Goal: Task Accomplishment & Management: Manage account settings

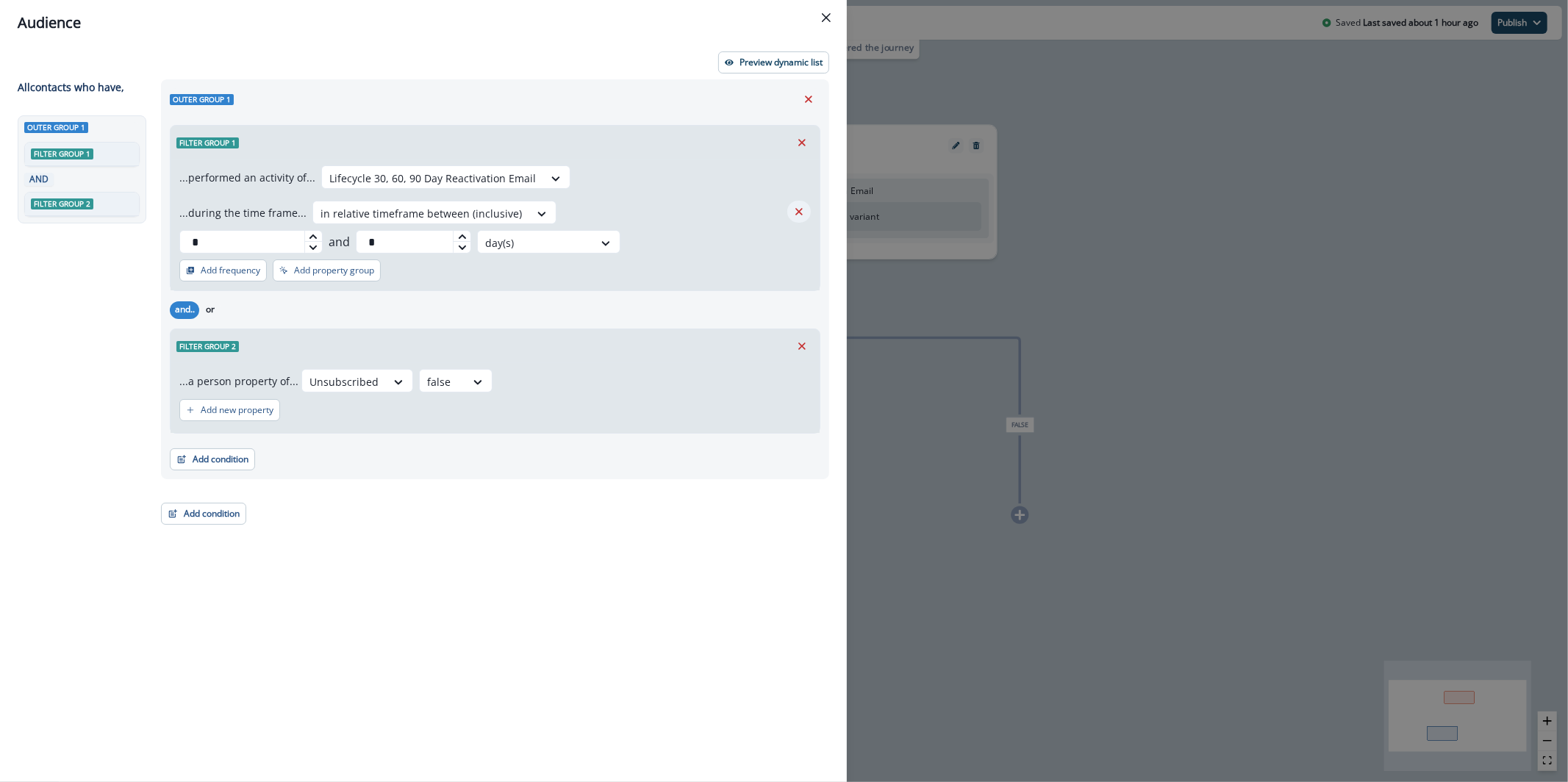
click at [802, 212] on icon "Remove" at bounding box center [799, 212] width 14 height 14
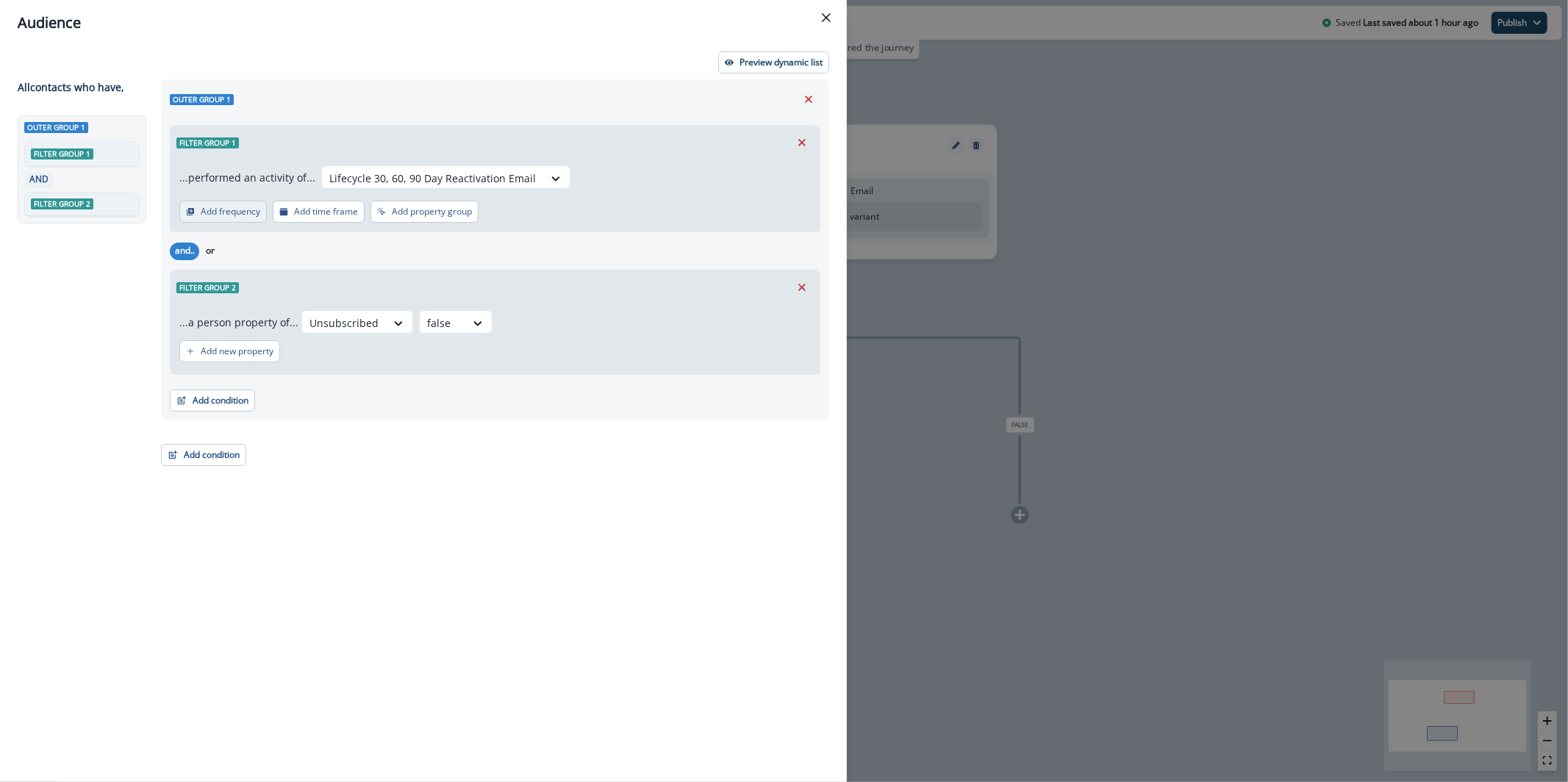
click at [223, 210] on p "Add frequency" at bounding box center [230, 212] width 60 height 11
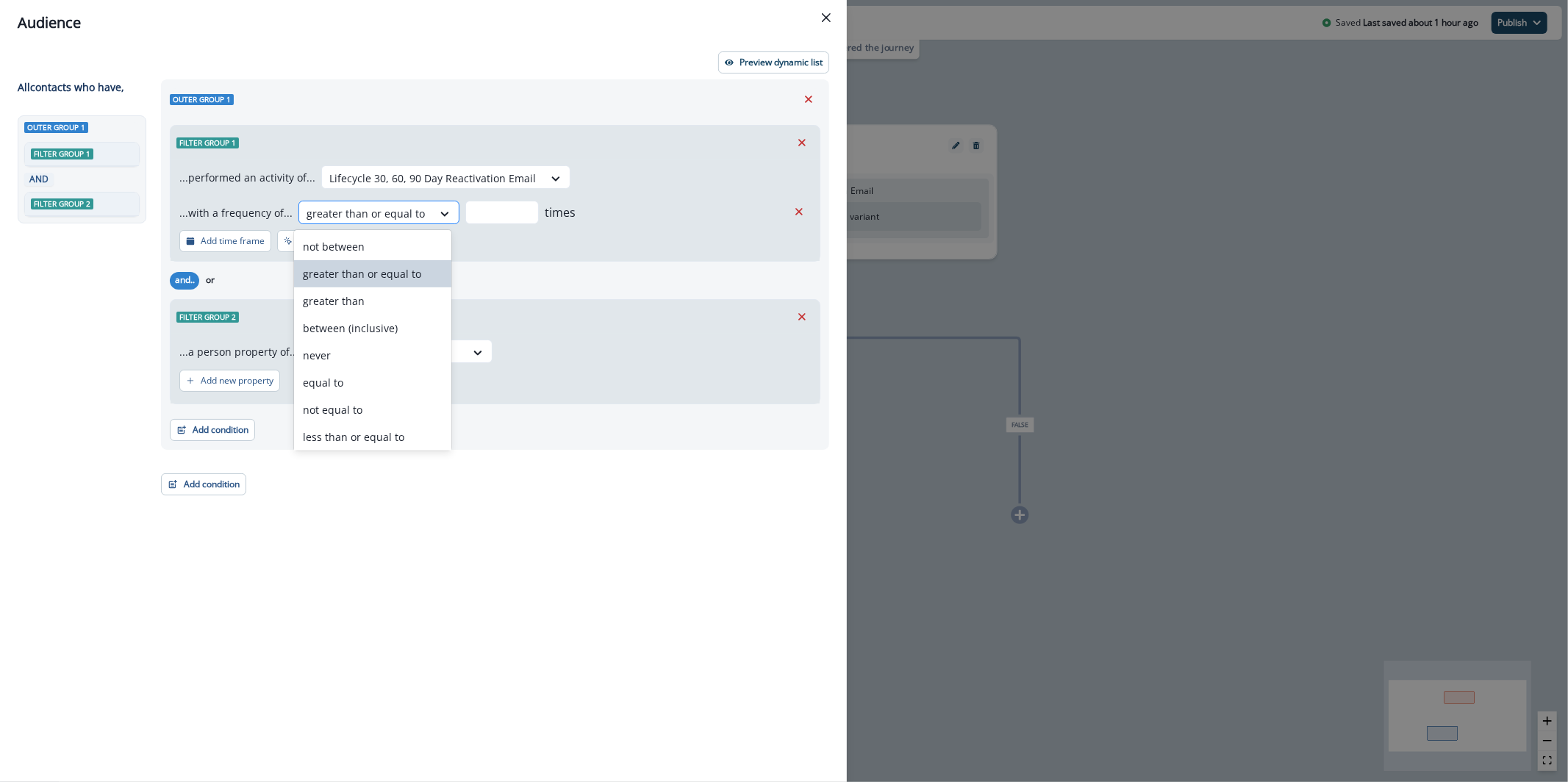
click at [335, 216] on div at bounding box center [365, 213] width 118 height 18
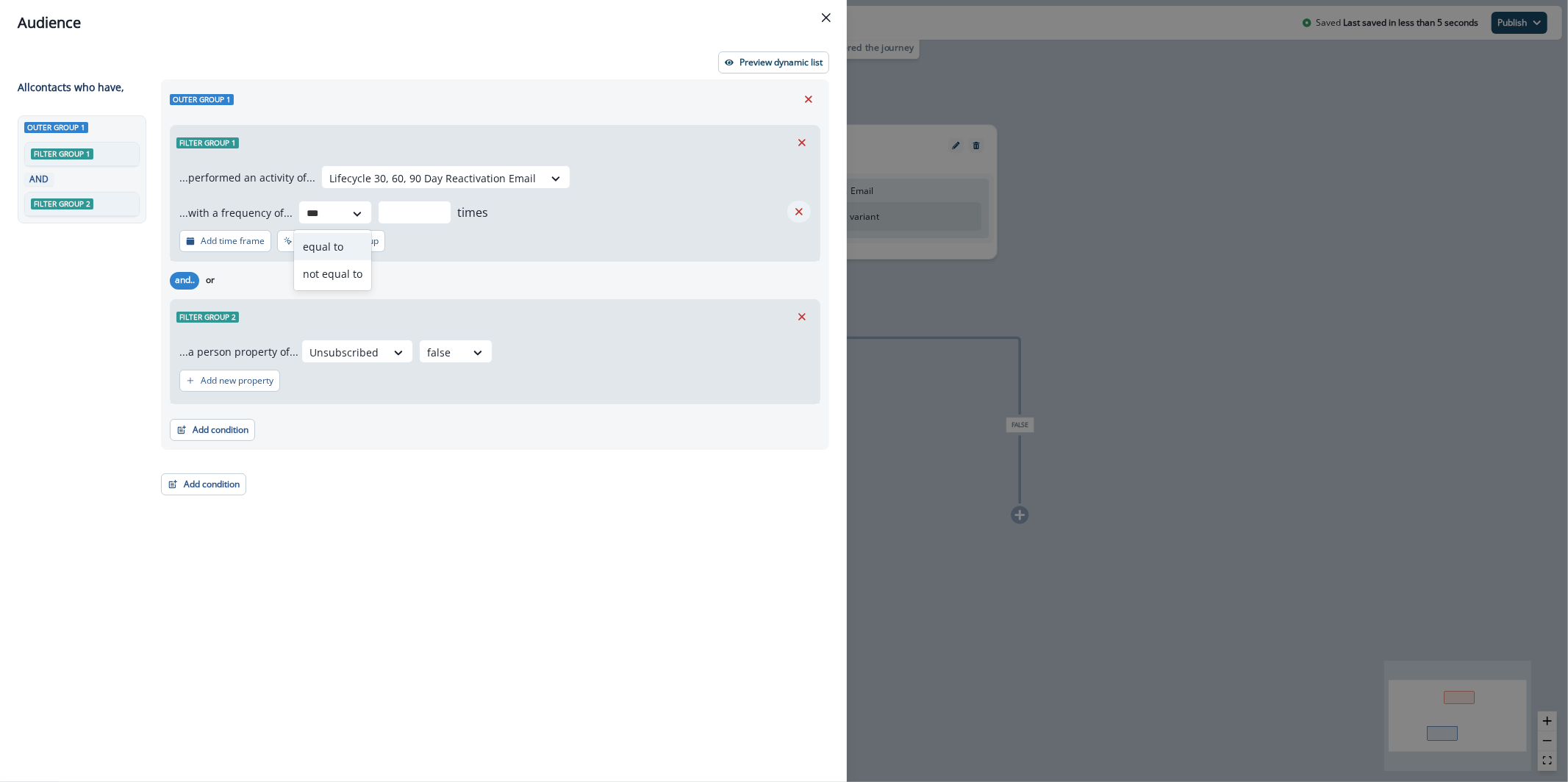
type input "**"
click at [794, 216] on icon "Remove" at bounding box center [799, 212] width 14 height 14
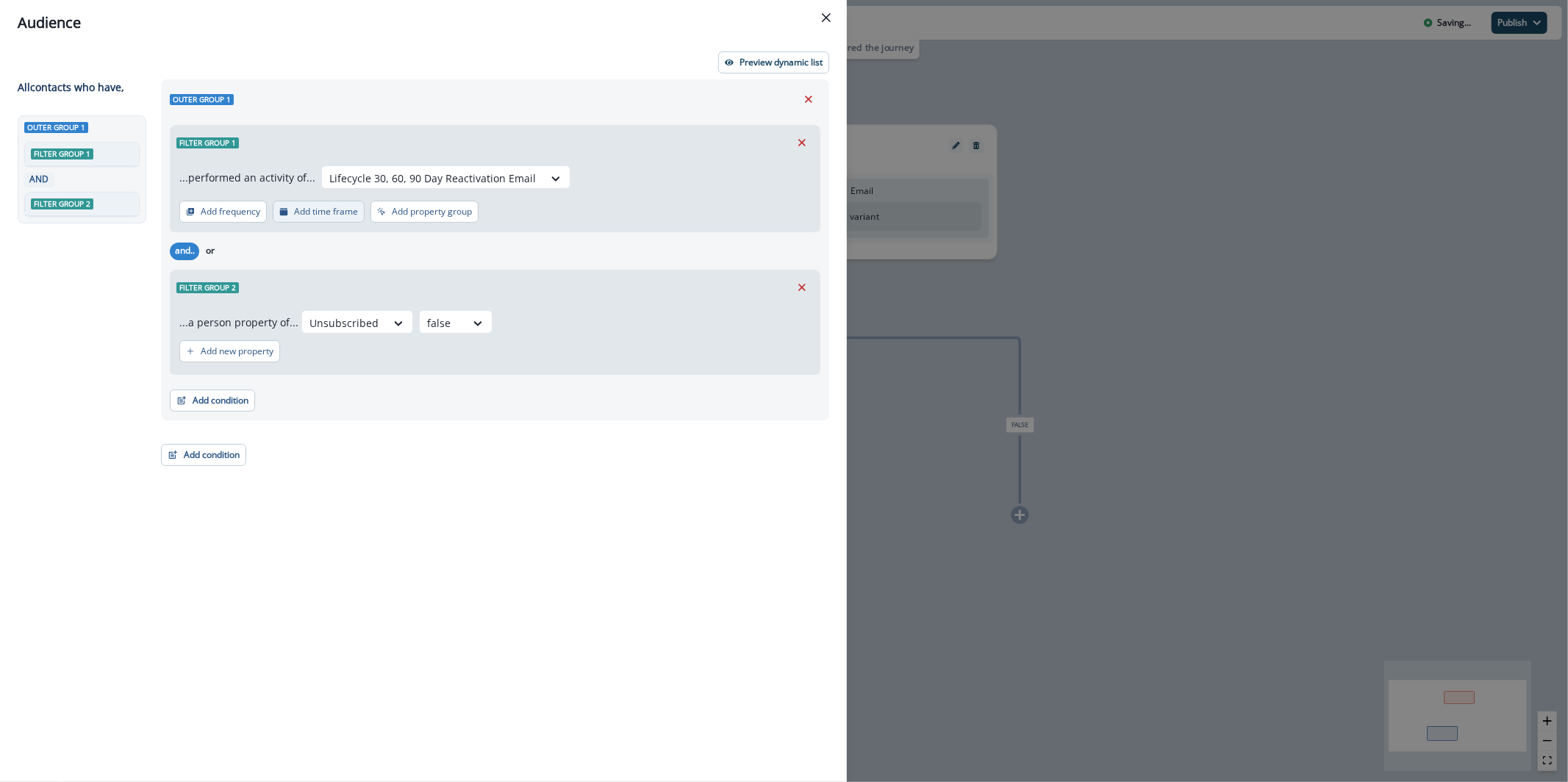
click at [347, 213] on p "Add time frame" at bounding box center [326, 212] width 64 height 11
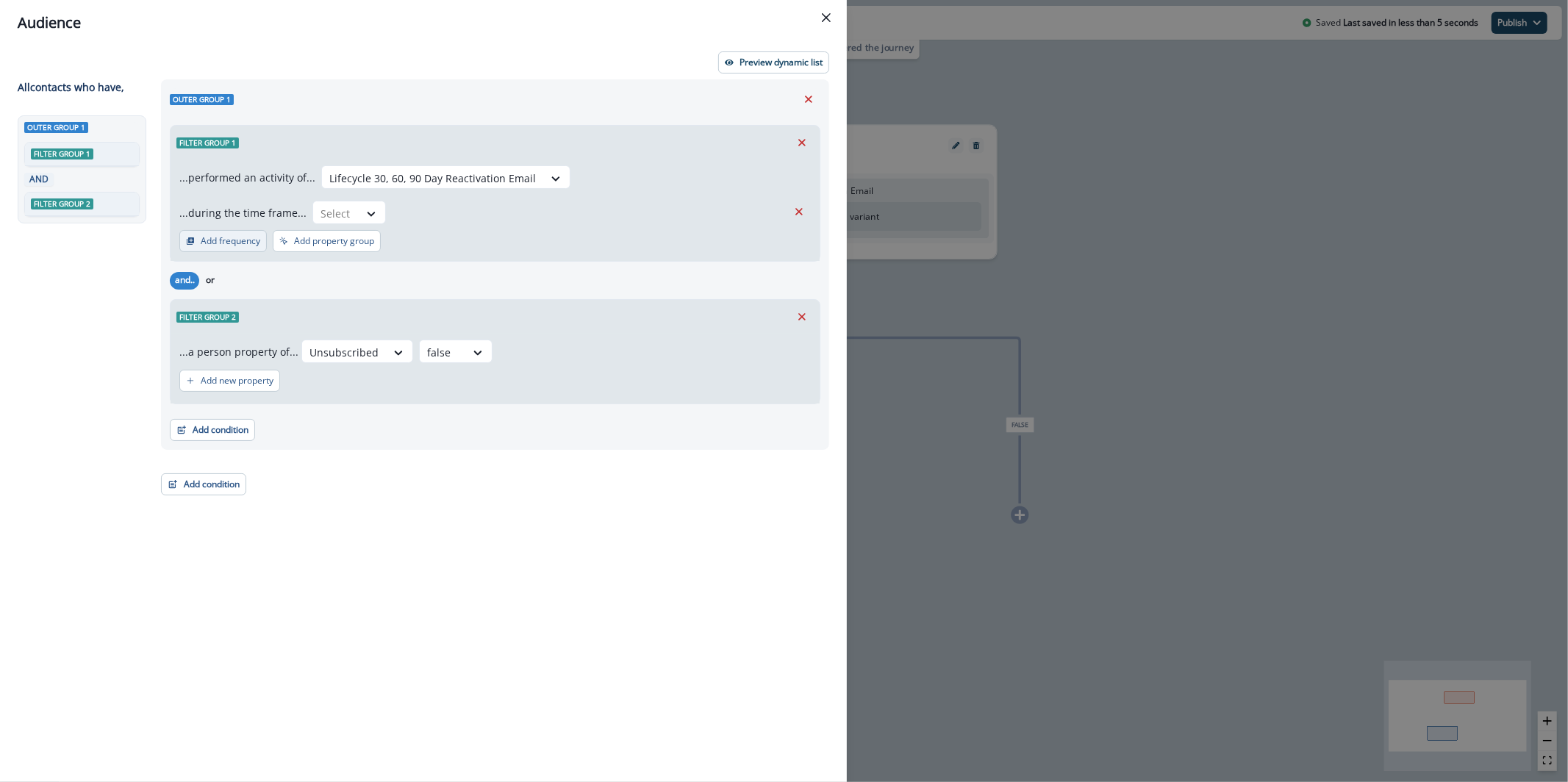
click at [233, 247] on button "Add frequency" at bounding box center [223, 241] width 87 height 22
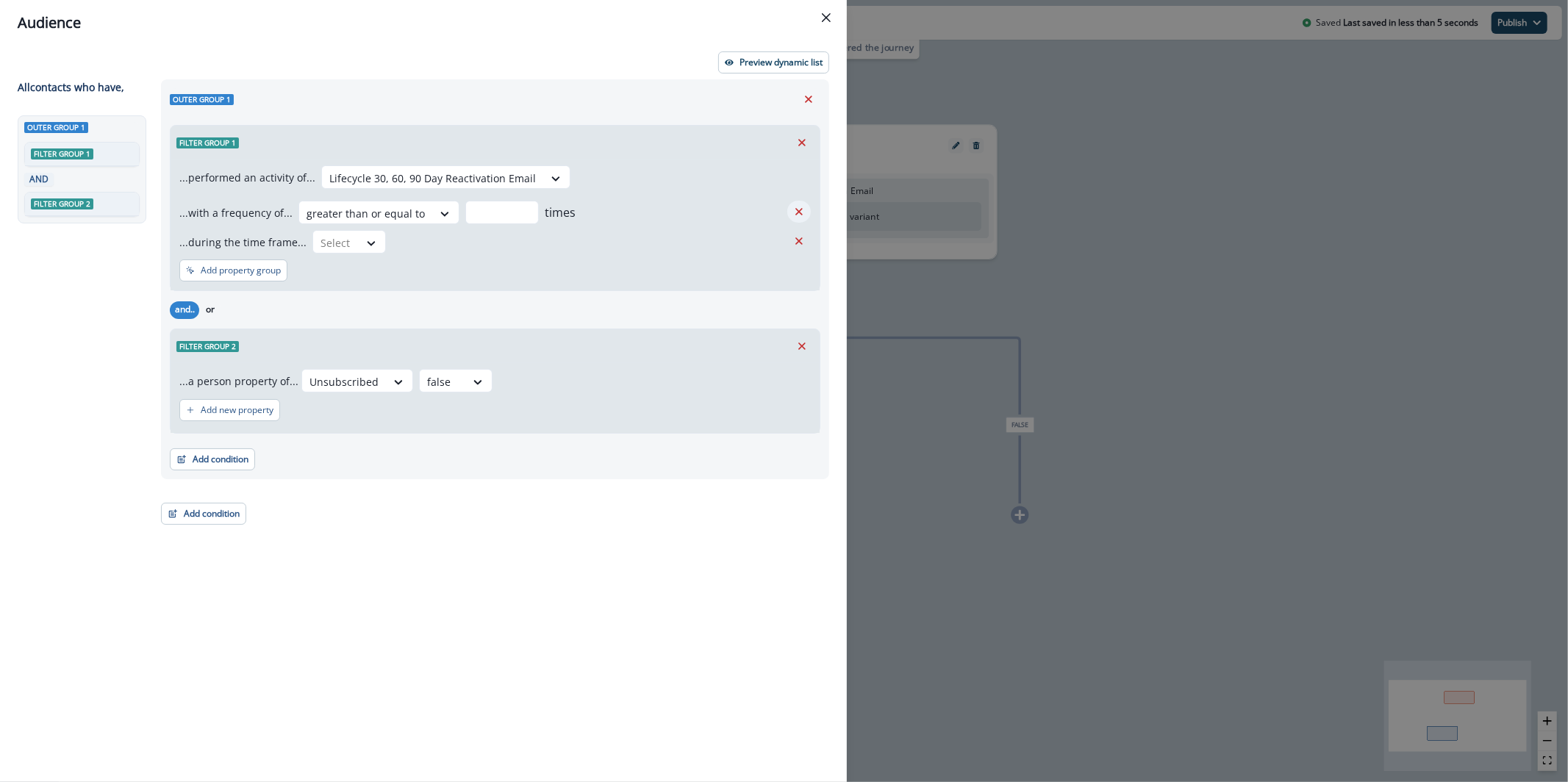
click at [787, 214] on button "Remove" at bounding box center [799, 211] width 23 height 22
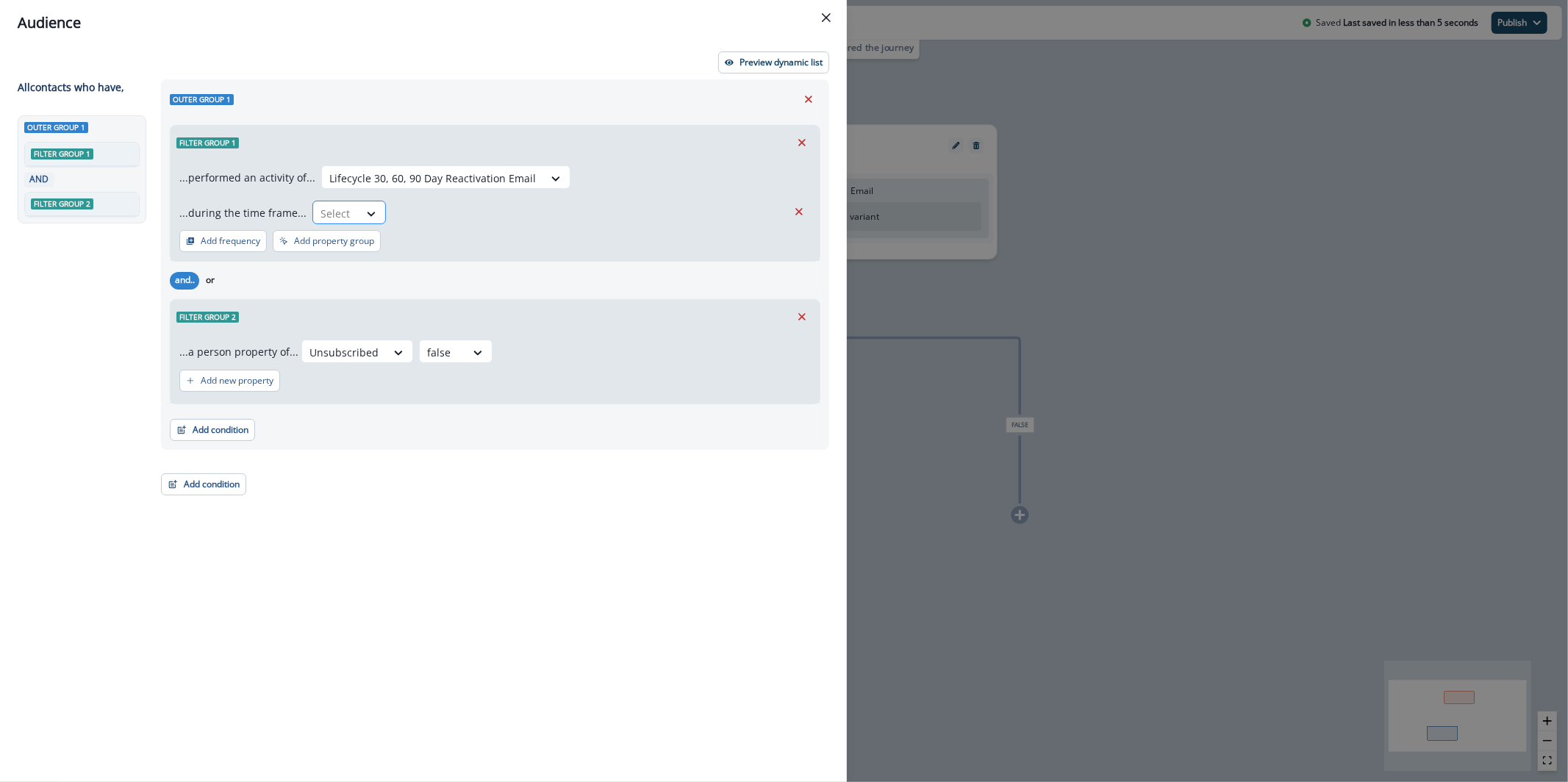
click at [352, 218] on div "Select" at bounding box center [336, 213] width 45 height 24
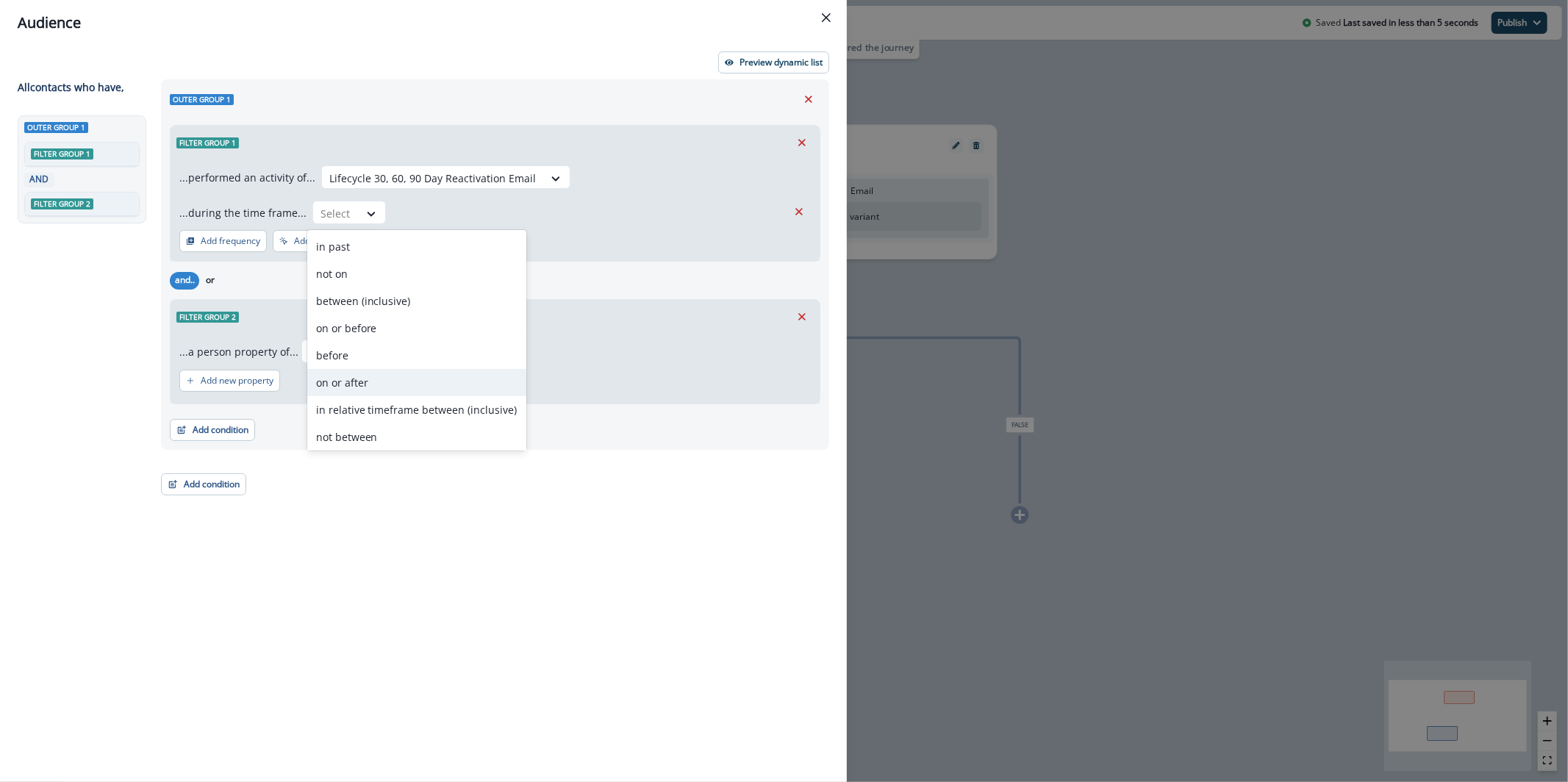
click at [361, 373] on div "on or after" at bounding box center [416, 382] width 219 height 27
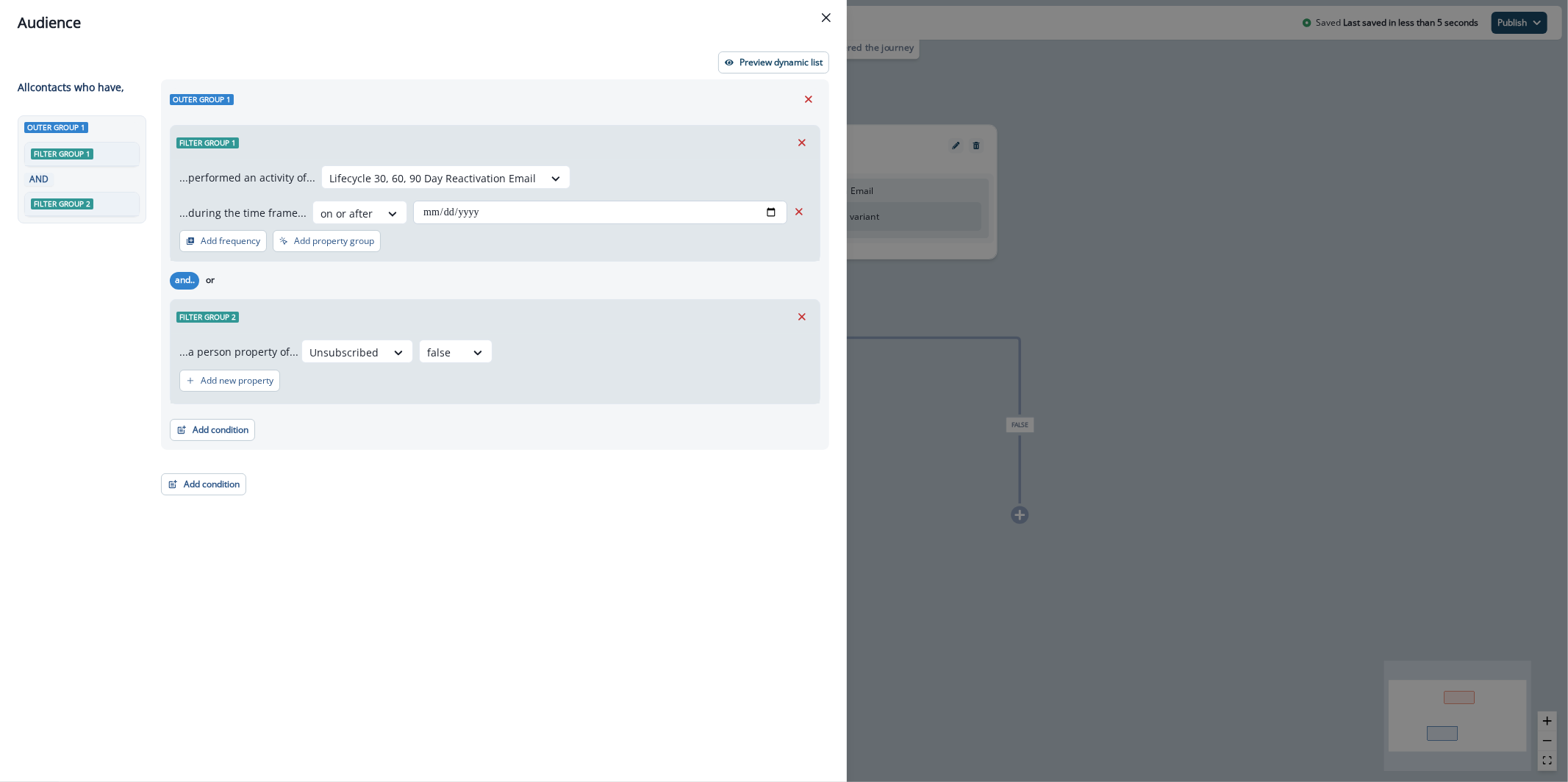
click at [456, 222] on input "date" at bounding box center [600, 212] width 374 height 23
click at [430, 216] on input "date" at bounding box center [600, 212] width 374 height 23
click at [770, 218] on input "date" at bounding box center [600, 212] width 374 height 23
type input "**********"
click at [775, 69] on button "Preview dynamic list" at bounding box center [773, 62] width 111 height 22
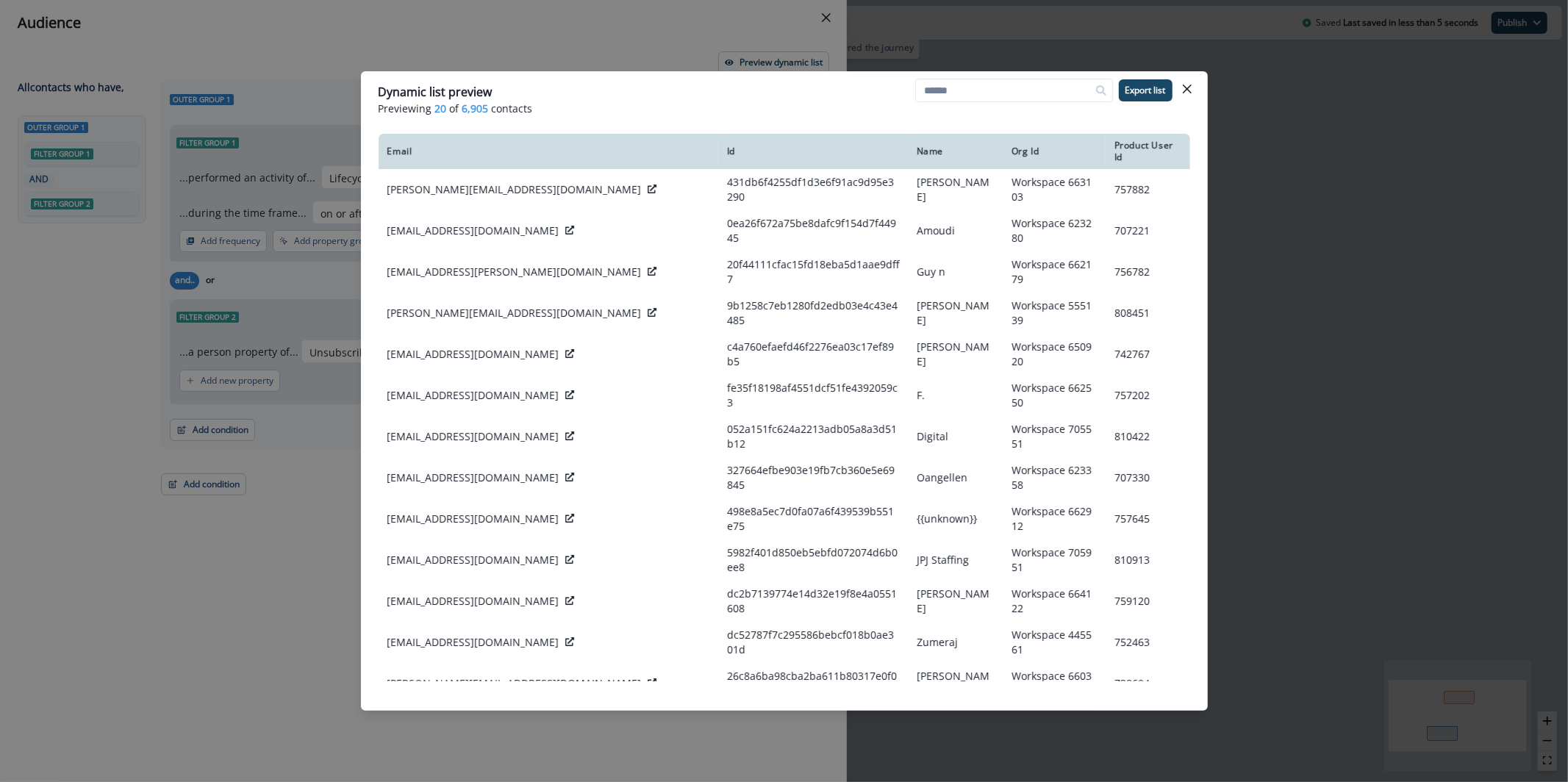
click at [732, 38] on div "Dynamic list preview Previewing 20 of 6,905 contacts Export list Email Id Name …" at bounding box center [784, 391] width 1568 height 782
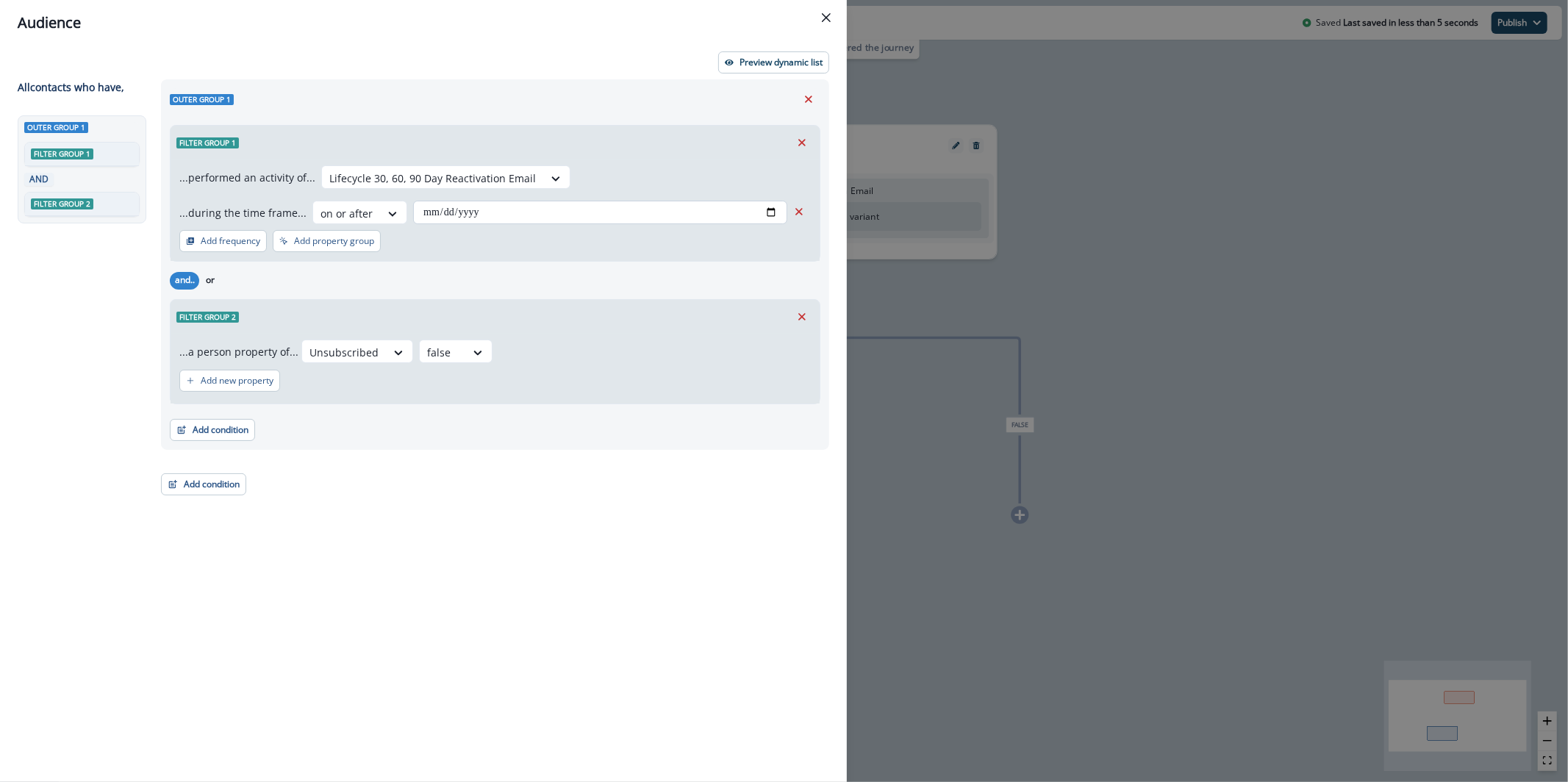
click at [461, 218] on input "**********" at bounding box center [600, 212] width 374 height 23
click at [775, 216] on input "**********" at bounding box center [600, 212] width 374 height 23
click at [777, 63] on p "Preview dynamic list" at bounding box center [781, 63] width 83 height 11
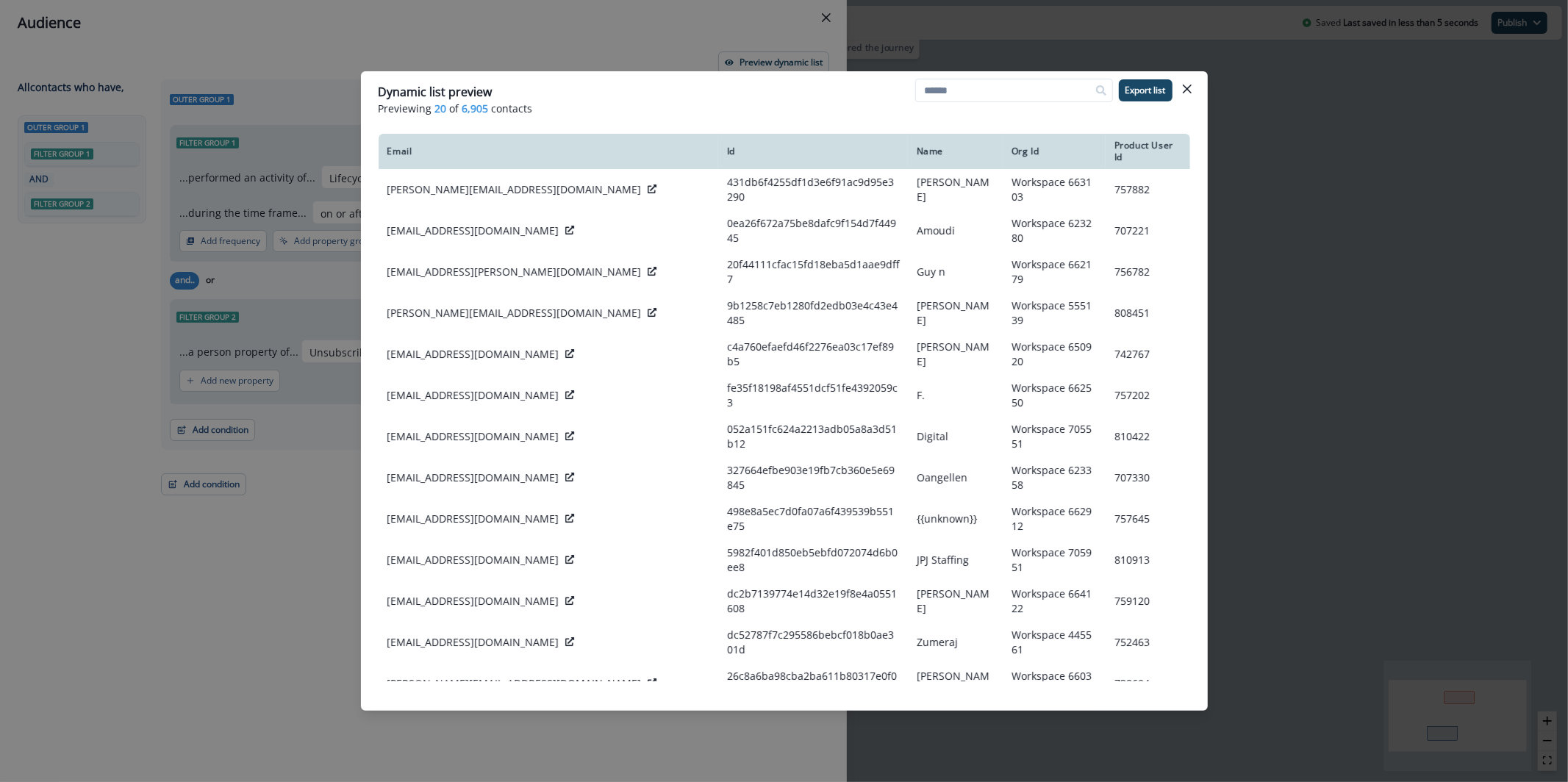
click at [581, 45] on div "Dynamic list preview Previewing 20 of 6,905 contacts Export list Email Id Name …" at bounding box center [784, 391] width 1568 height 782
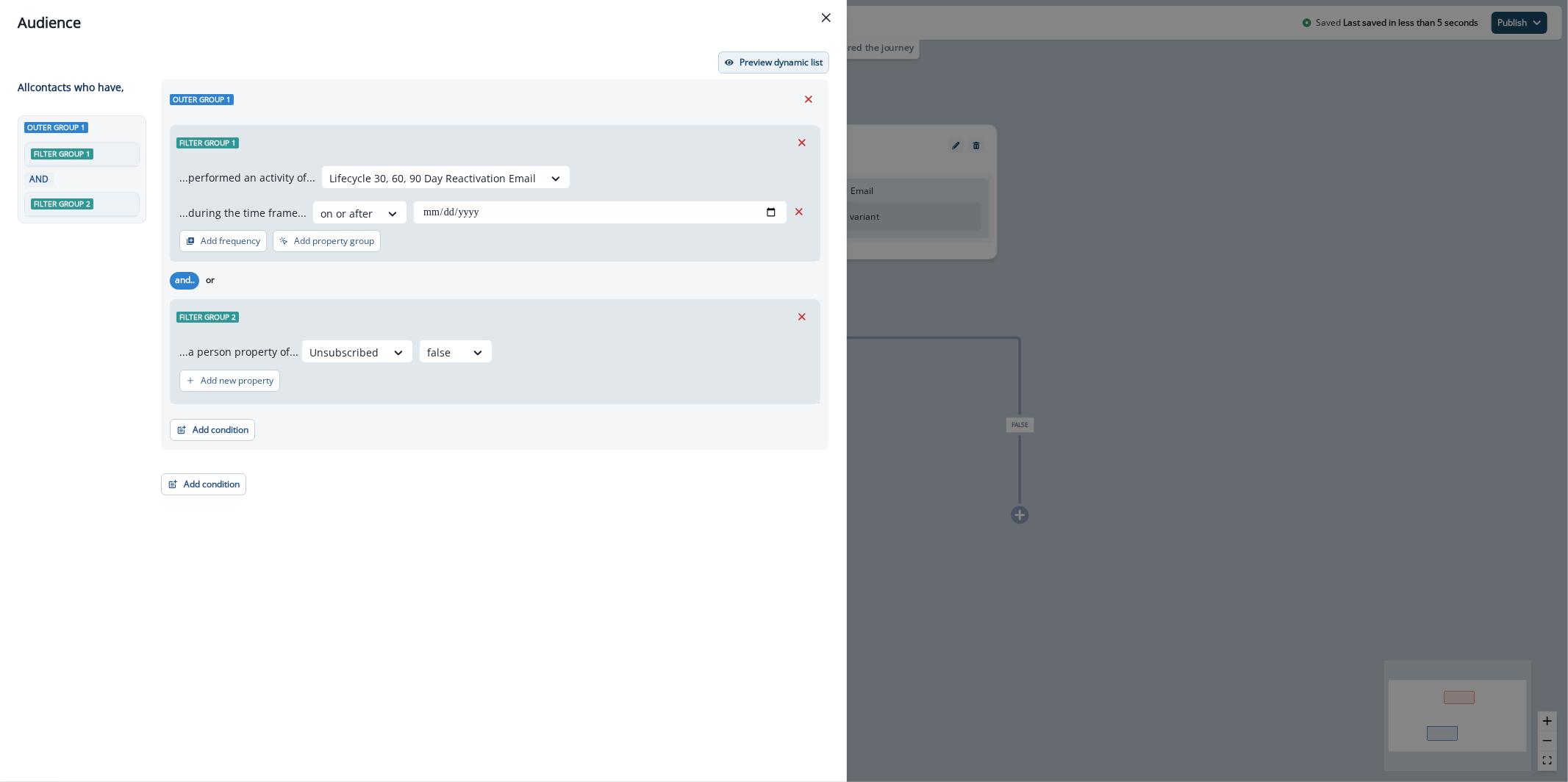
click at [767, 58] on p "Preview dynamic list" at bounding box center [781, 63] width 83 height 11
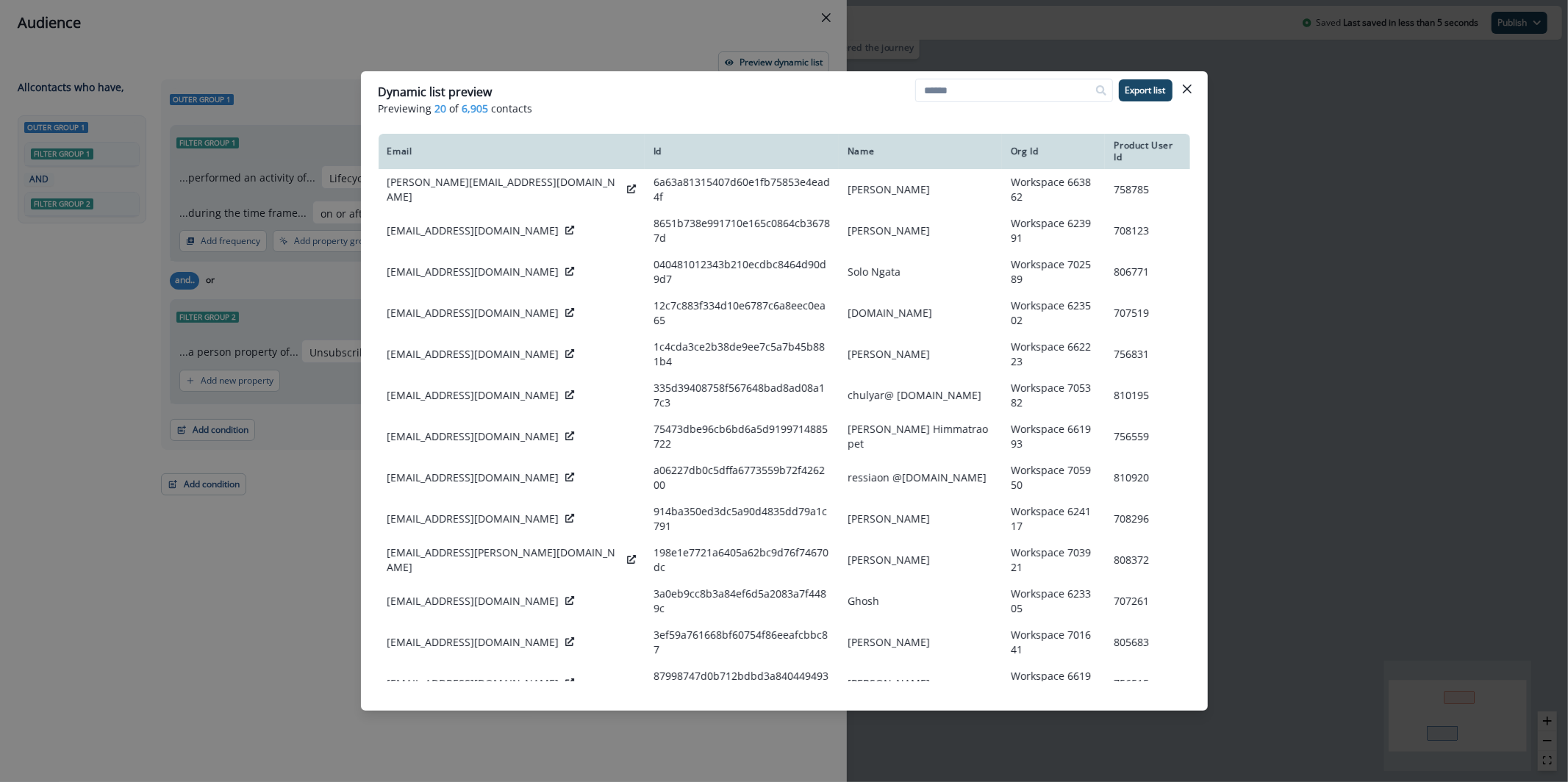
click at [710, 47] on div "Dynamic list preview Previewing 20 of 6,905 contacts Export list Email Id Name …" at bounding box center [784, 391] width 1568 height 782
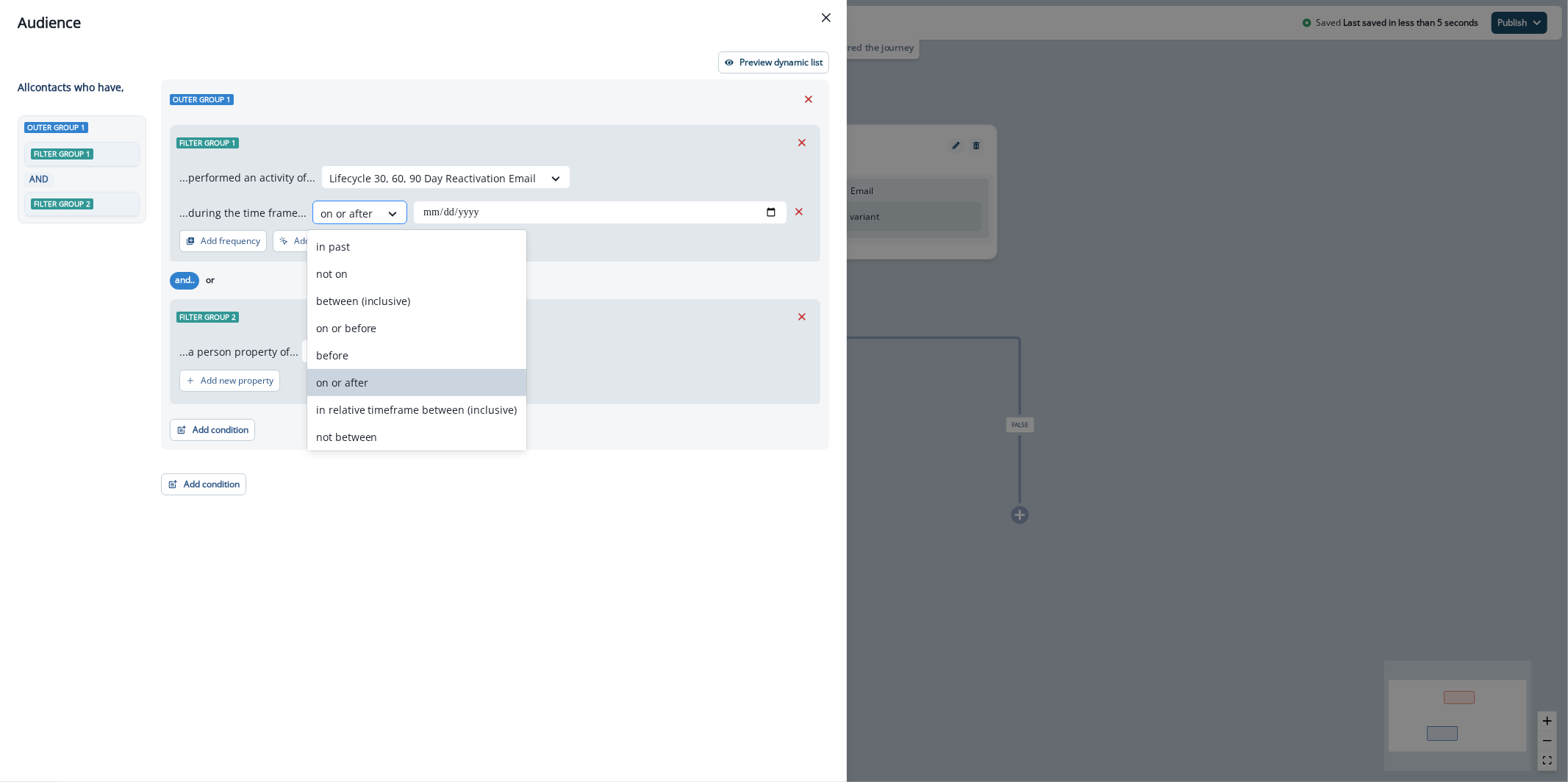
click at [370, 207] on div "on or after" at bounding box center [346, 213] width 67 height 24
click at [410, 411] on div "in relative timeframe between (inclusive)" at bounding box center [416, 409] width 219 height 27
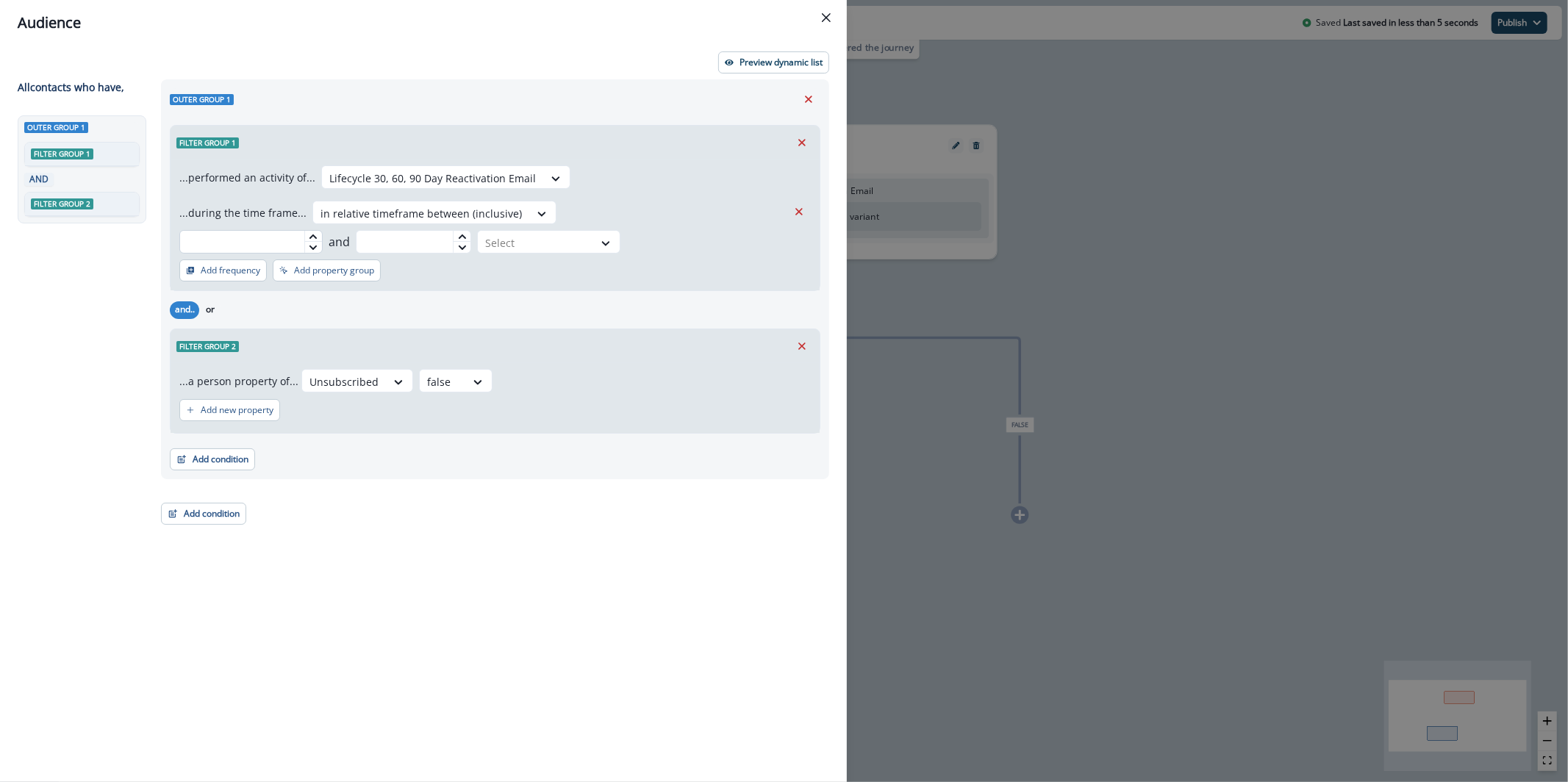
click at [323, 230] on input "text" at bounding box center [251, 241] width 143 height 23
type input "*"
click at [472, 230] on input "text" at bounding box center [414, 241] width 116 height 23
type input "*"
click at [756, 71] on button "Preview dynamic list" at bounding box center [773, 62] width 111 height 22
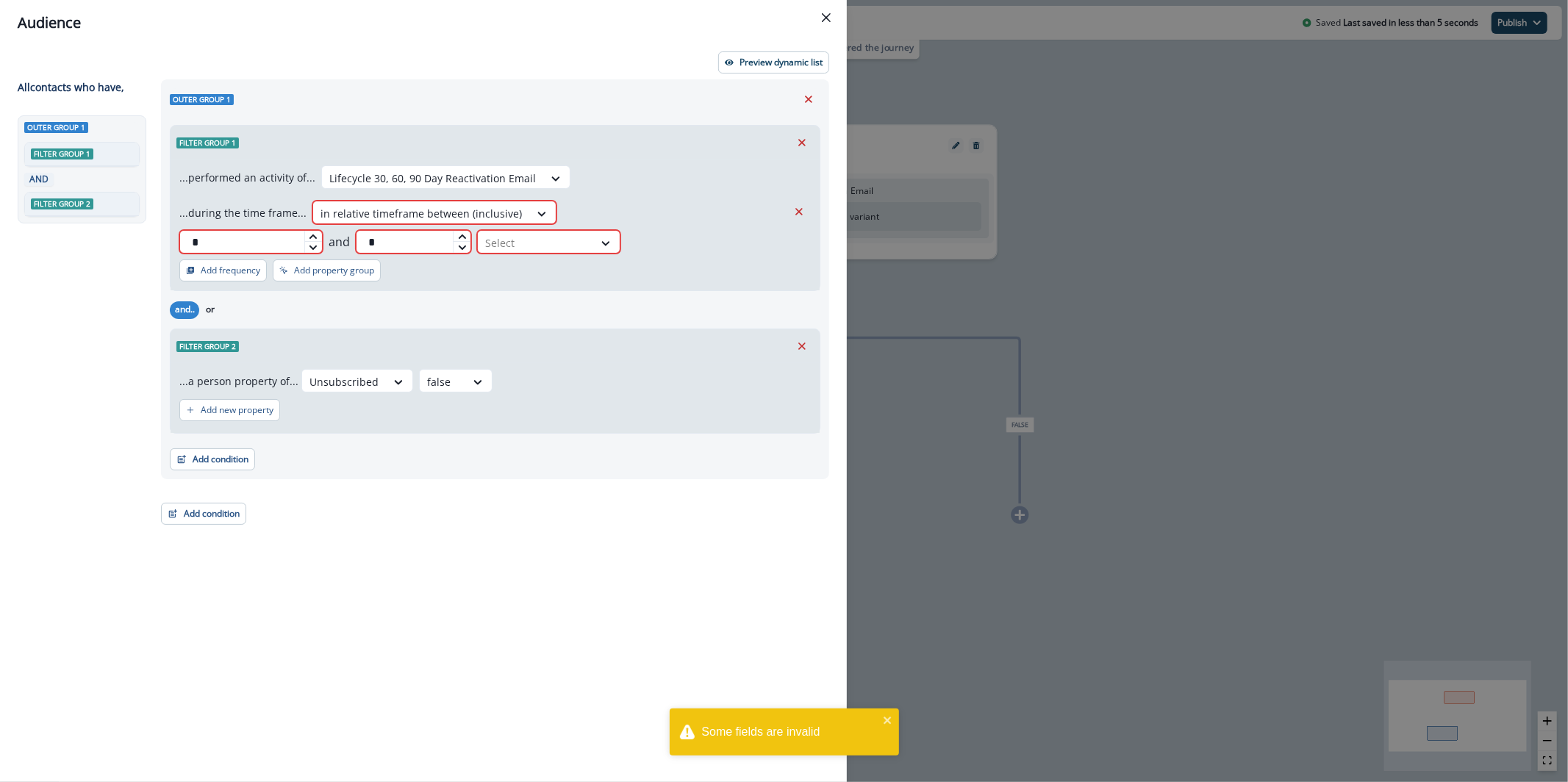
click at [719, 140] on div "Filter group 1" at bounding box center [495, 143] width 649 height 34
click at [594, 231] on div "Select" at bounding box center [535, 243] width 115 height 24
click at [746, 255] on div "day(s)" at bounding box center [749, 247] width 75 height 27
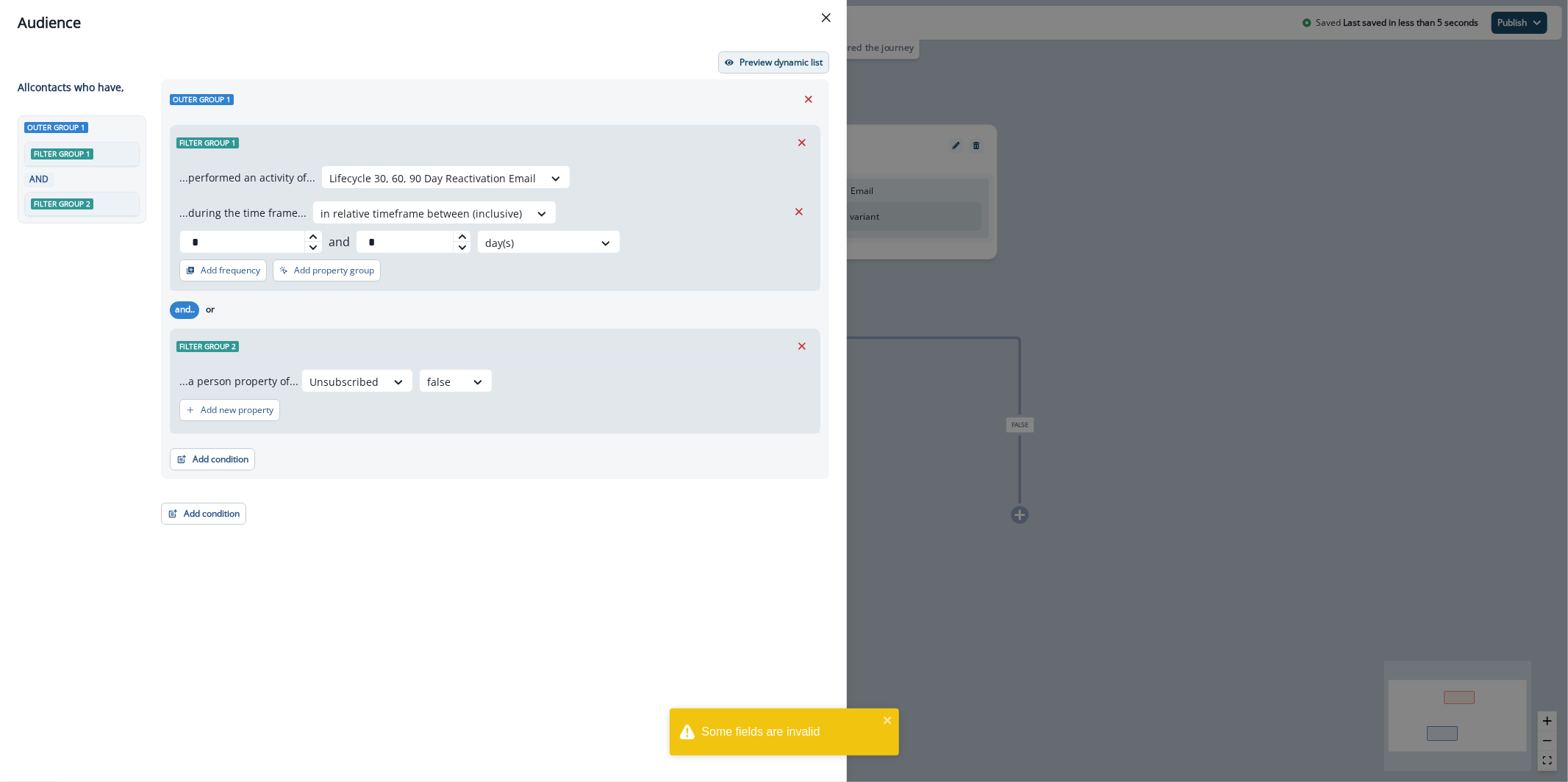
click at [750, 57] on p "Preview dynamic list" at bounding box center [781, 63] width 83 height 11
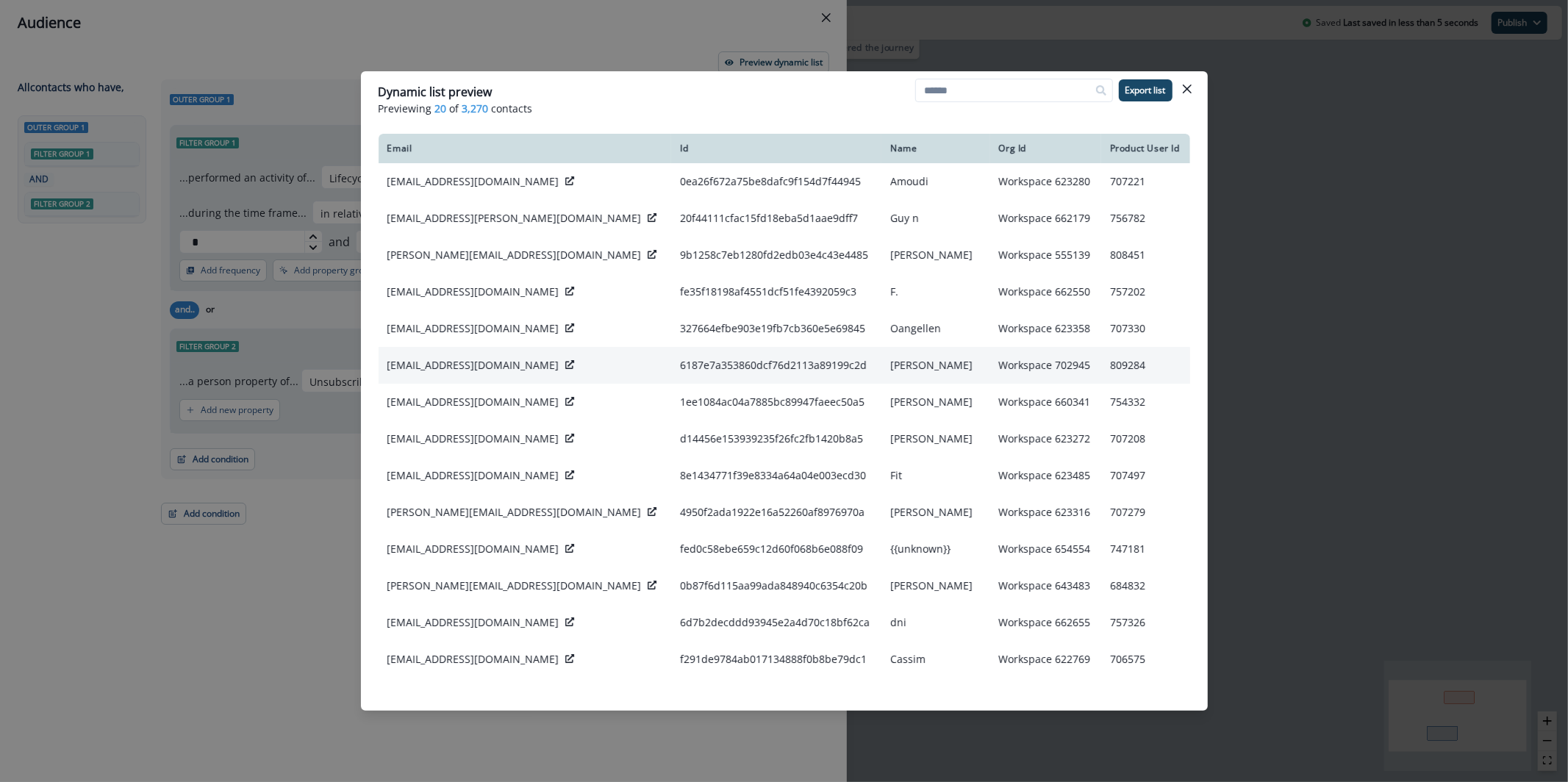
click at [528, 366] on div "matheus@growthstable.com" at bounding box center [526, 365] width 276 height 14
click at [566, 366] on icon at bounding box center [570, 365] width 9 height 9
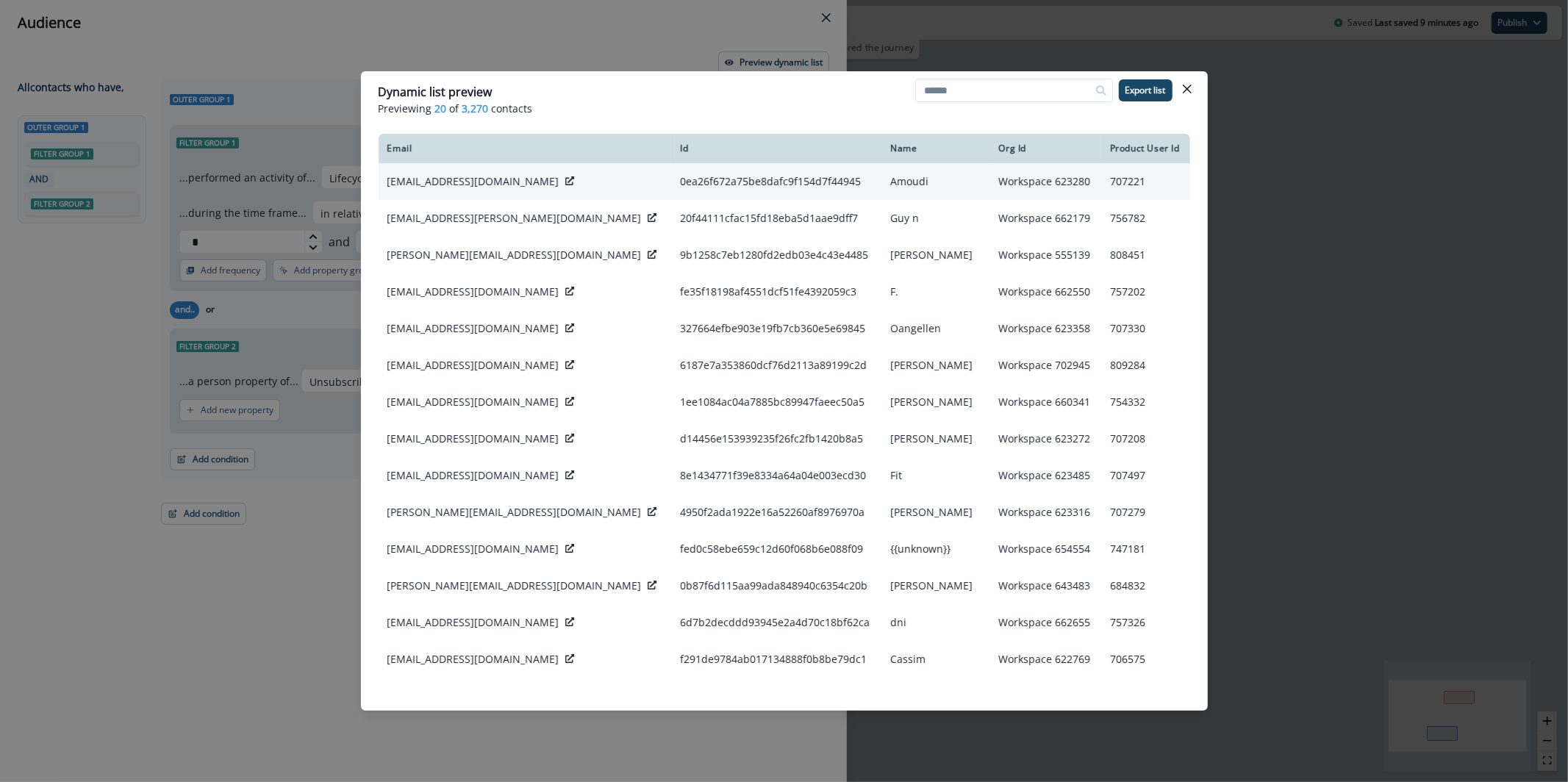
click at [526, 167] on td "tamer.hj.alamoudi@gmail.com" at bounding box center [525, 181] width 293 height 37
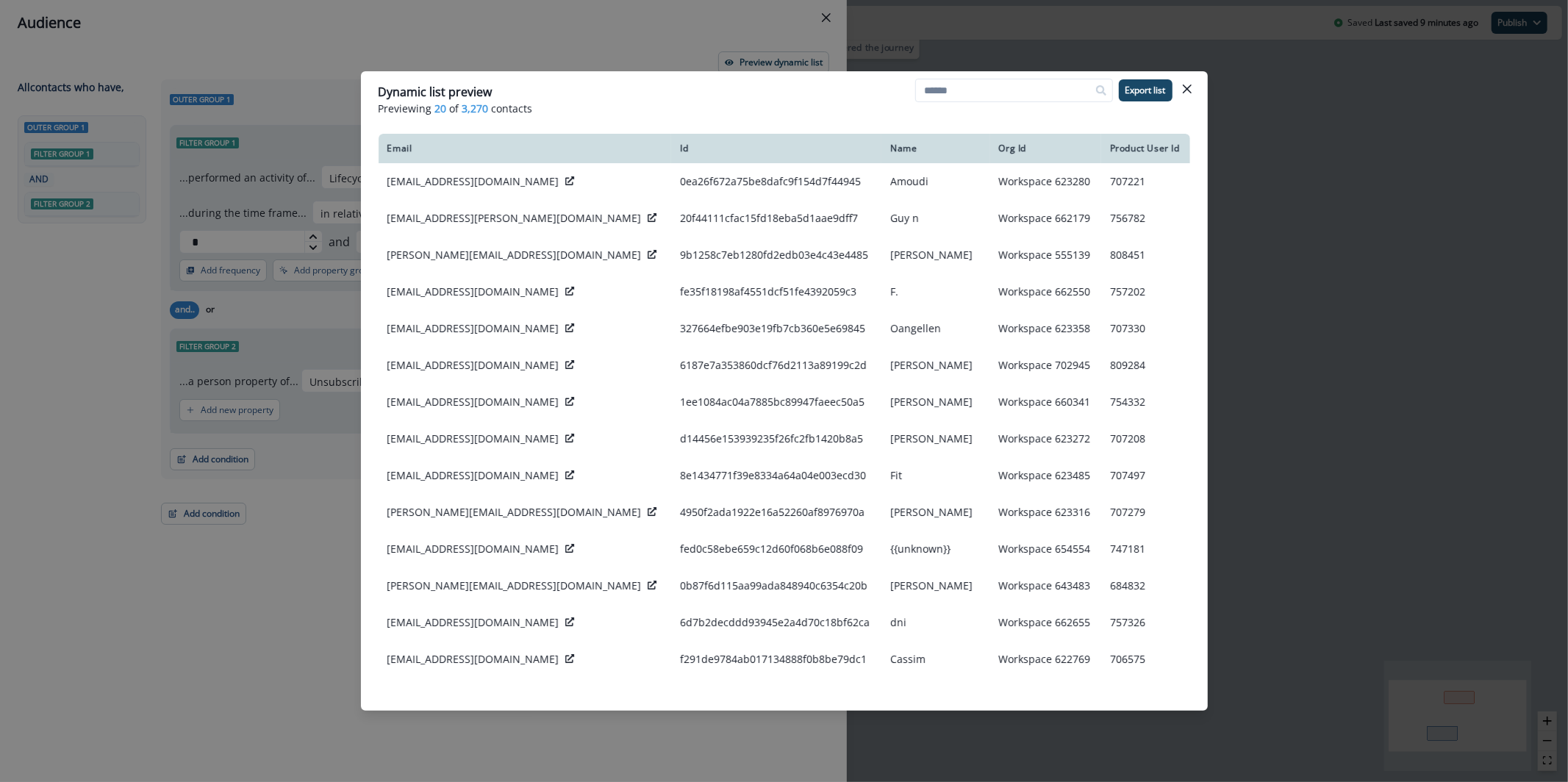
click at [462, 109] on span "3,270" at bounding box center [475, 109] width 26 height 15
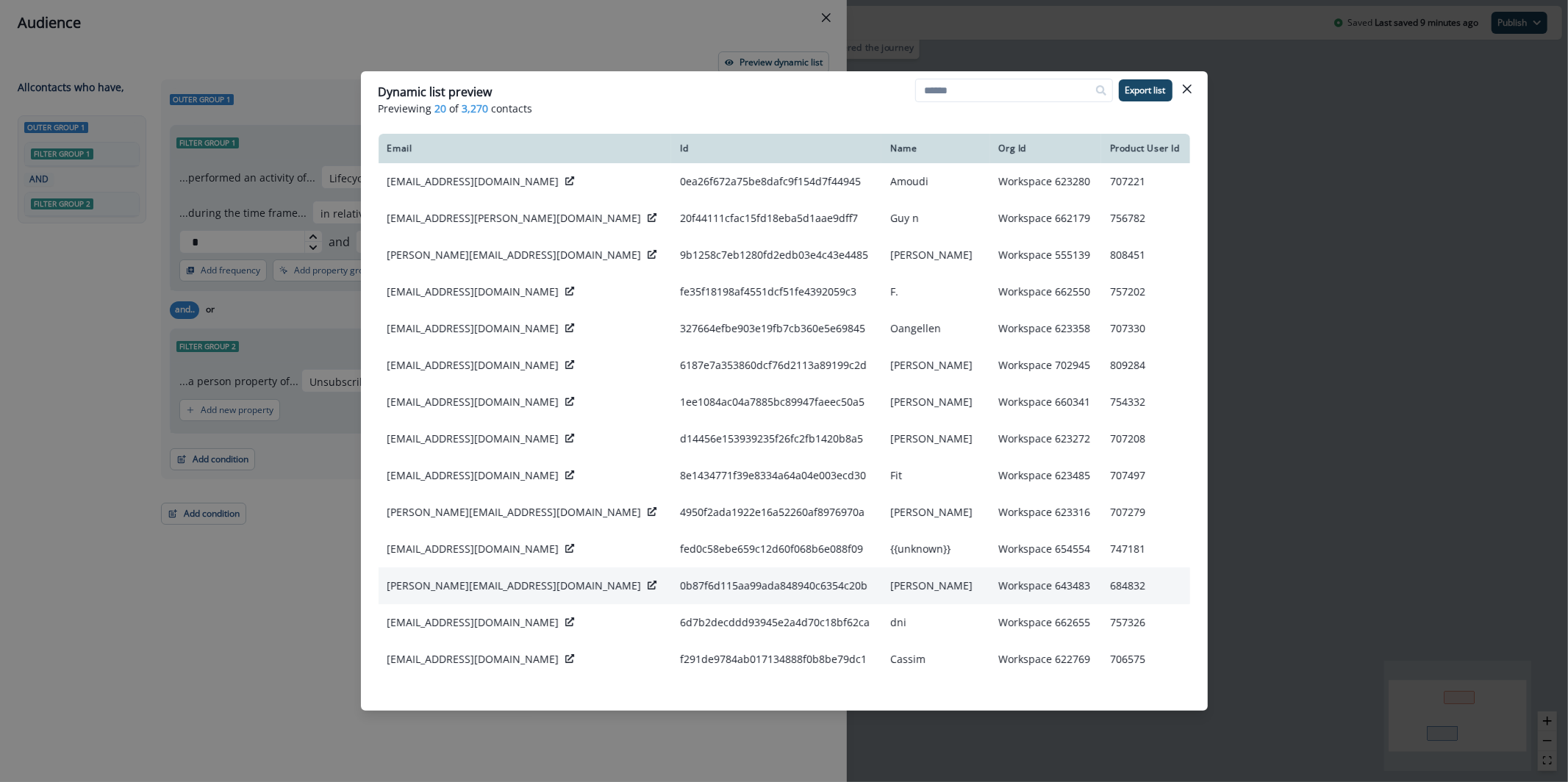
click at [648, 581] on icon at bounding box center [652, 585] width 9 height 9
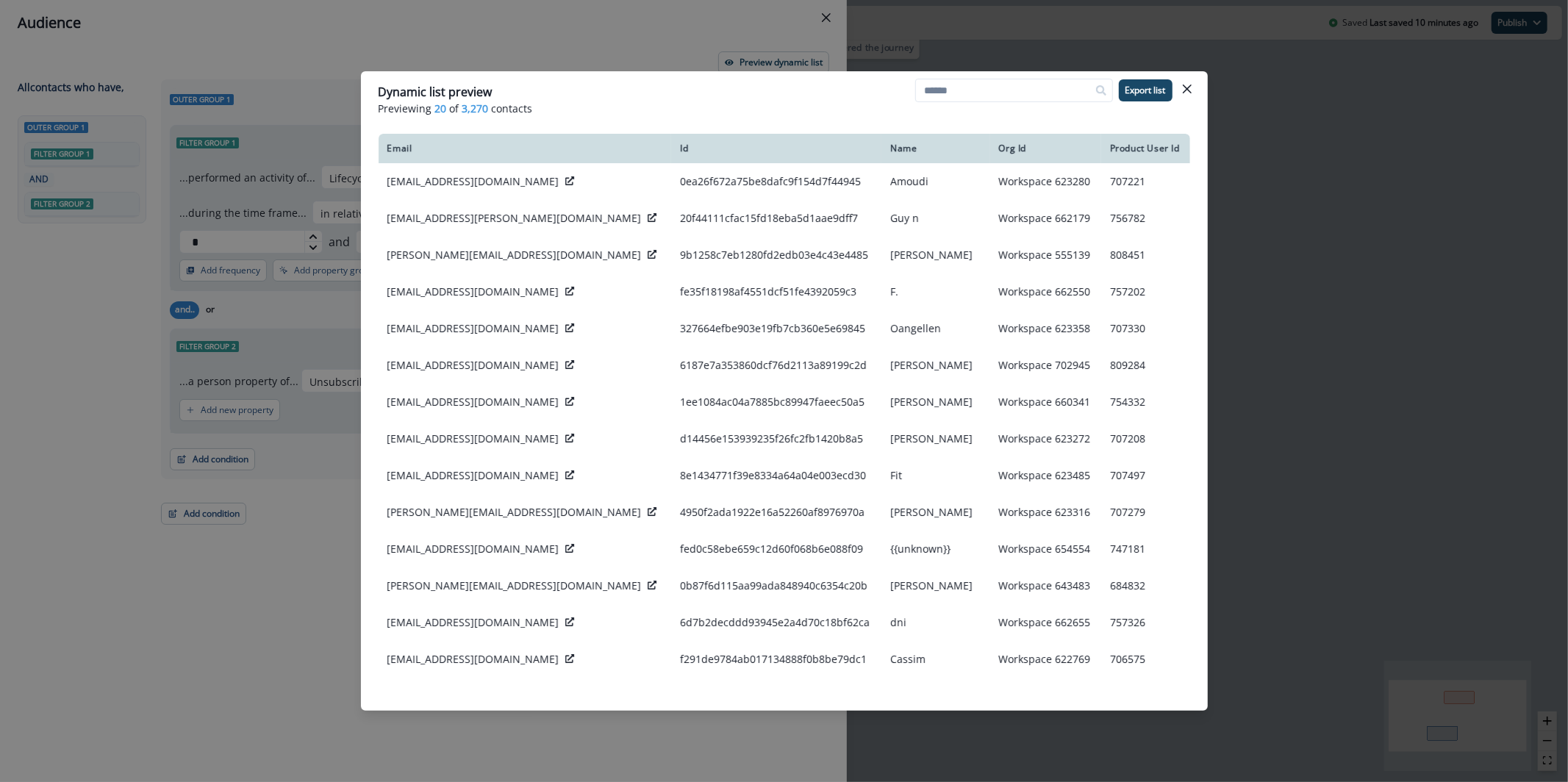
click at [592, 26] on div "Dynamic list preview Previewing 20 of 3,270 contacts Export list Email Id Name …" at bounding box center [784, 391] width 1568 height 782
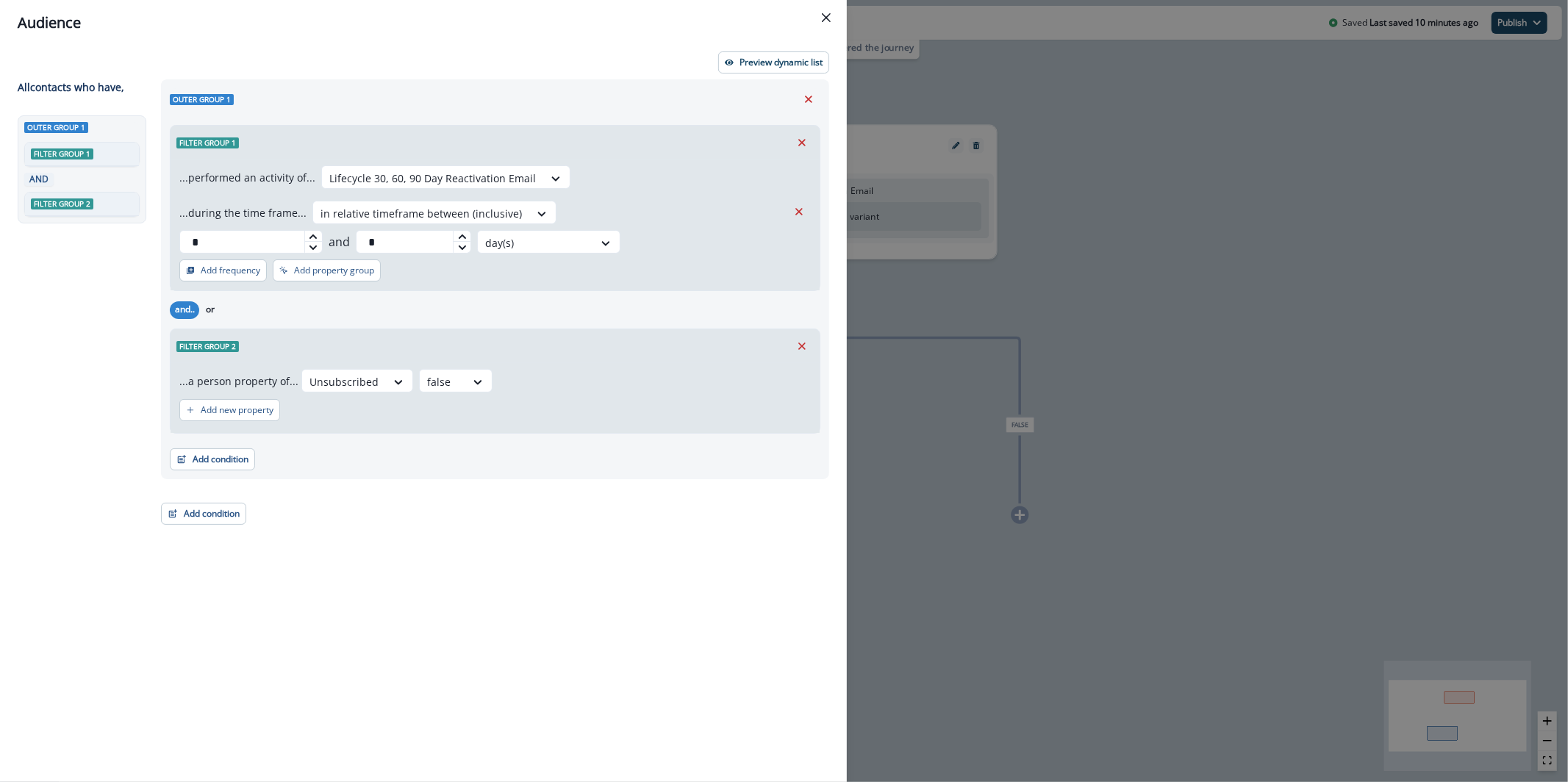
click at [1103, 117] on div "Audience Preview dynamic list All contact s who have, Outer group 1 Filter grou…" at bounding box center [784, 391] width 1568 height 782
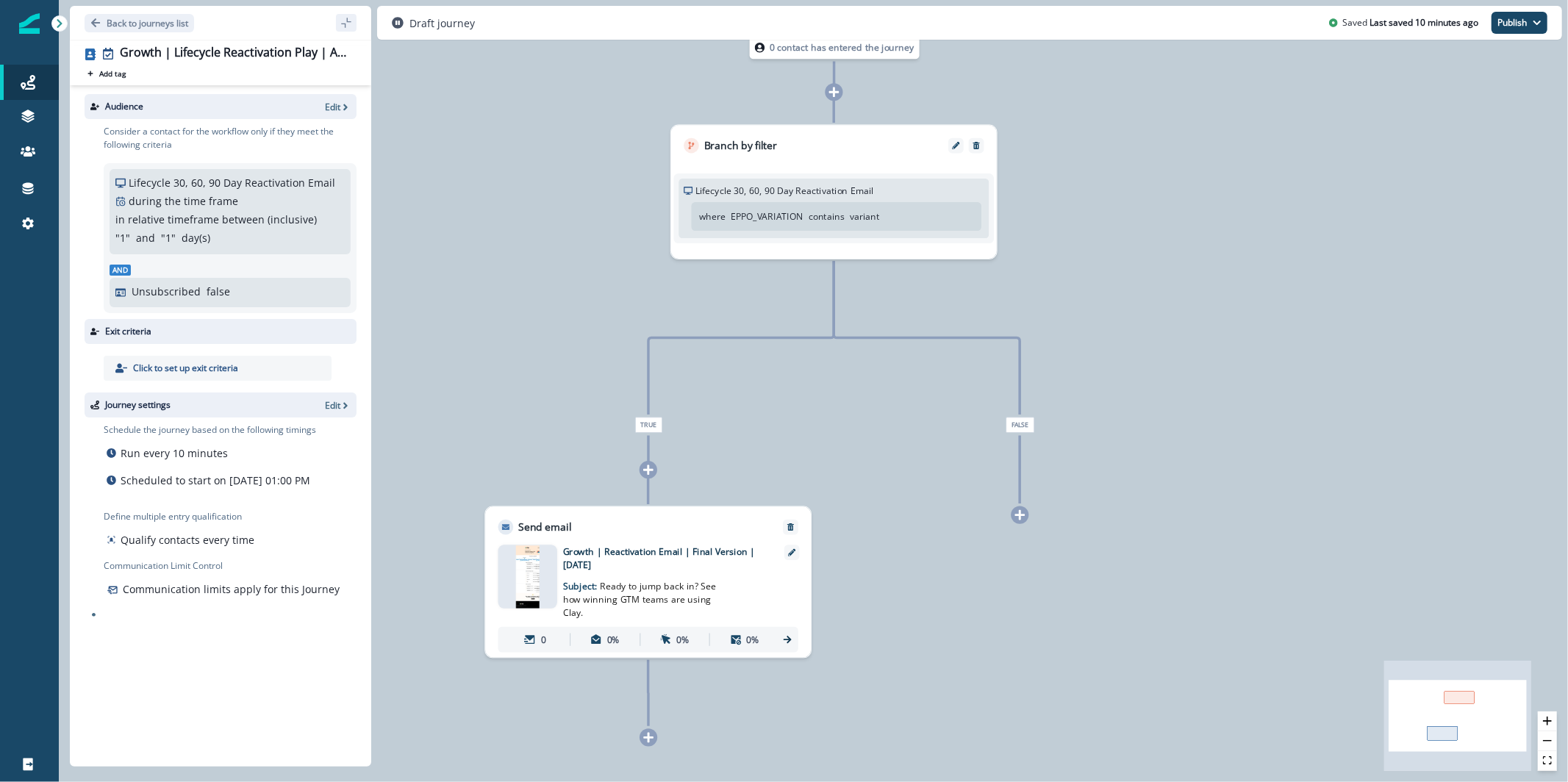
click at [545, 596] on div at bounding box center [528, 576] width 59 height 64
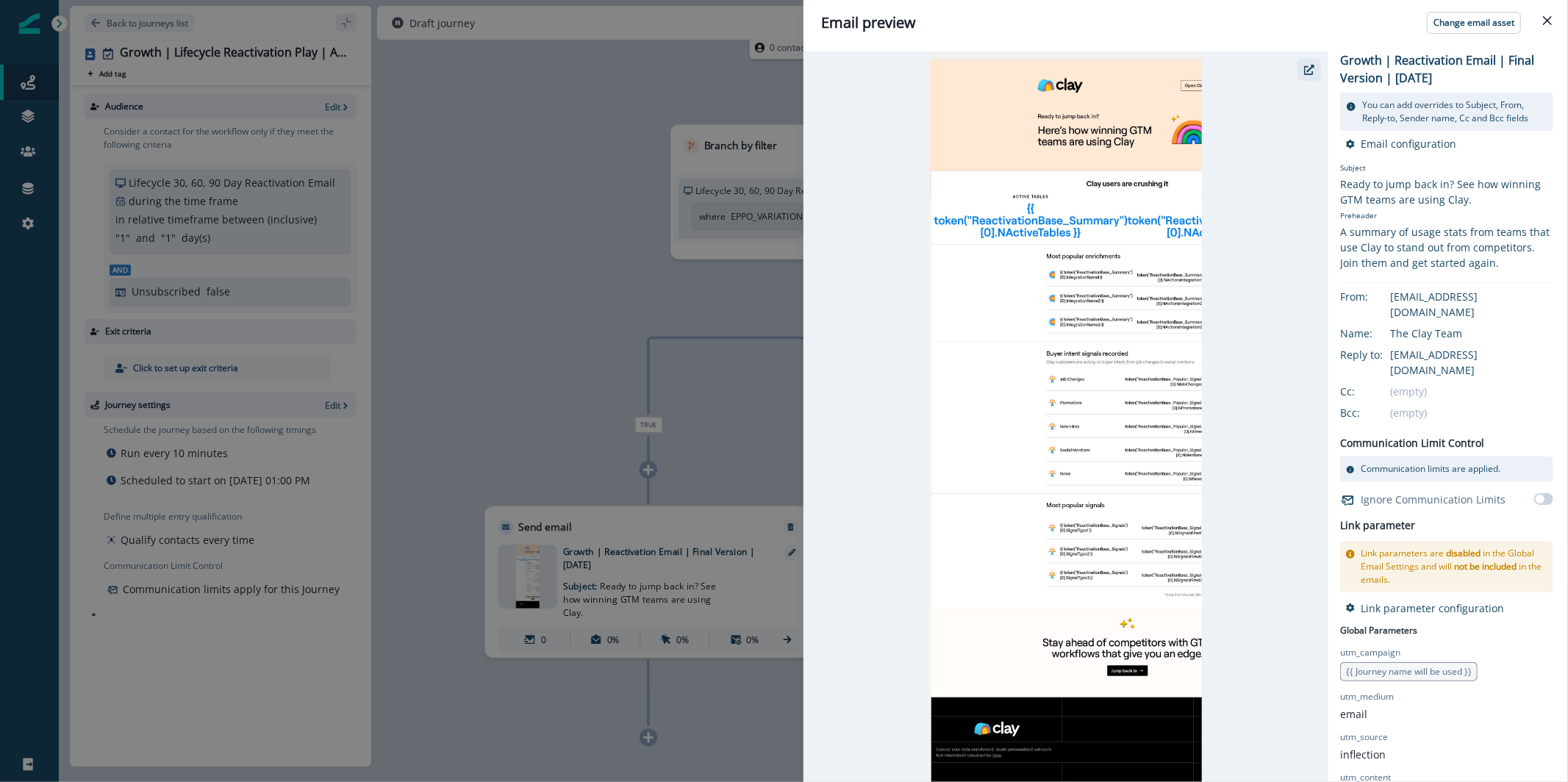
click at [1310, 74] on icon "button" at bounding box center [1309, 70] width 11 height 11
click at [591, 103] on div "Email preview Change email asset Growth | Reactivation Email | Final Version | …" at bounding box center [784, 391] width 1568 height 782
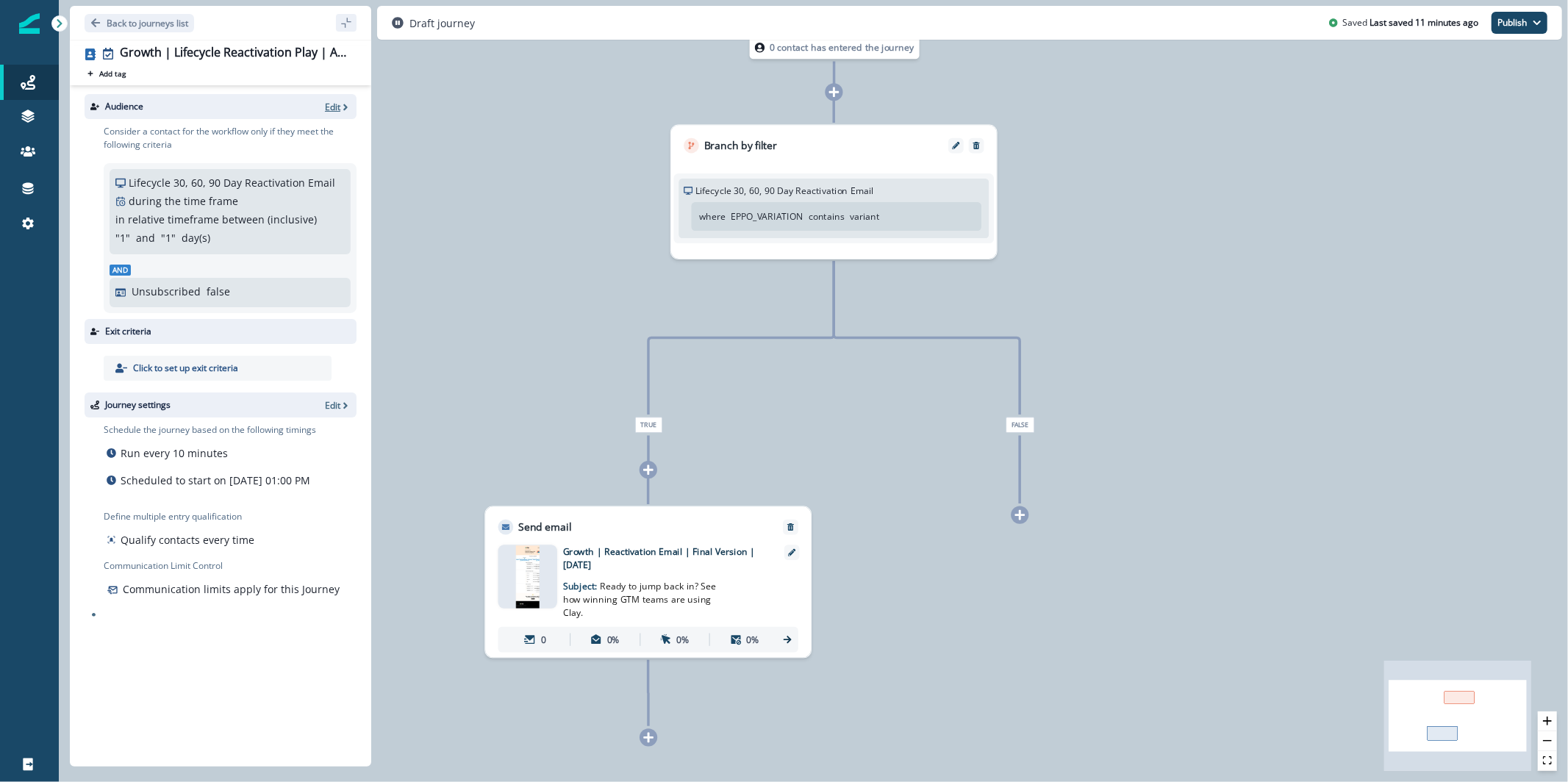
click at [328, 107] on p "Edit" at bounding box center [333, 107] width 15 height 13
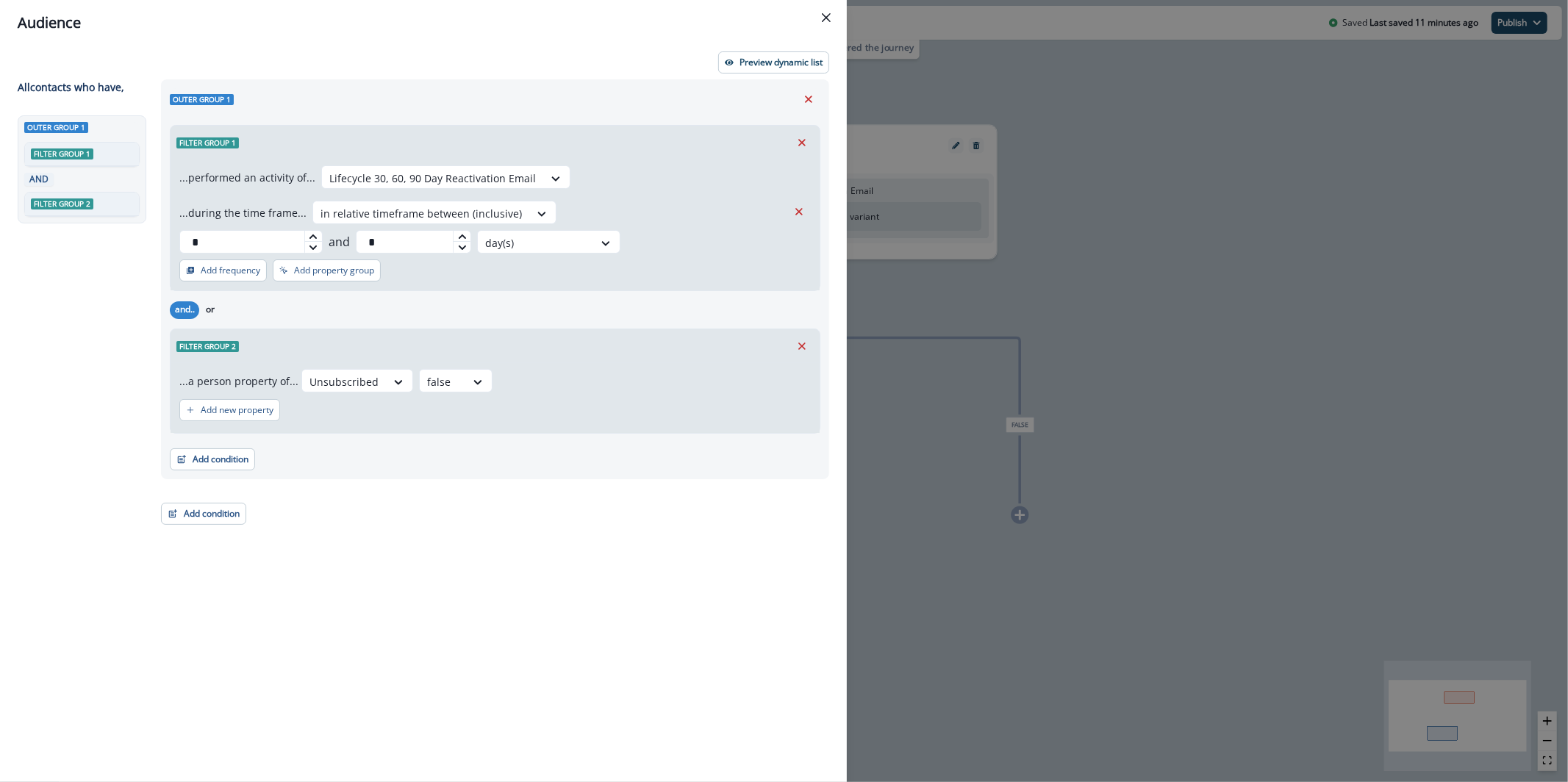
click at [764, 73] on div "Preview dynamic list All contact s who have, Outer group 1 Filter group 1 AND F…" at bounding box center [423, 413] width 847 height 737
click at [766, 69] on button "Preview dynamic list" at bounding box center [773, 62] width 111 height 22
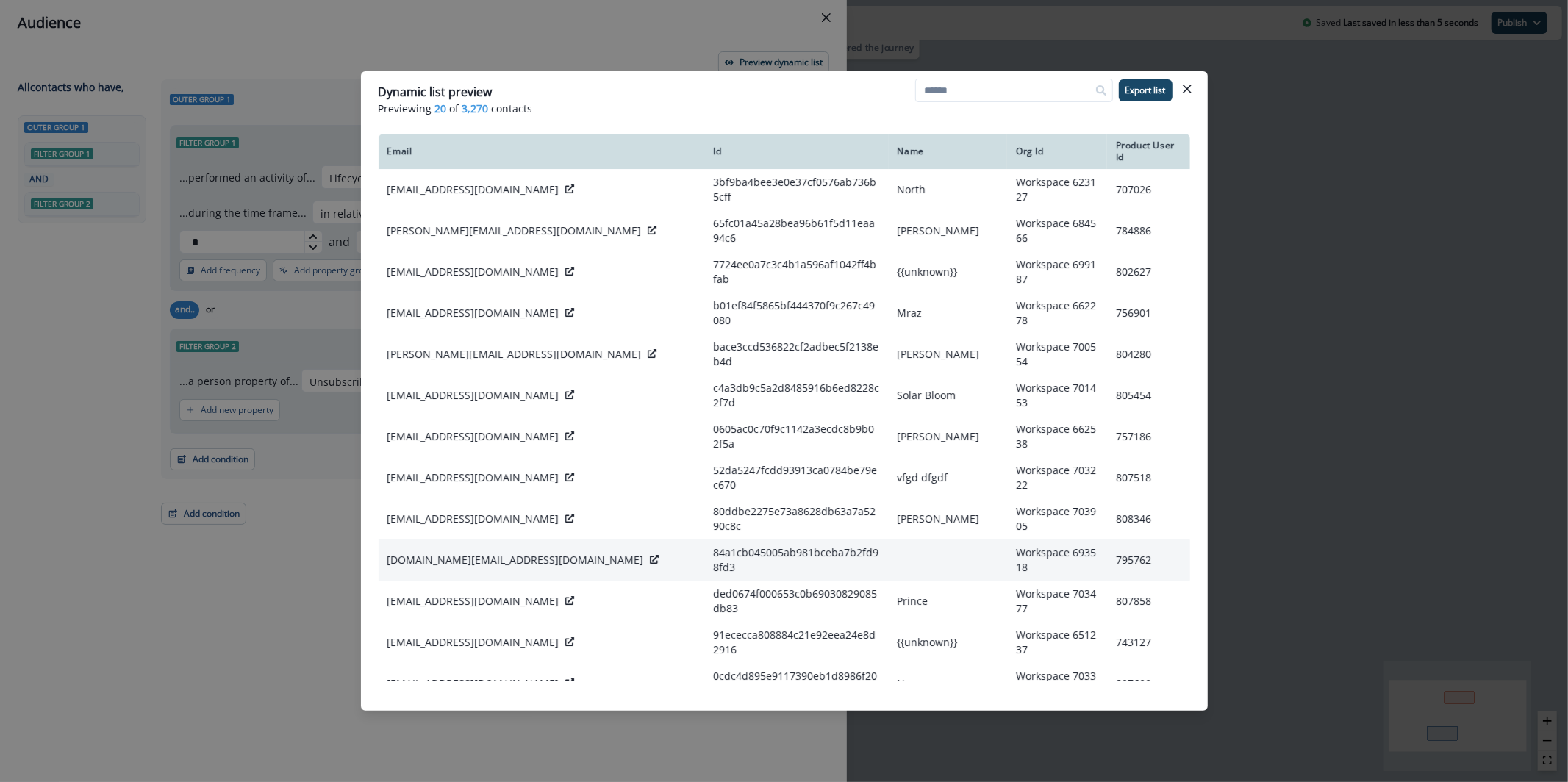
click at [458, 553] on p "bilous.bs@ucu.edu.ua" at bounding box center [516, 560] width 256 height 14
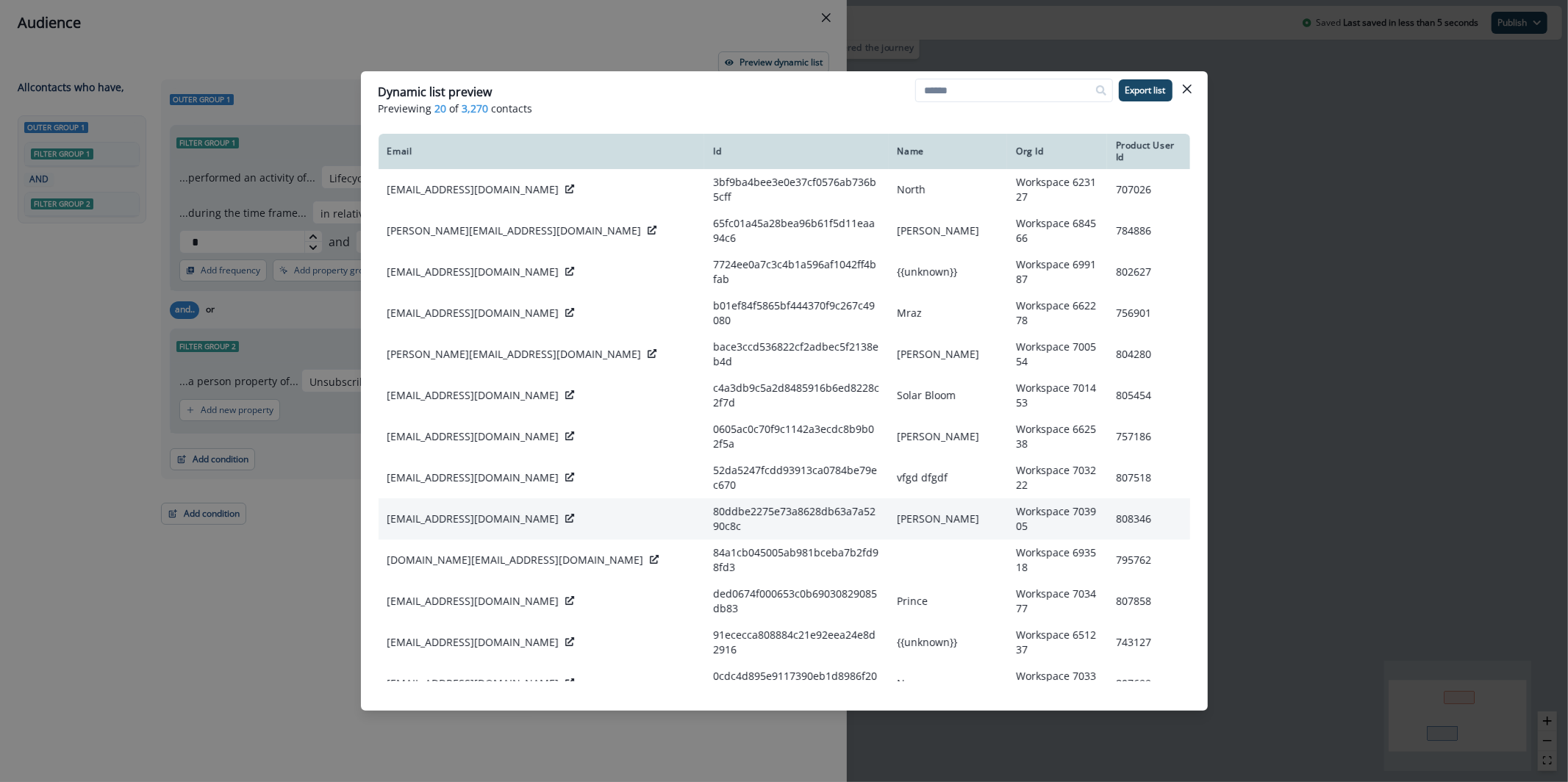
click at [459, 511] on p "nick@wisematch.shop" at bounding box center [474, 518] width 172 height 14
copy div "nick@wisematch.shop"
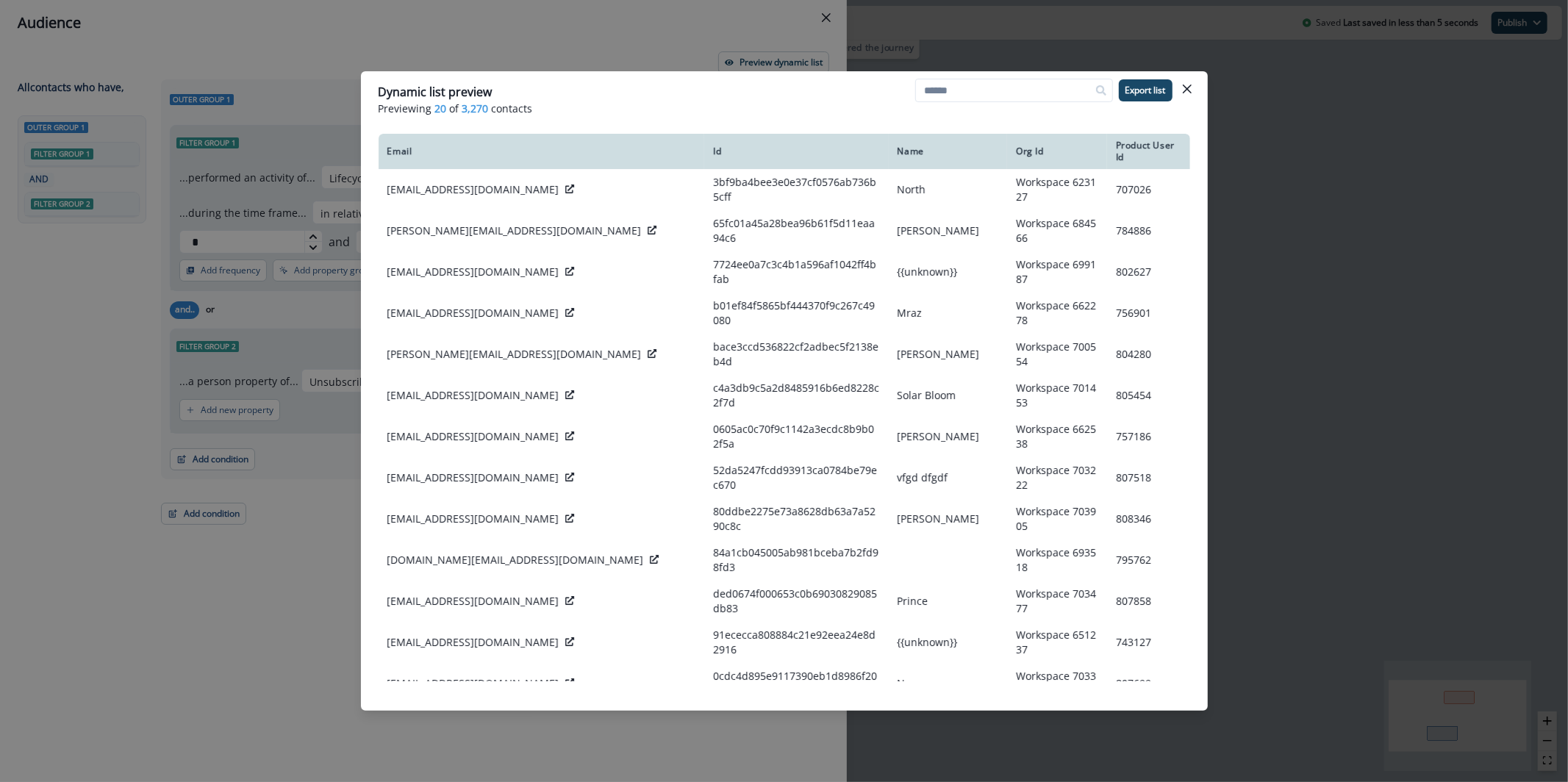
click at [1219, 63] on div "Dynamic list preview Previewing 20 of 3,270 contacts Export list Email Id Name …" at bounding box center [784, 391] width 1568 height 782
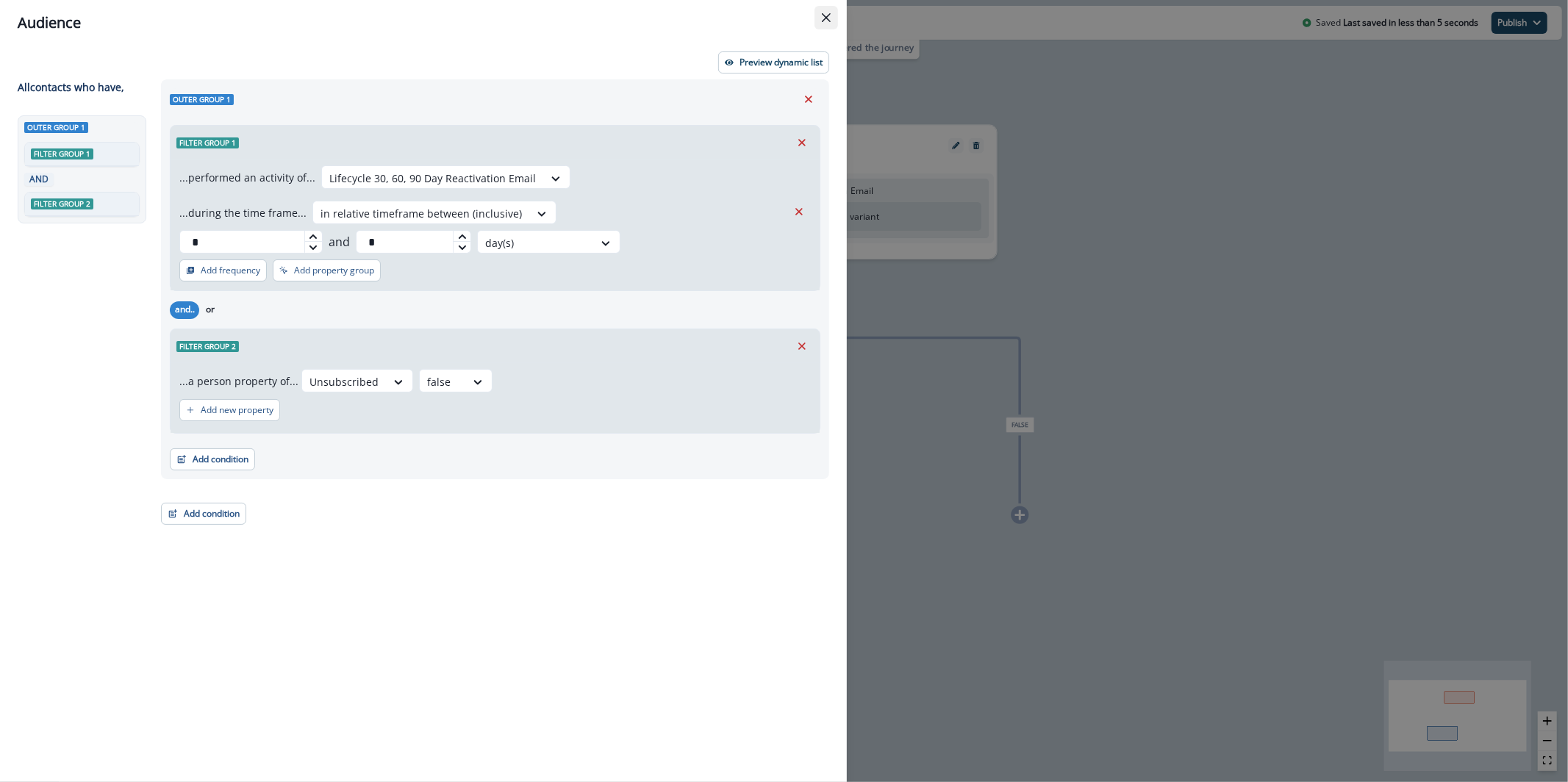
click at [827, 22] on button "Close" at bounding box center [826, 17] width 23 height 23
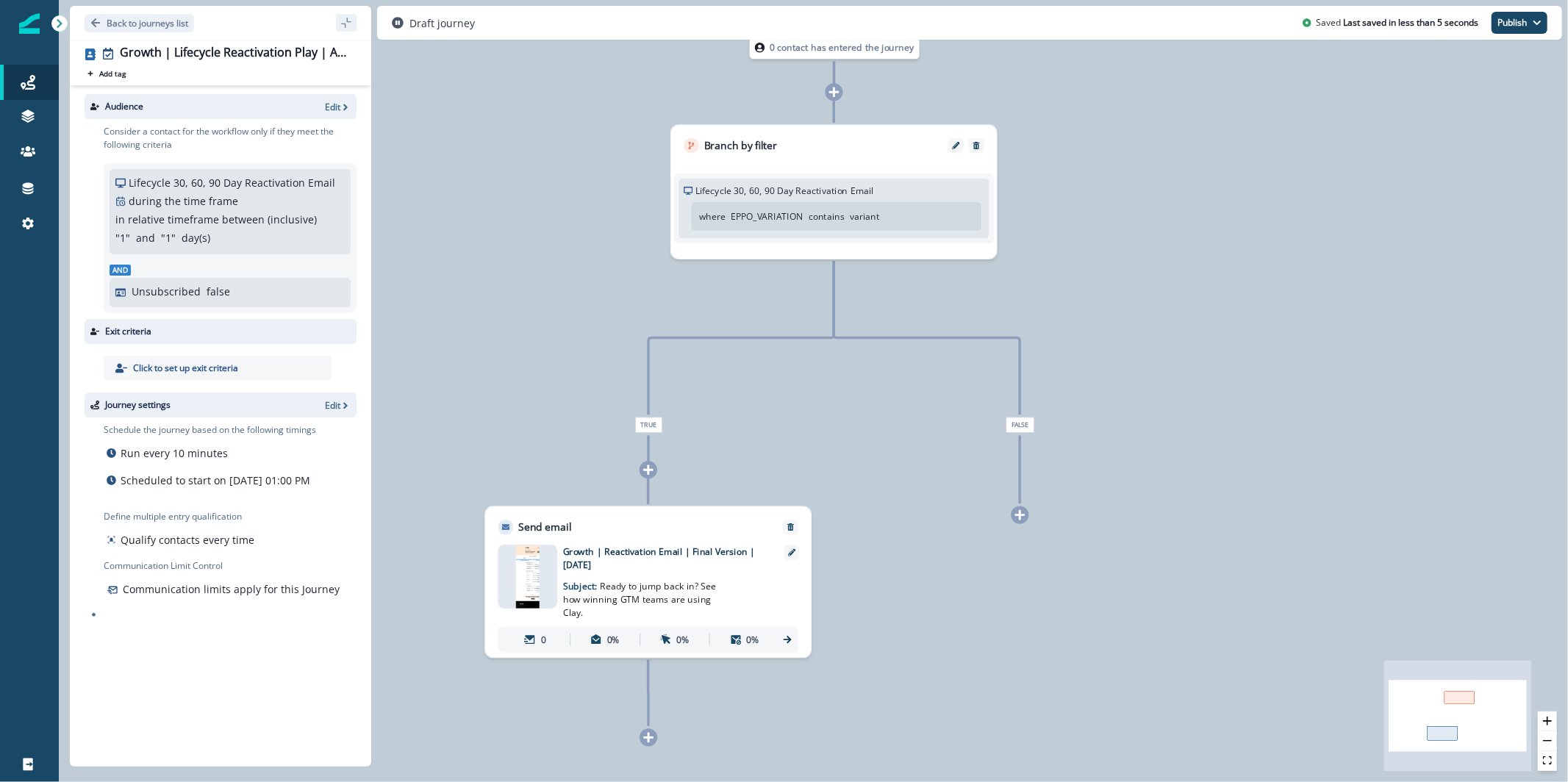
click at [541, 576] on div at bounding box center [528, 576] width 59 height 64
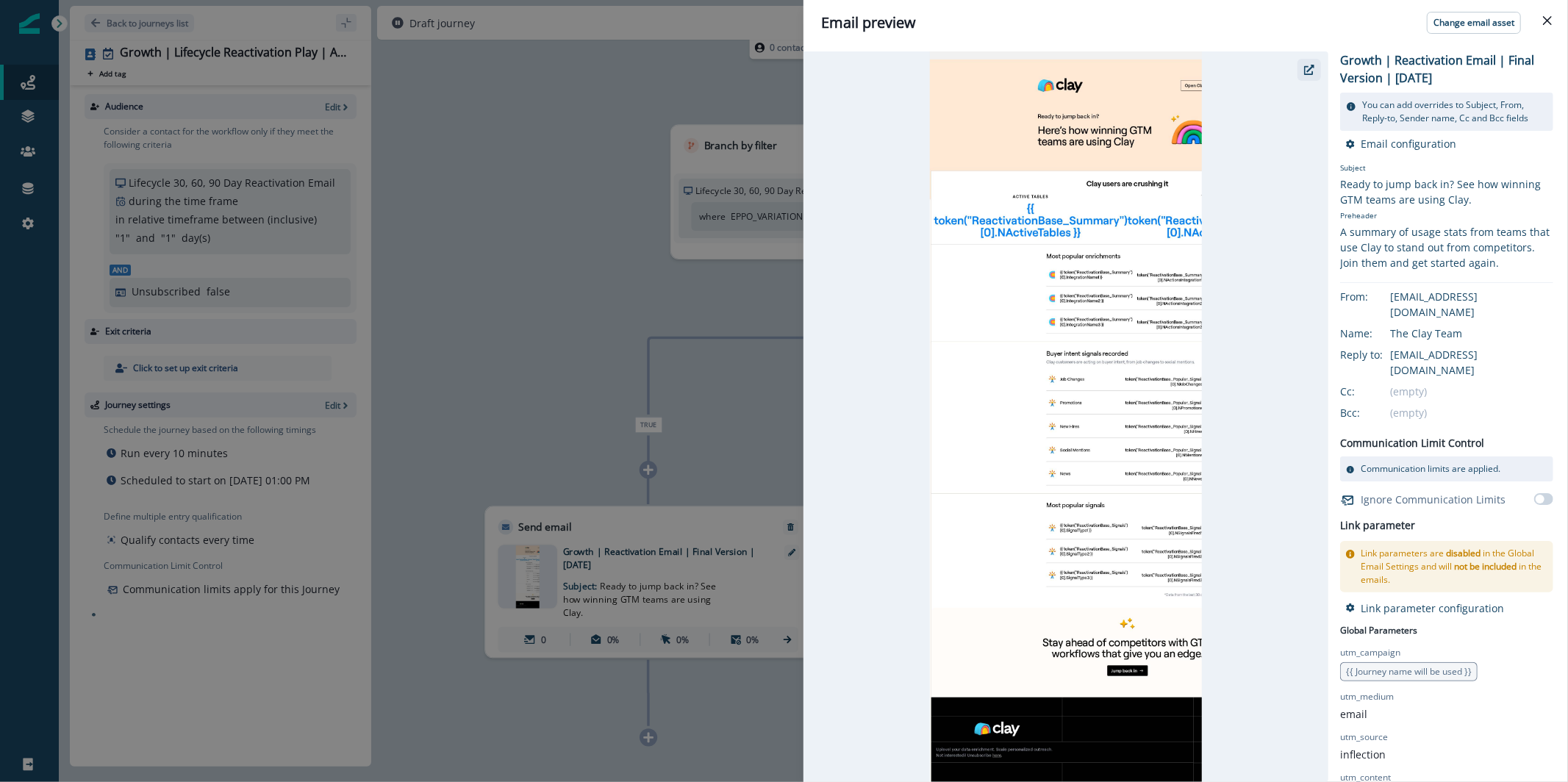
click at [1319, 72] on button "button" at bounding box center [1309, 69] width 23 height 22
click at [537, 244] on div "Email preview Change email asset Growth | Reactivation Email | Final Version | …" at bounding box center [784, 391] width 1568 height 782
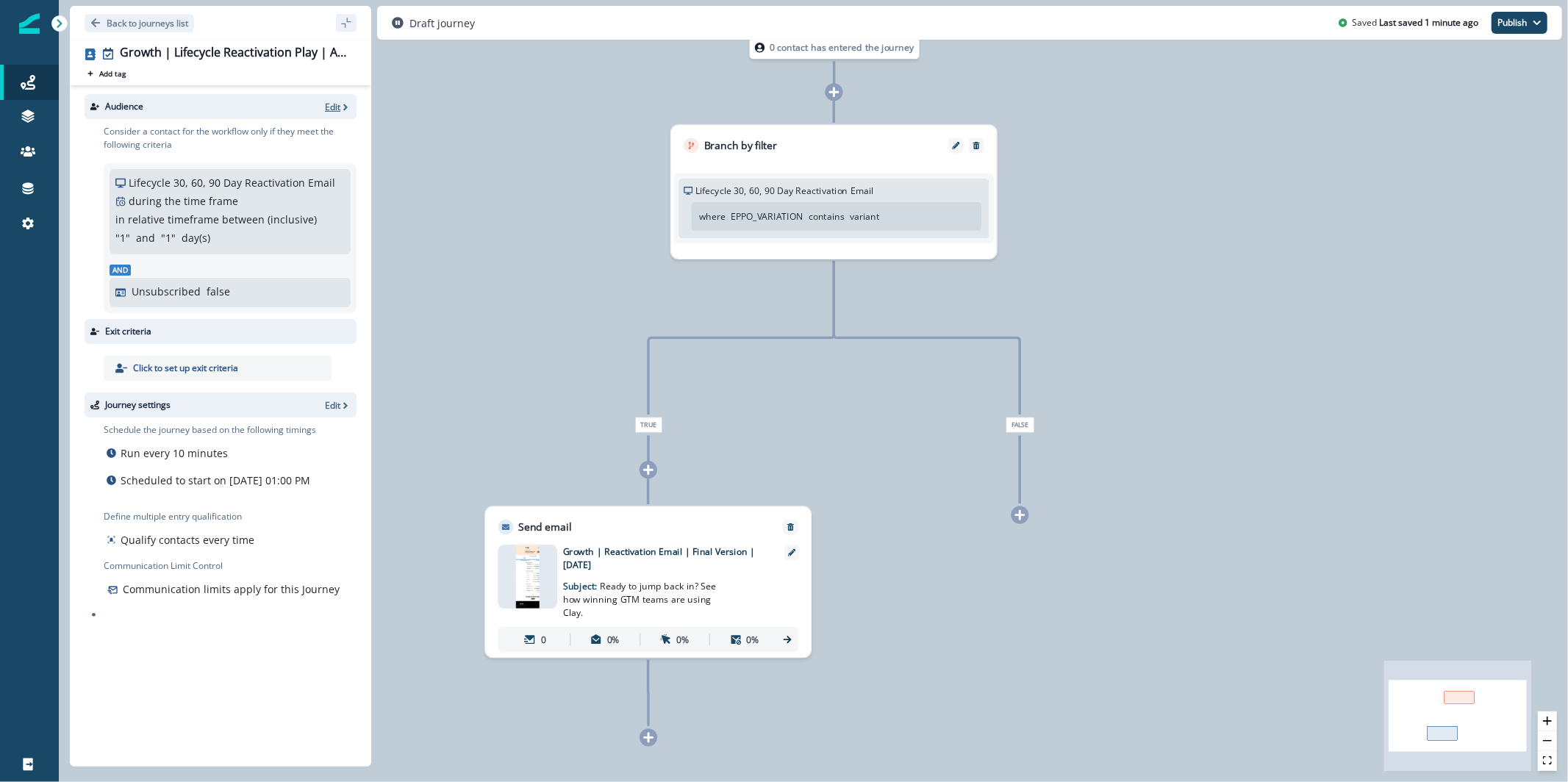
click at [327, 104] on p "Edit" at bounding box center [333, 107] width 15 height 13
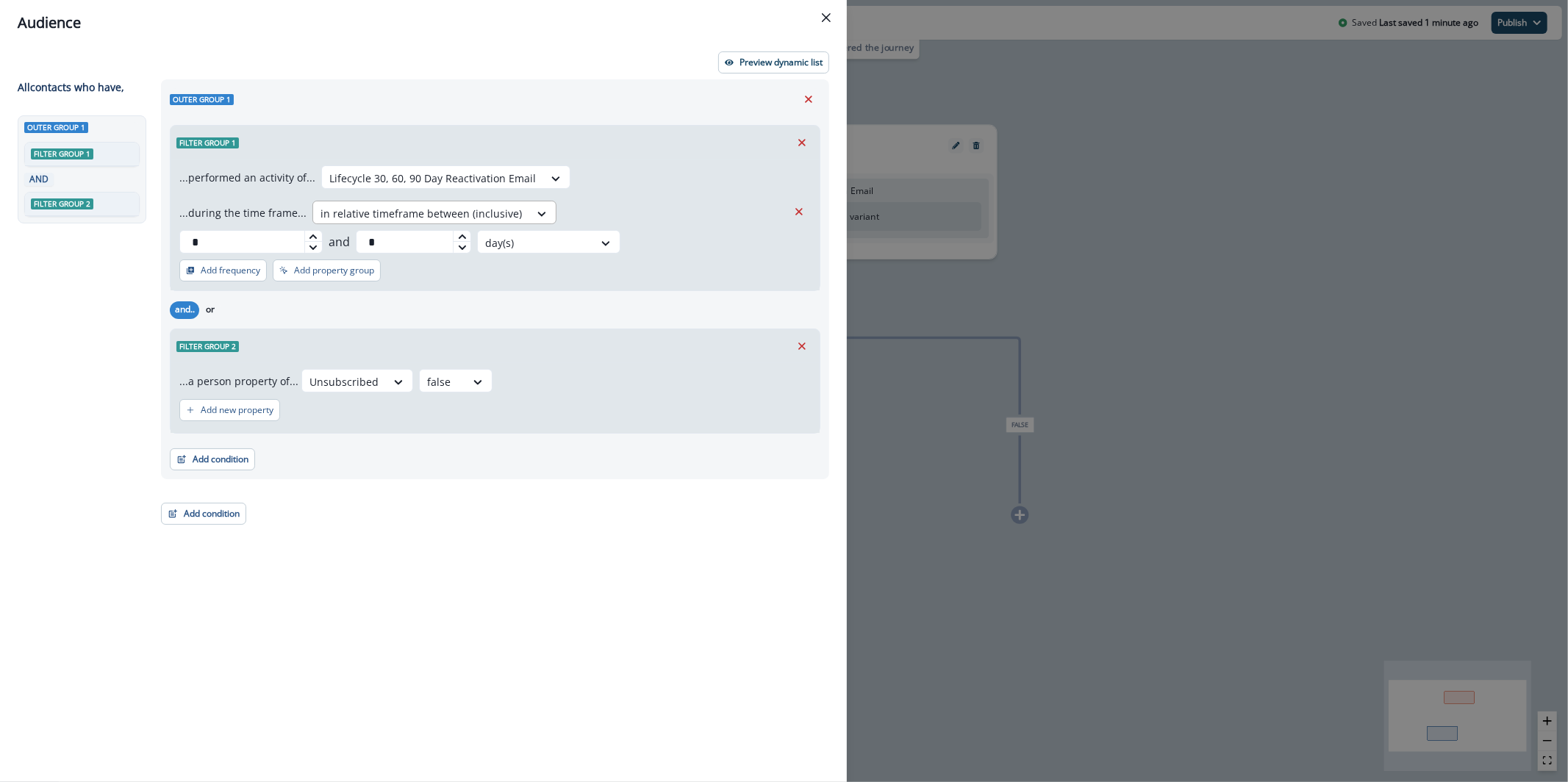
click at [480, 215] on div at bounding box center [421, 213] width 201 height 18
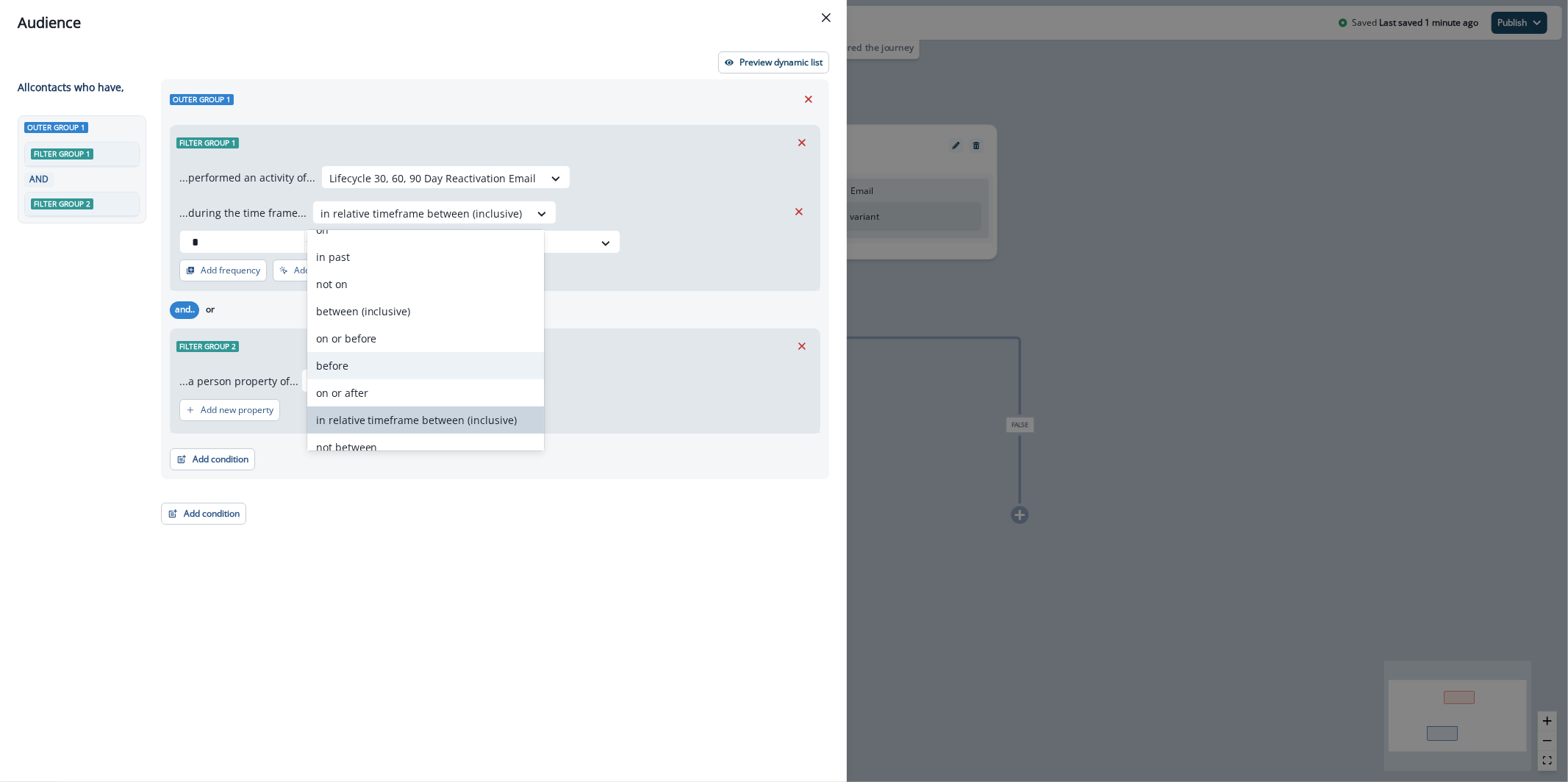
scroll to position [31, 0]
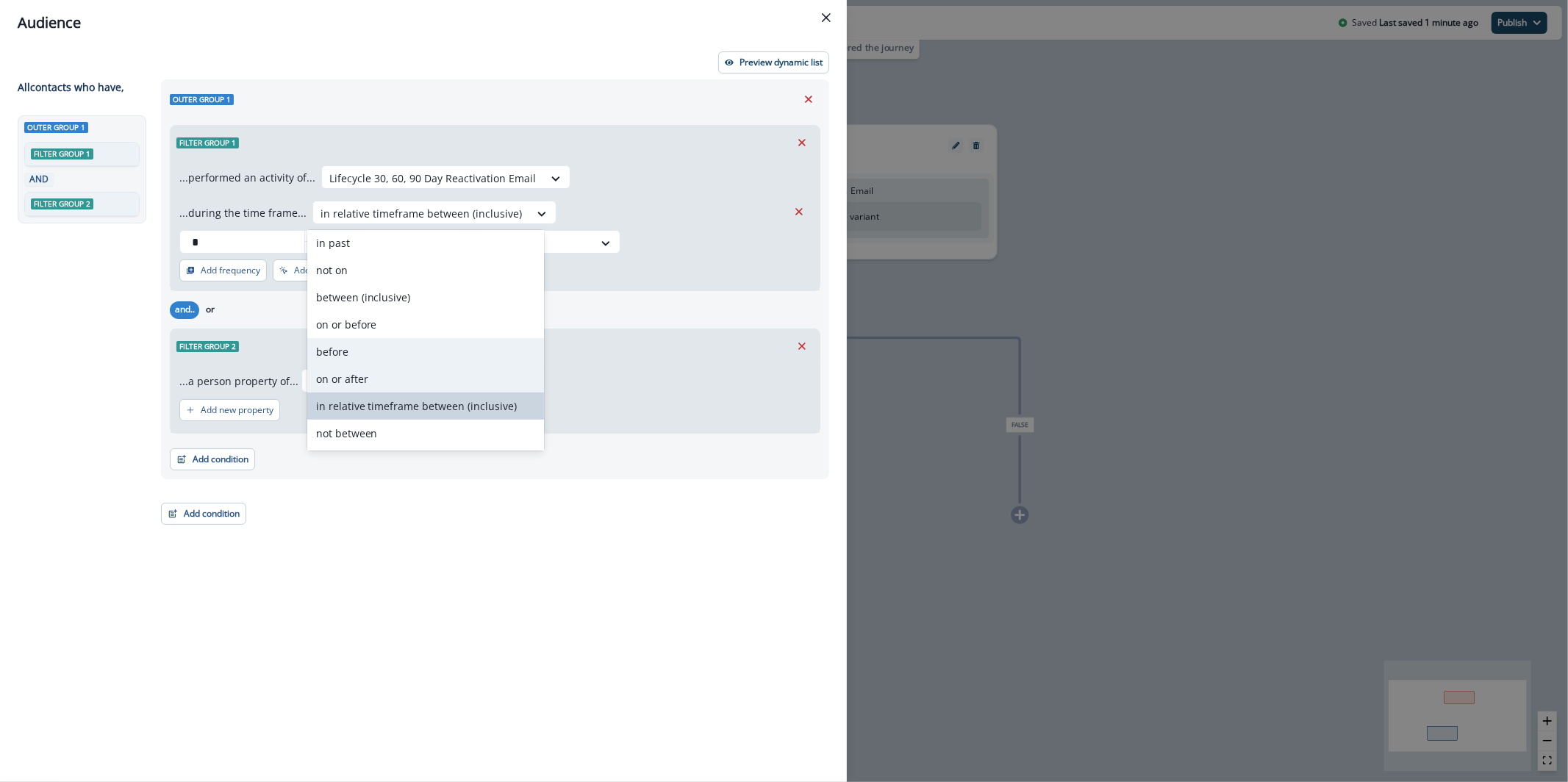
click at [419, 375] on div "on or after" at bounding box center [425, 379] width 237 height 27
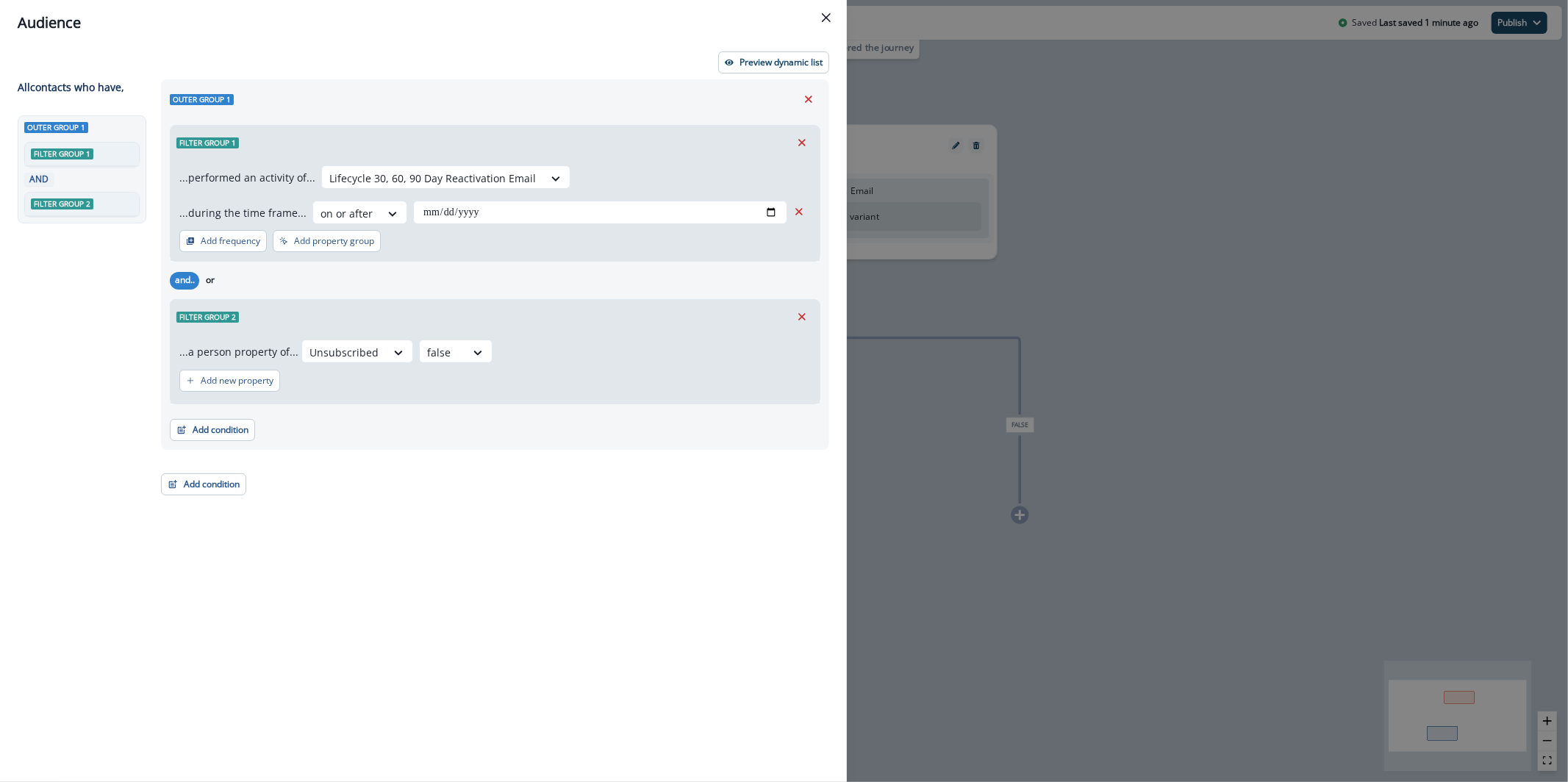
click at [598, 198] on div "...performed an activity of... Lifecycle 30, 60, 90 Day Reactivation Email ...d…" at bounding box center [495, 195] width 631 height 59
click at [445, 215] on input "date" at bounding box center [600, 212] width 374 height 23
click at [413, 216] on input "date" at bounding box center [600, 212] width 374 height 23
click at [419, 215] on input "date" at bounding box center [600, 212] width 374 height 23
click at [770, 213] on input "date" at bounding box center [600, 212] width 374 height 23
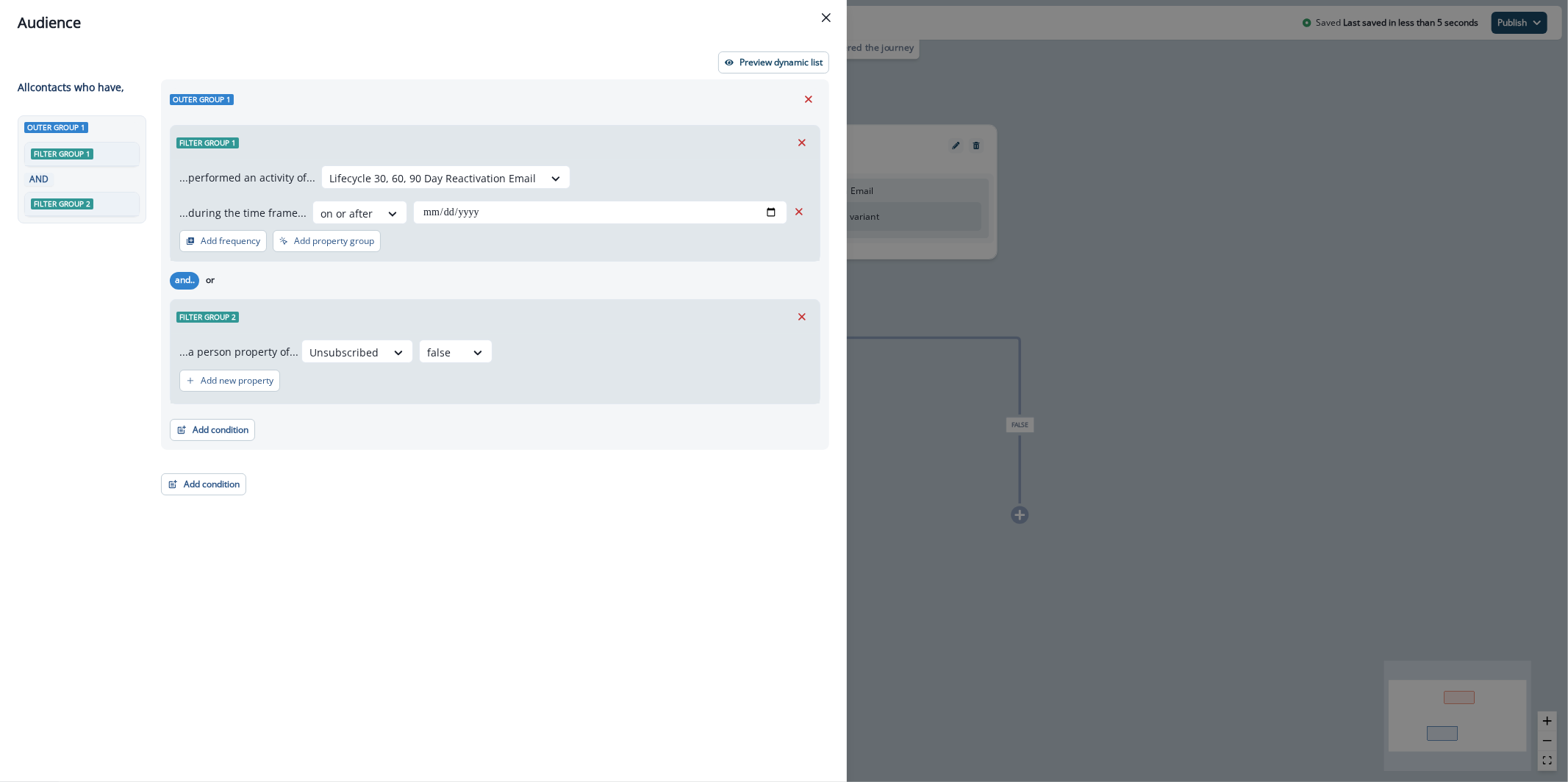
type input "**********"
click at [772, 63] on p "Preview dynamic list" at bounding box center [781, 63] width 83 height 11
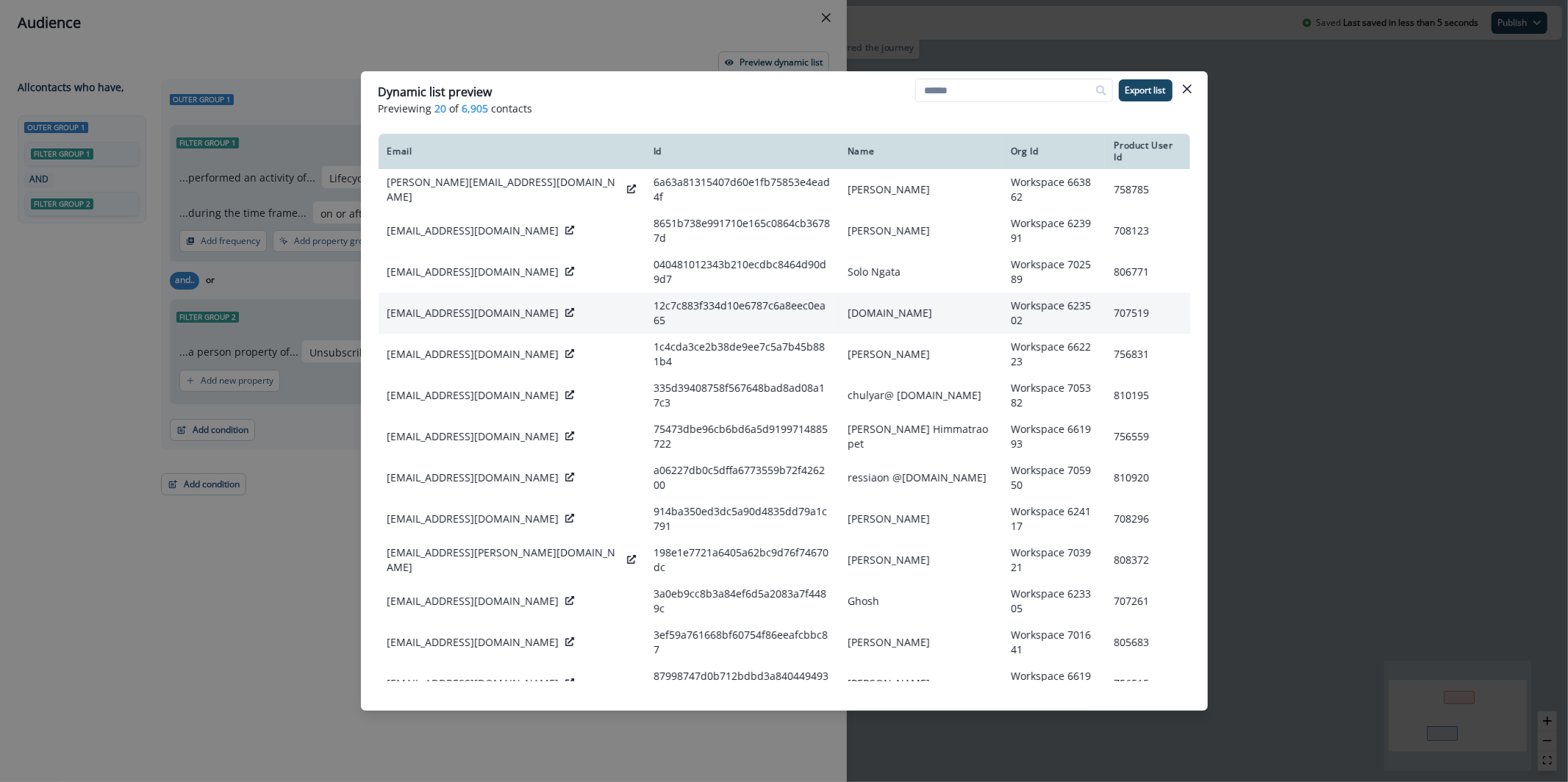
click at [451, 305] on p "vejlut@123.net.tr" at bounding box center [474, 312] width 172 height 14
copy div "vejlut@123.net.tr"
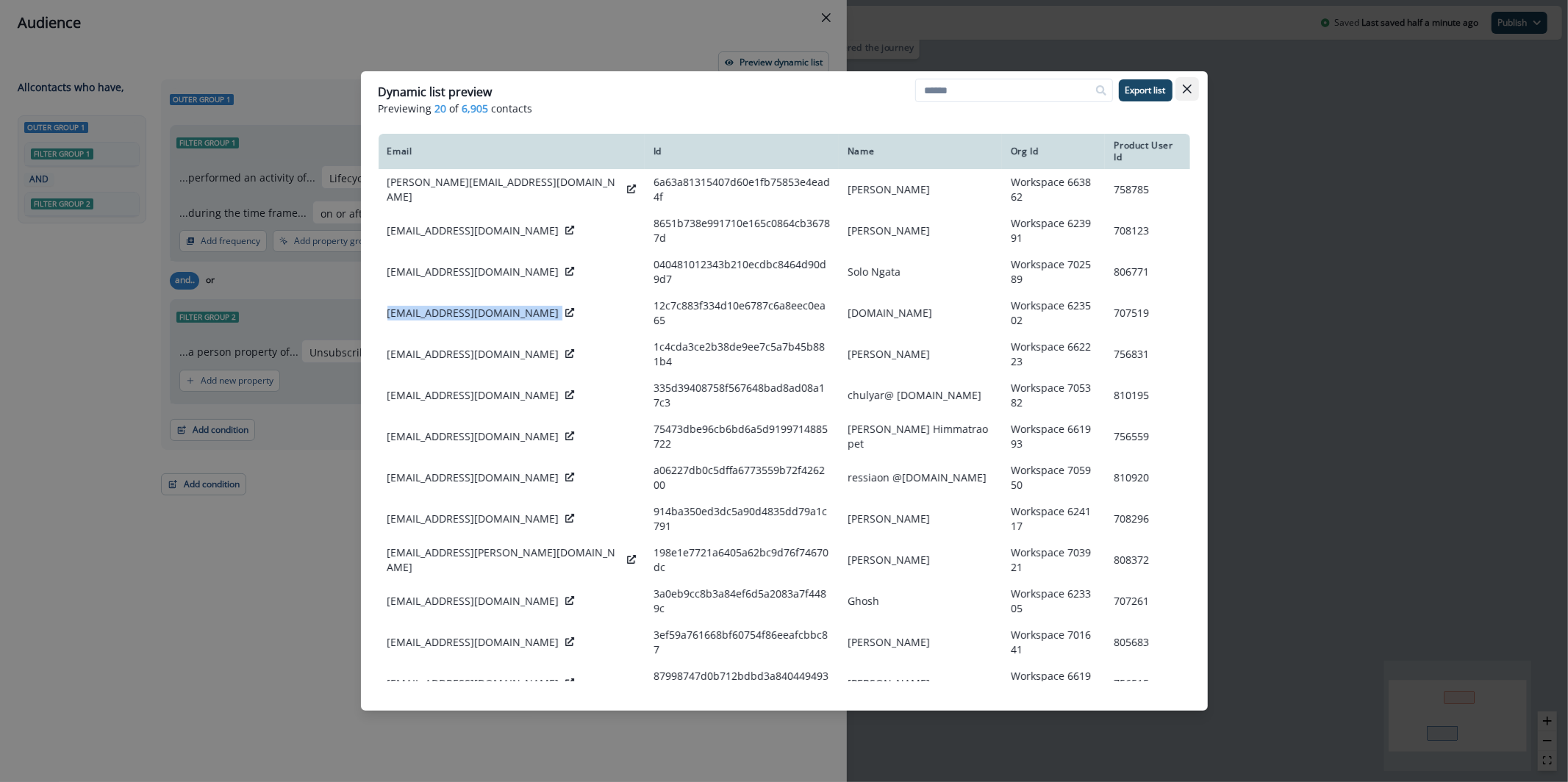
click at [1188, 82] on button "Close" at bounding box center [1187, 88] width 23 height 23
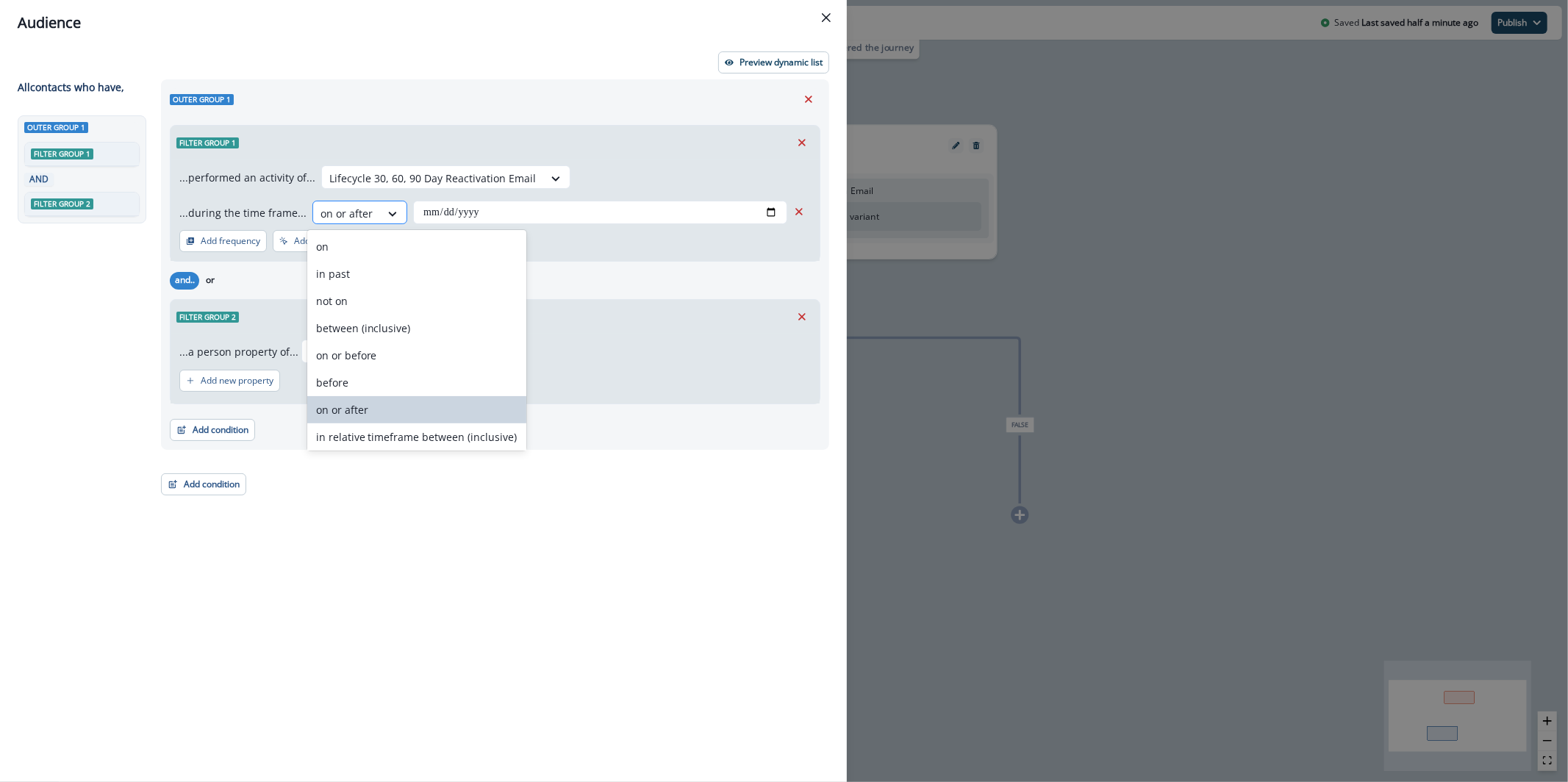
click at [346, 205] on div at bounding box center [346, 213] width 52 height 18
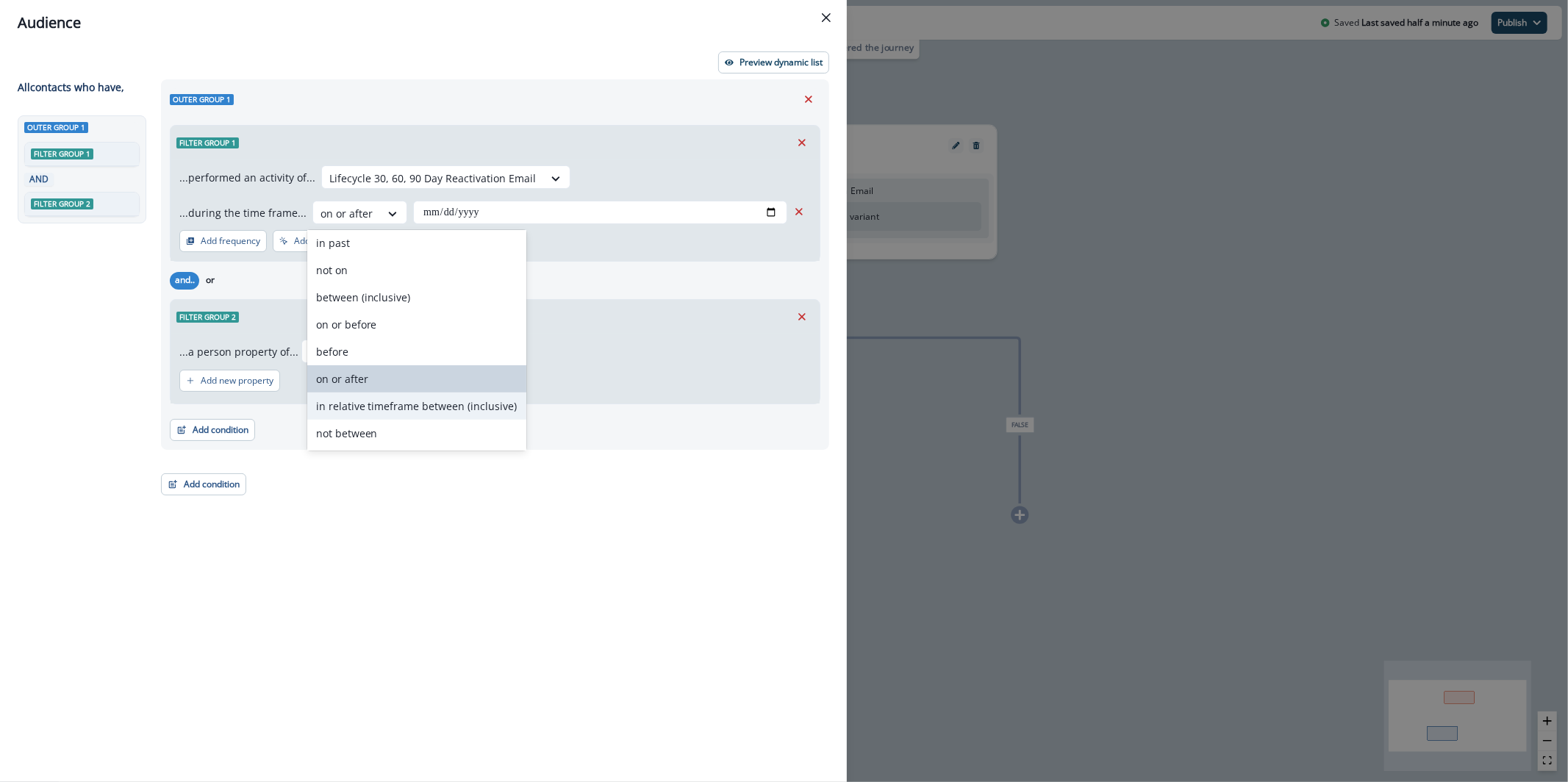
click at [450, 410] on div "in relative timeframe between (inclusive)" at bounding box center [416, 406] width 219 height 27
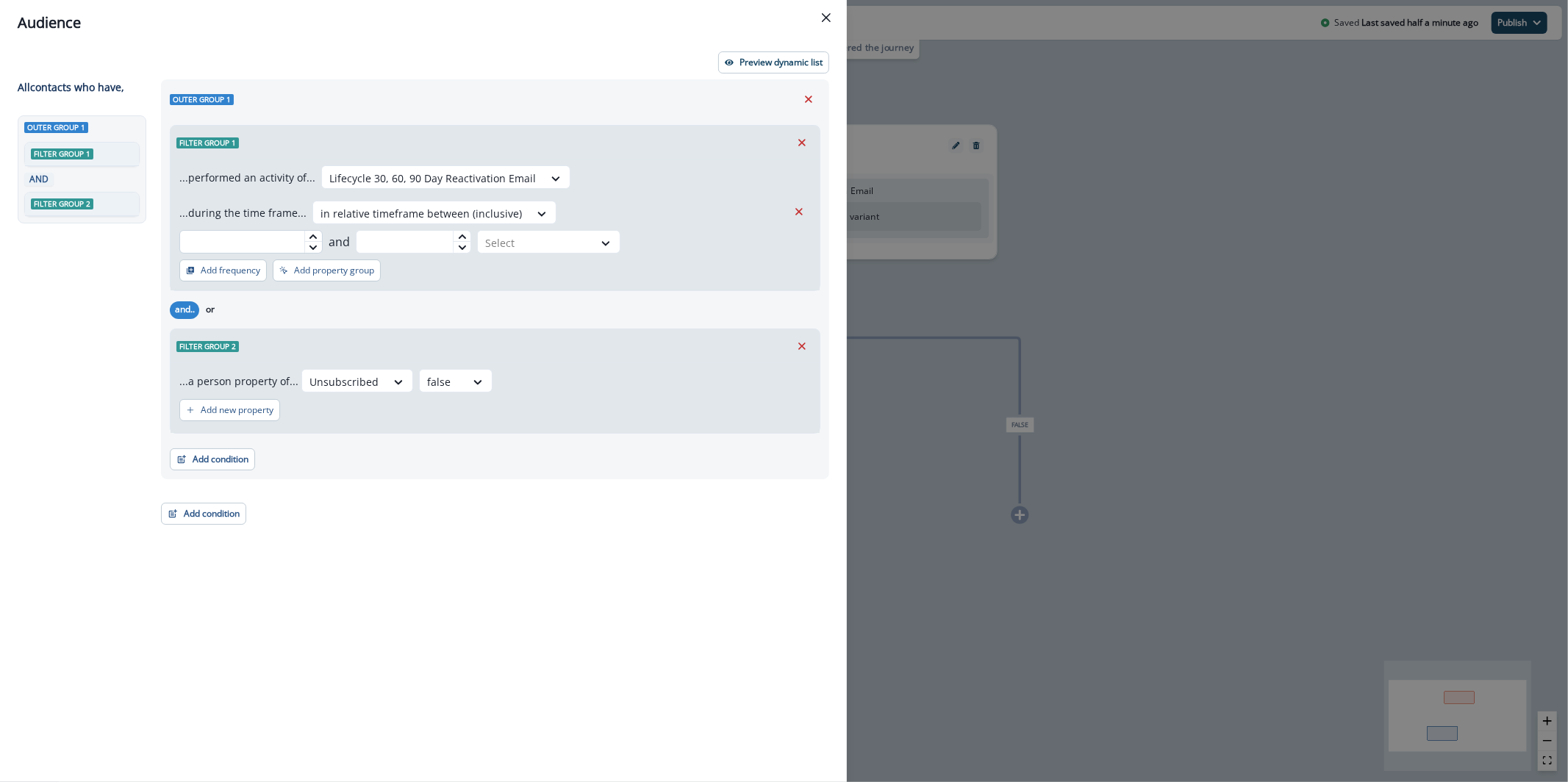
drag, startPoint x: 557, startPoint y: 213, endPoint x: 569, endPoint y: 207, distance: 13.4
click at [323, 230] on input "text" at bounding box center [251, 241] width 143 height 23
type input "*"
click at [472, 230] on input "text" at bounding box center [414, 241] width 116 height 23
type input "*"
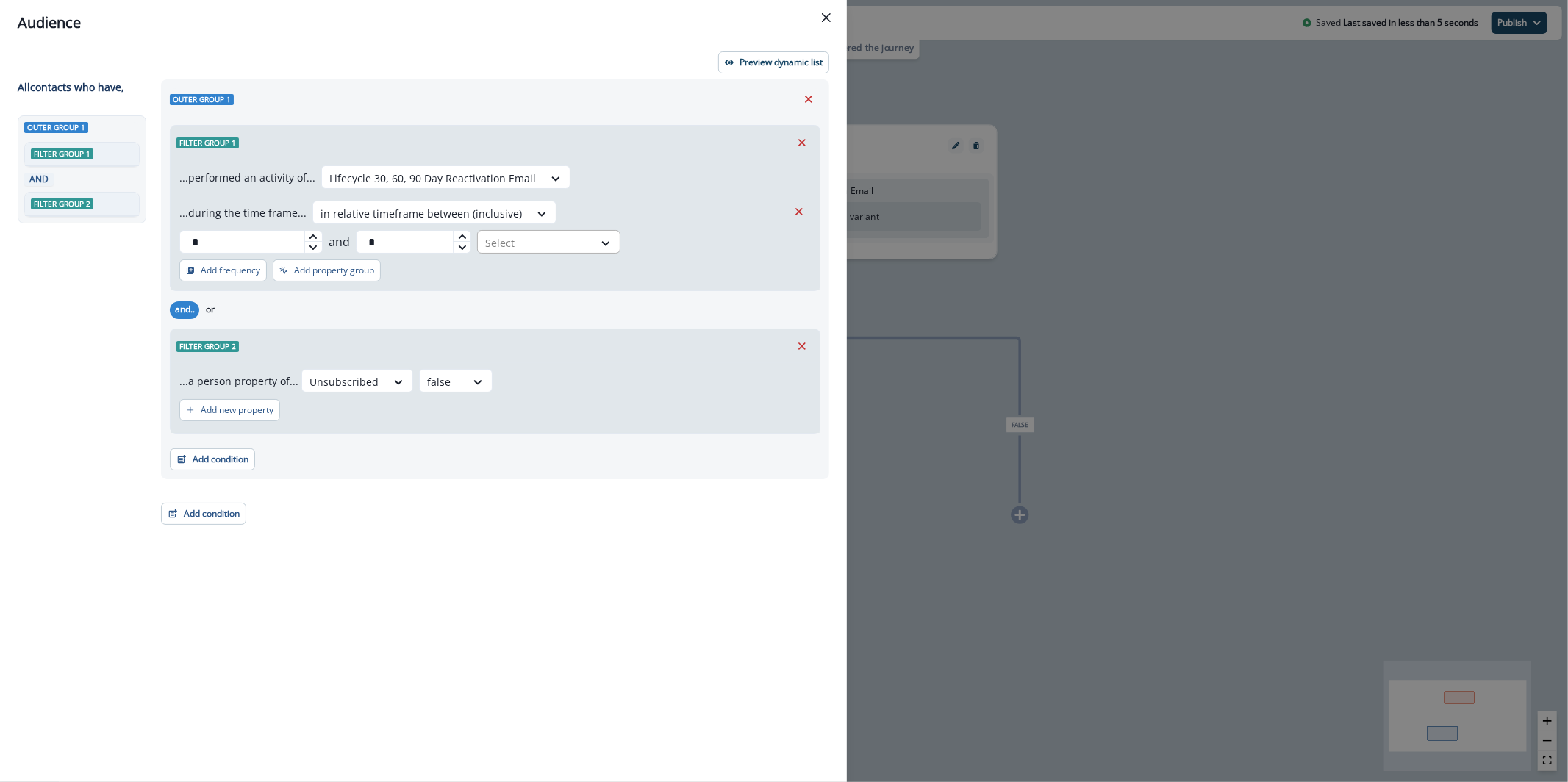
click at [594, 231] on div "Select" at bounding box center [535, 243] width 115 height 24
click at [748, 247] on div "day(s)" at bounding box center [749, 247] width 75 height 27
click at [782, 63] on p "Preview dynamic list" at bounding box center [781, 63] width 83 height 11
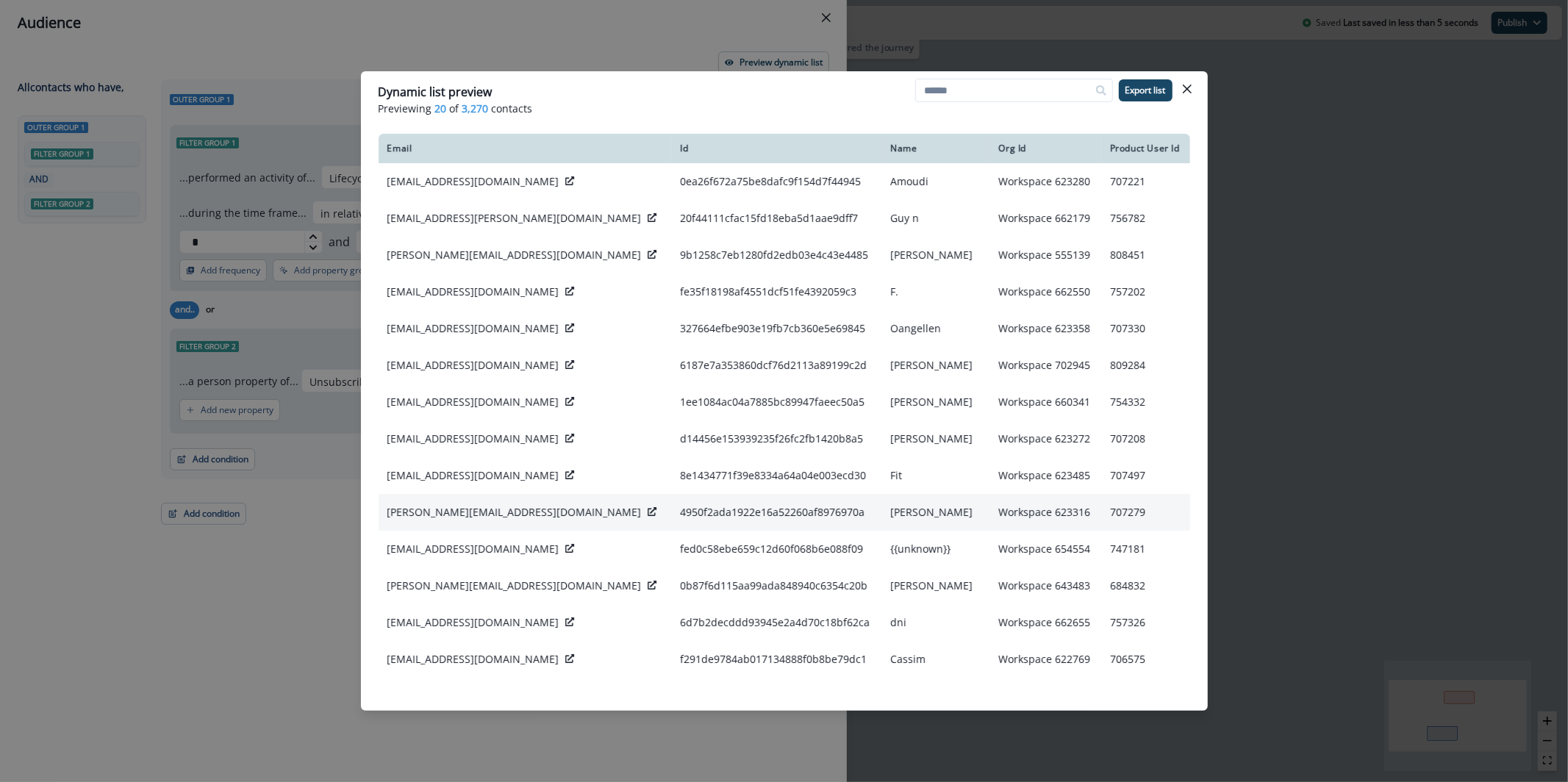
click at [648, 511] on icon at bounding box center [652, 512] width 9 height 9
click at [1196, 100] on header "Dynamic list preview Previewing 20 of 3,270 contacts Export list" at bounding box center [784, 100] width 847 height 57
click at [1192, 94] on button "Close" at bounding box center [1187, 88] width 23 height 23
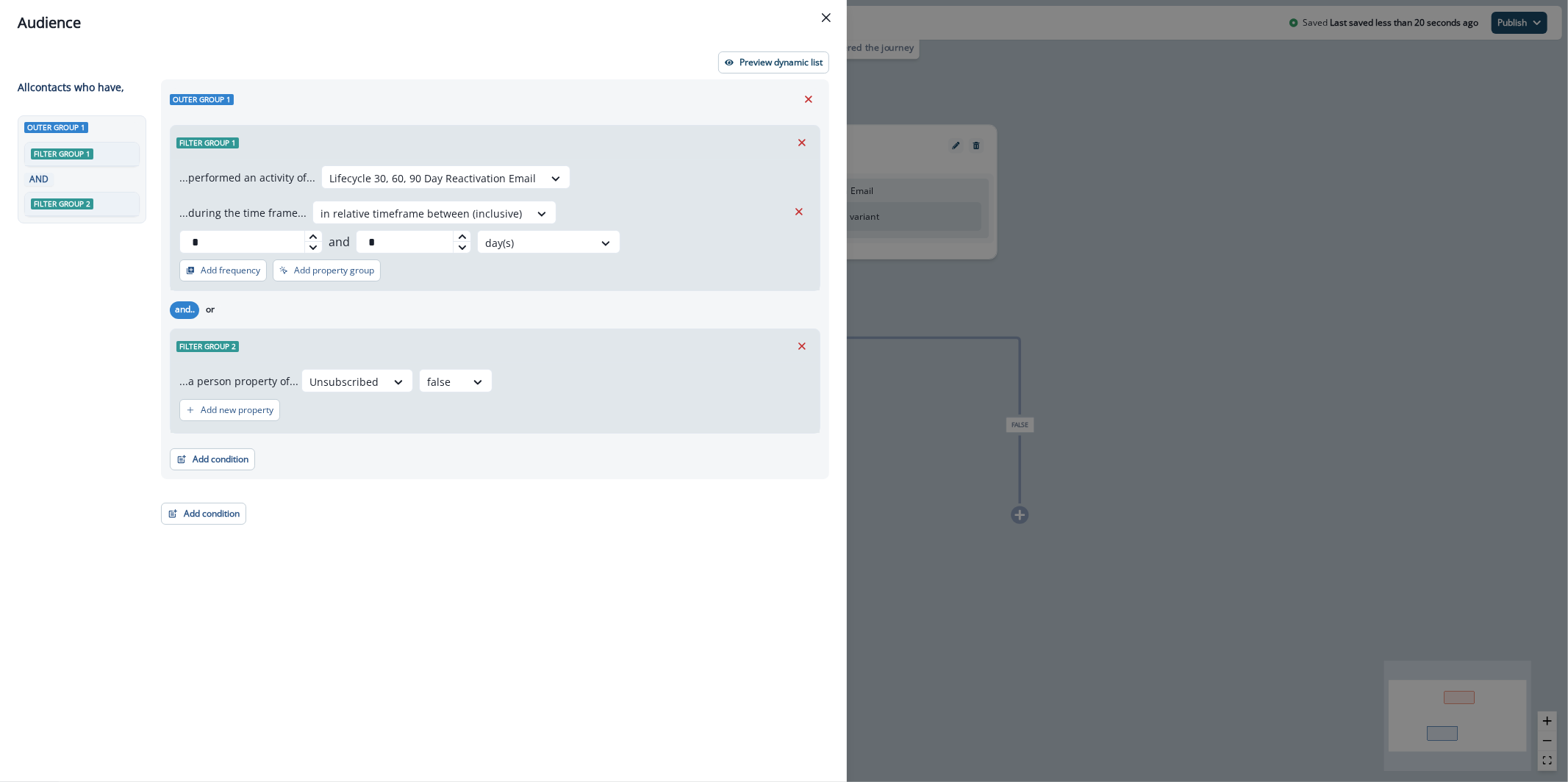
click at [839, 19] on header "Audience" at bounding box center [423, 23] width 847 height 45
click at [836, 16] on button "Close" at bounding box center [826, 17] width 23 height 23
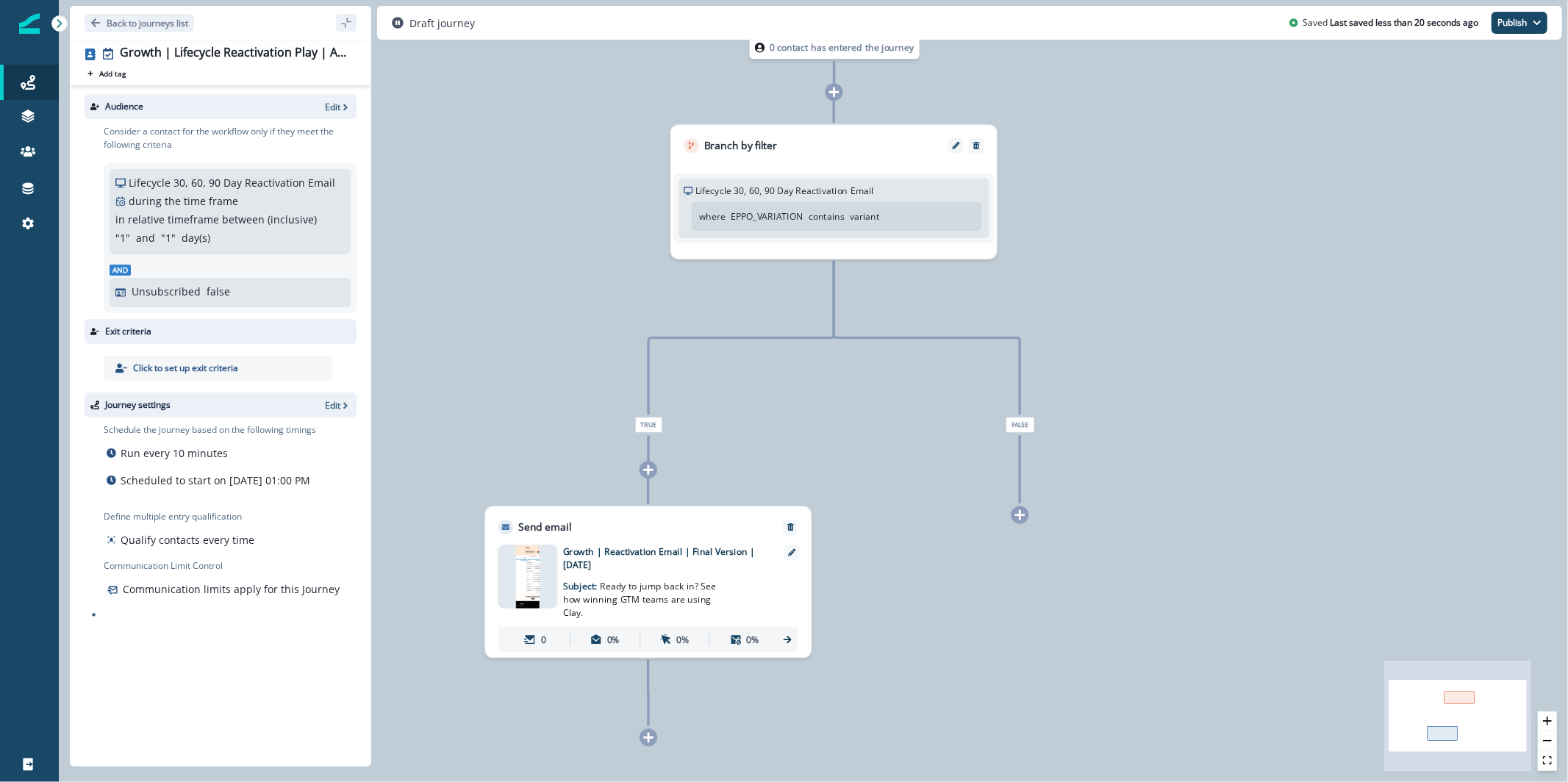
click at [542, 582] on div at bounding box center [528, 576] width 59 height 64
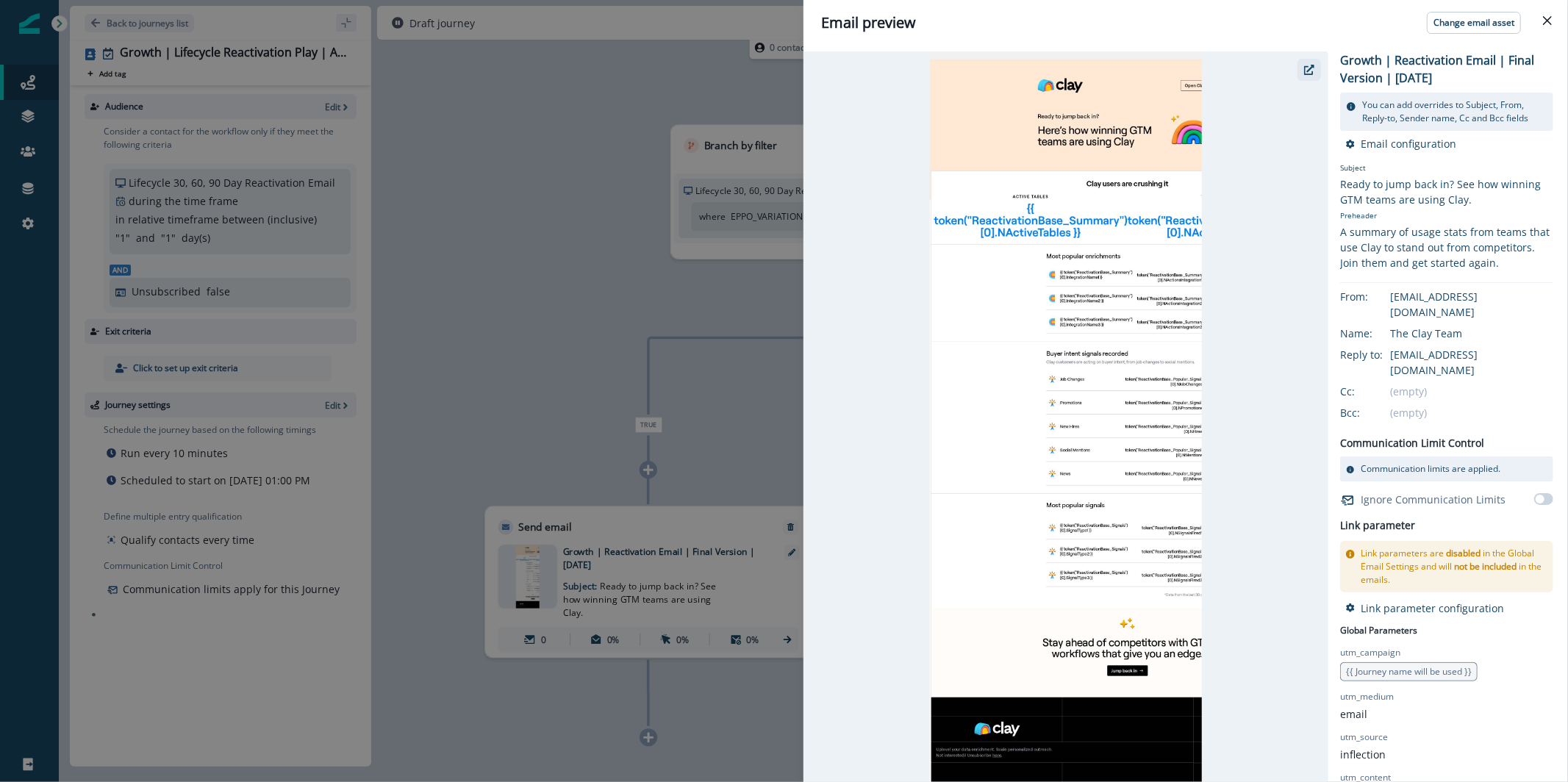
click at [1314, 68] on icon "button" at bounding box center [1309, 70] width 11 height 11
click at [704, 106] on div "Email preview Change email asset Growth | Reactivation Email | Final Version | …" at bounding box center [784, 391] width 1568 height 782
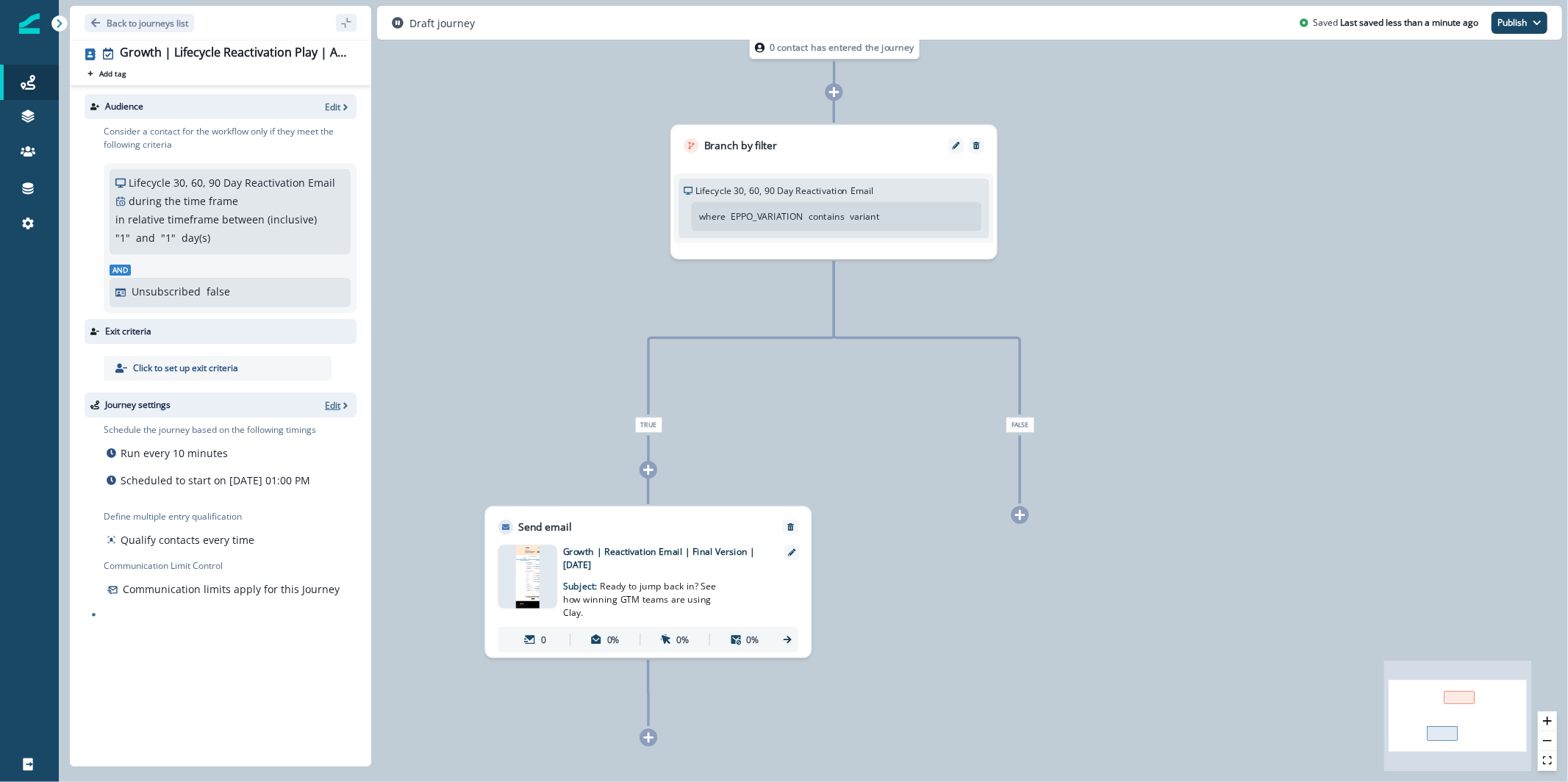
click at [337, 409] on p "Edit" at bounding box center [333, 405] width 15 height 13
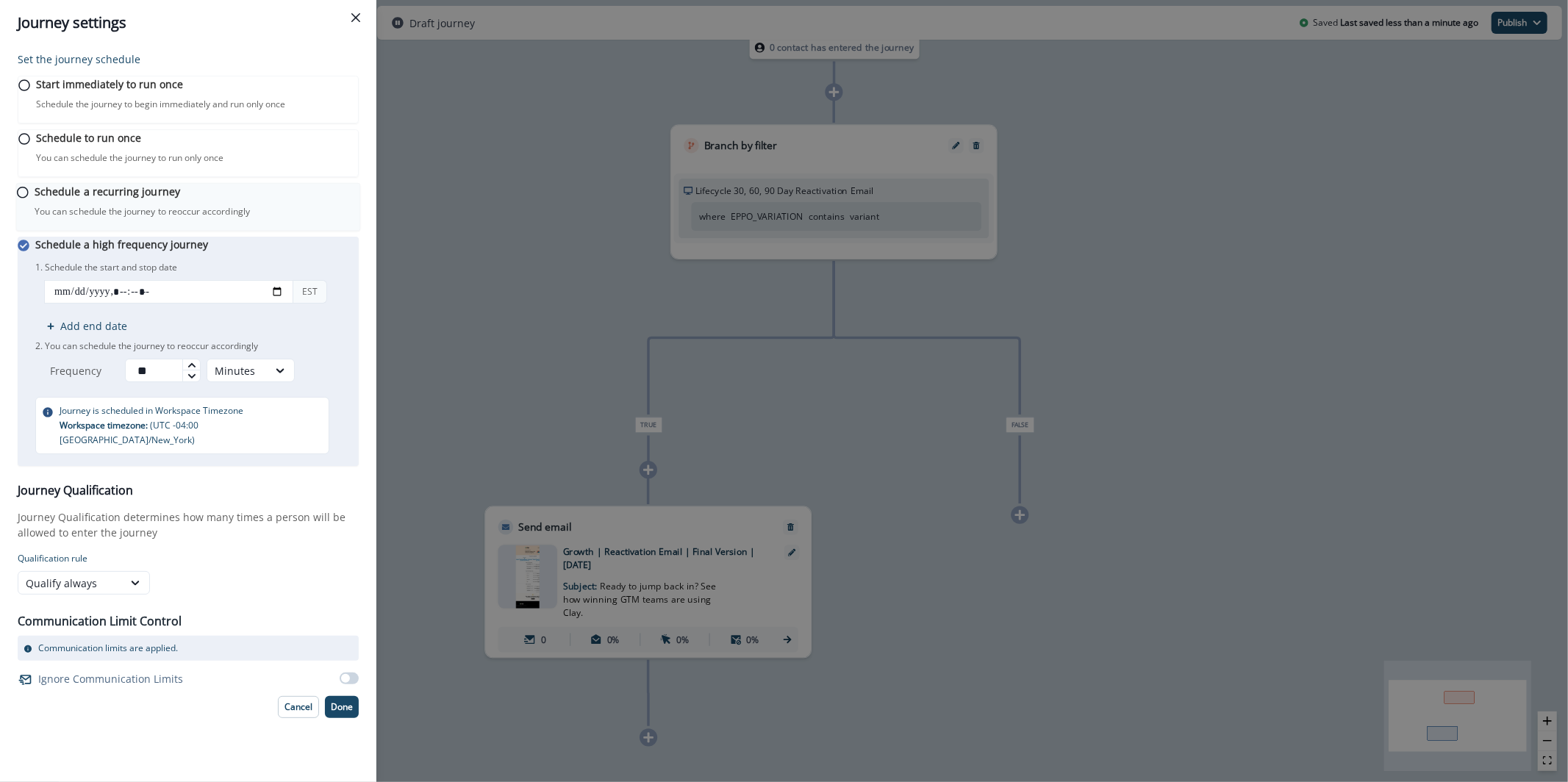
click at [114, 218] on div "Schedule a recurring journey You can schedule the journey to reoccur accordingl…" at bounding box center [197, 201] width 325 height 35
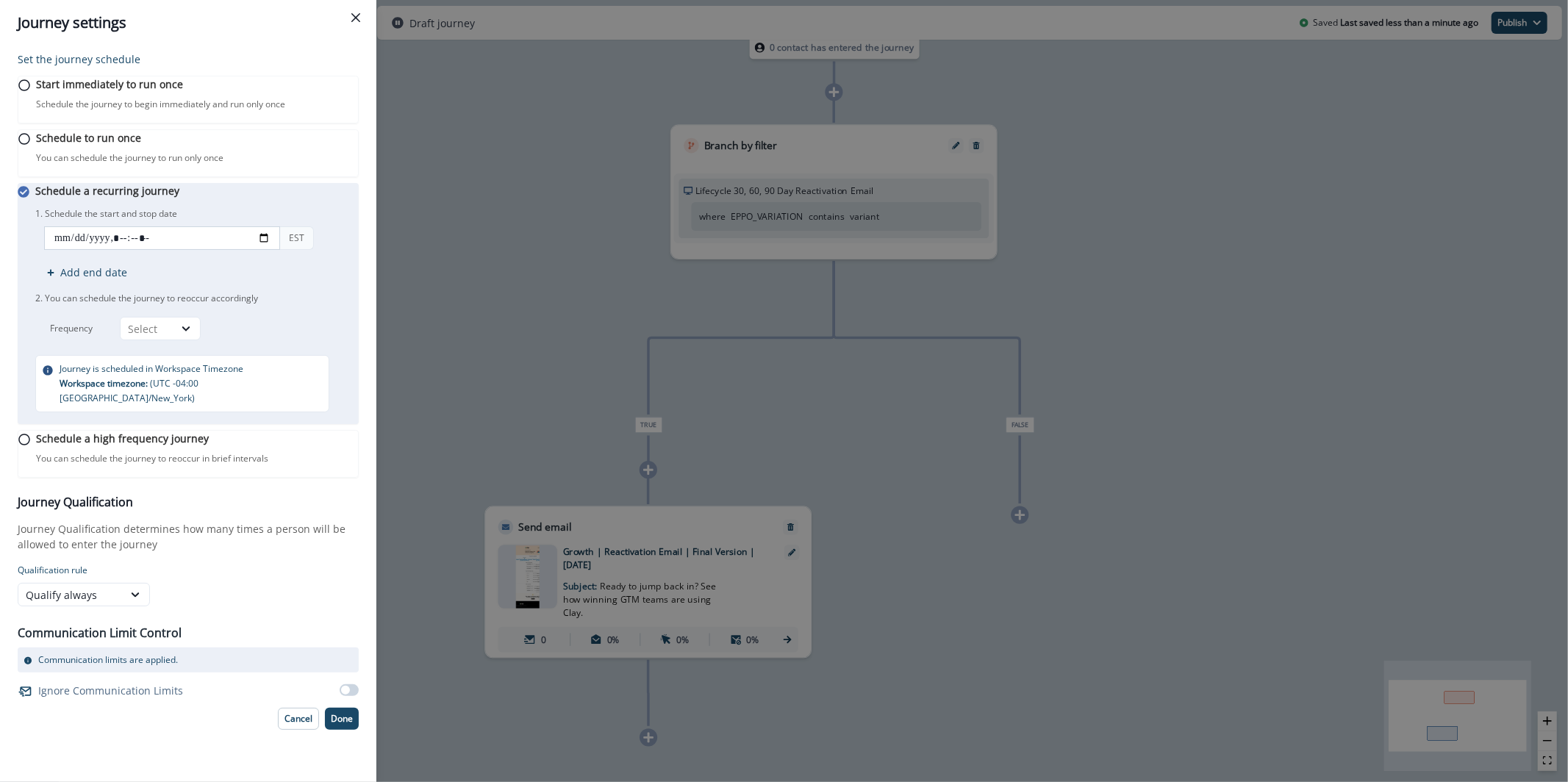
click at [130, 250] on input "datetime-local" at bounding box center [161, 238] width 236 height 23
click at [144, 378] on div "Schedule a recurring journey You can schedule the journey to reoccur accordingl…" at bounding box center [197, 298] width 324 height 229
click at [149, 336] on div "Select" at bounding box center [147, 329] width 38 height 15
click at [166, 389] on div "Day" at bounding box center [169, 389] width 81 height 27
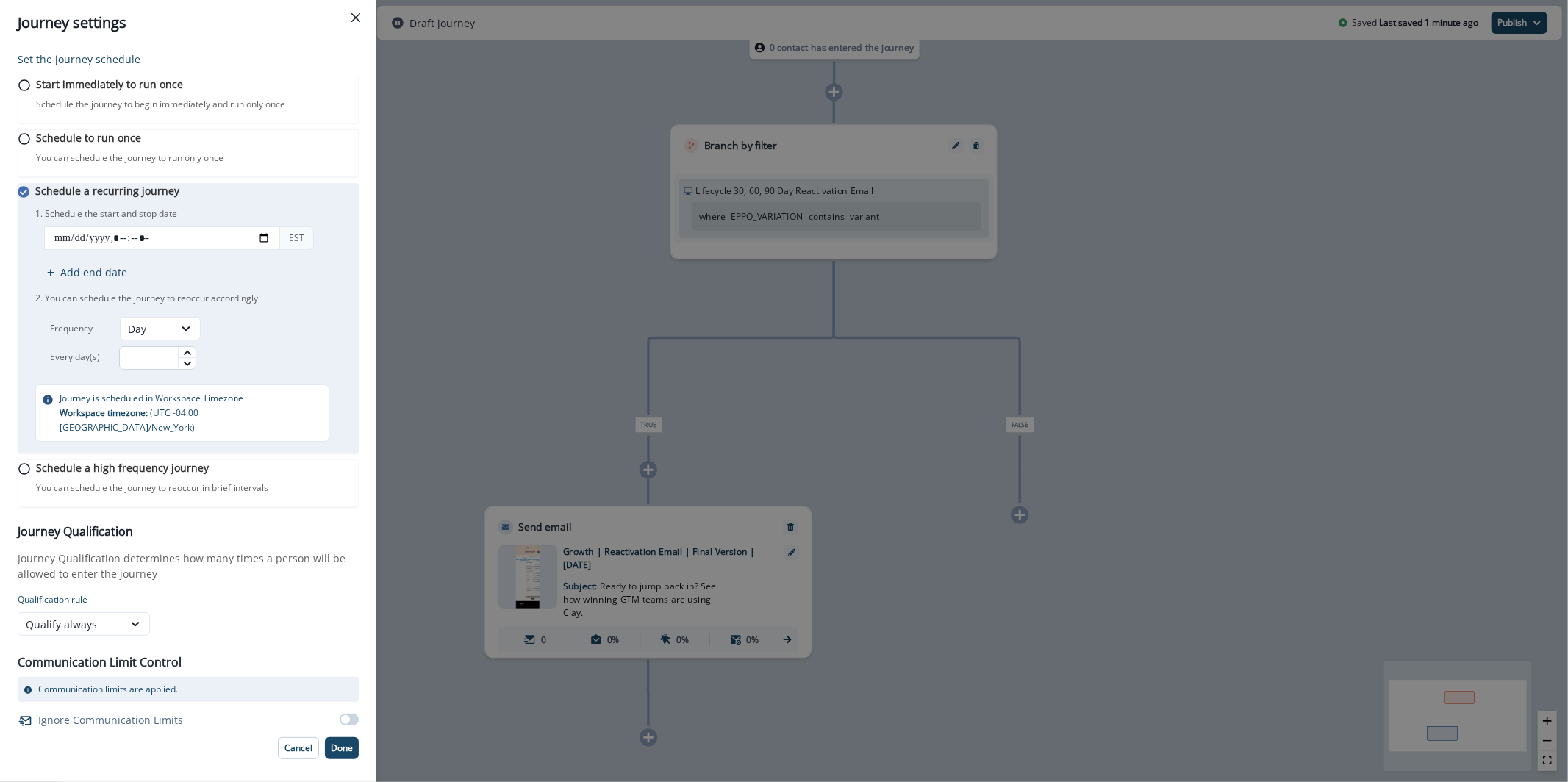
click at [167, 370] on input "text" at bounding box center [158, 357] width 77 height 23
type input "*"
click at [262, 370] on div "*" at bounding box center [209, 357] width 180 height 23
click at [60, 250] on input "datetime-local" at bounding box center [161, 238] width 236 height 23
click at [140, 495] on div "Schedule a high frequency journey You can schedule the journey to reoccur in br…" at bounding box center [197, 477] width 325 height 35
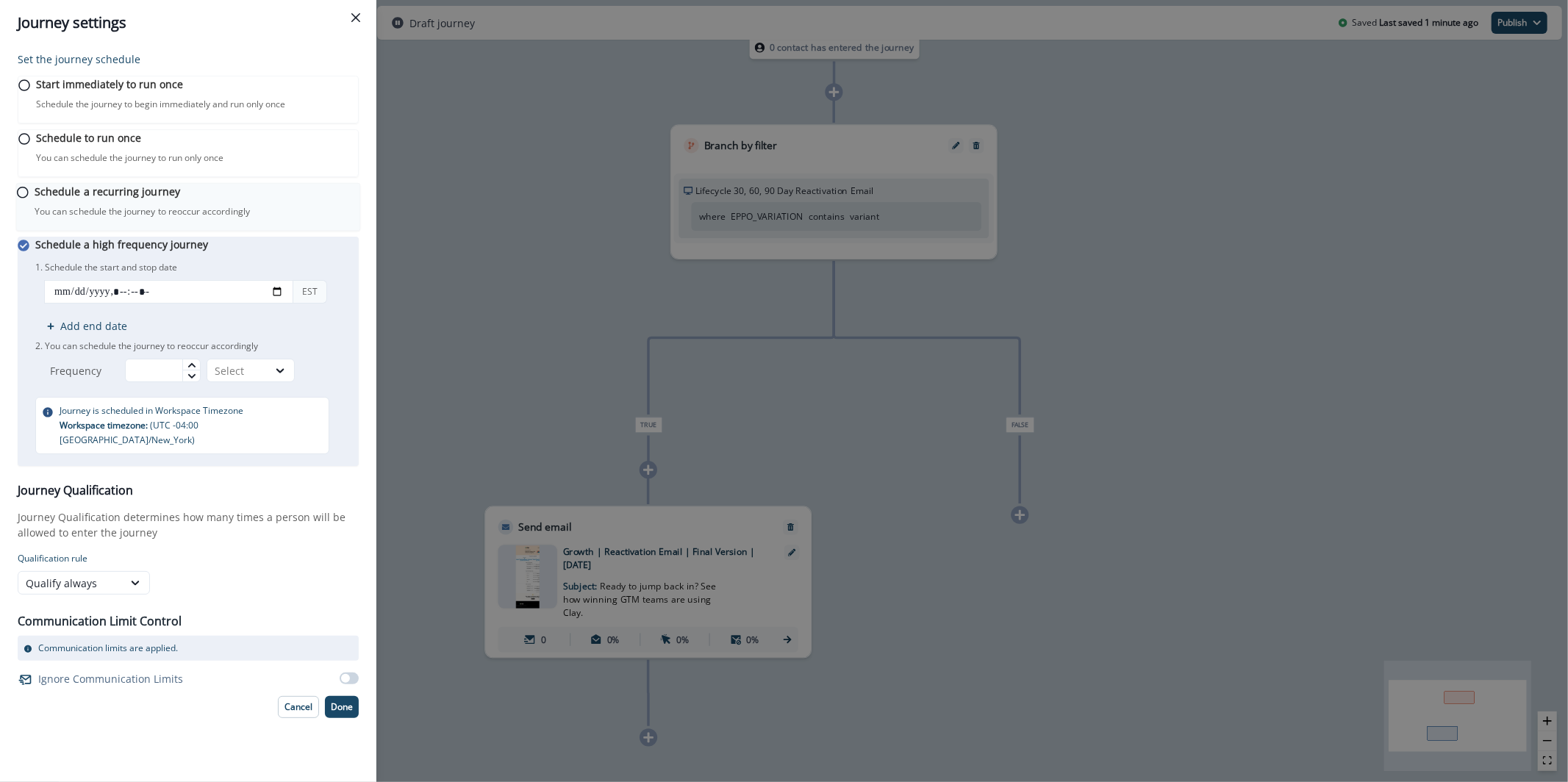
click at [94, 218] on p "You can schedule the journey to reoccur accordingly" at bounding box center [143, 212] width 216 height 14
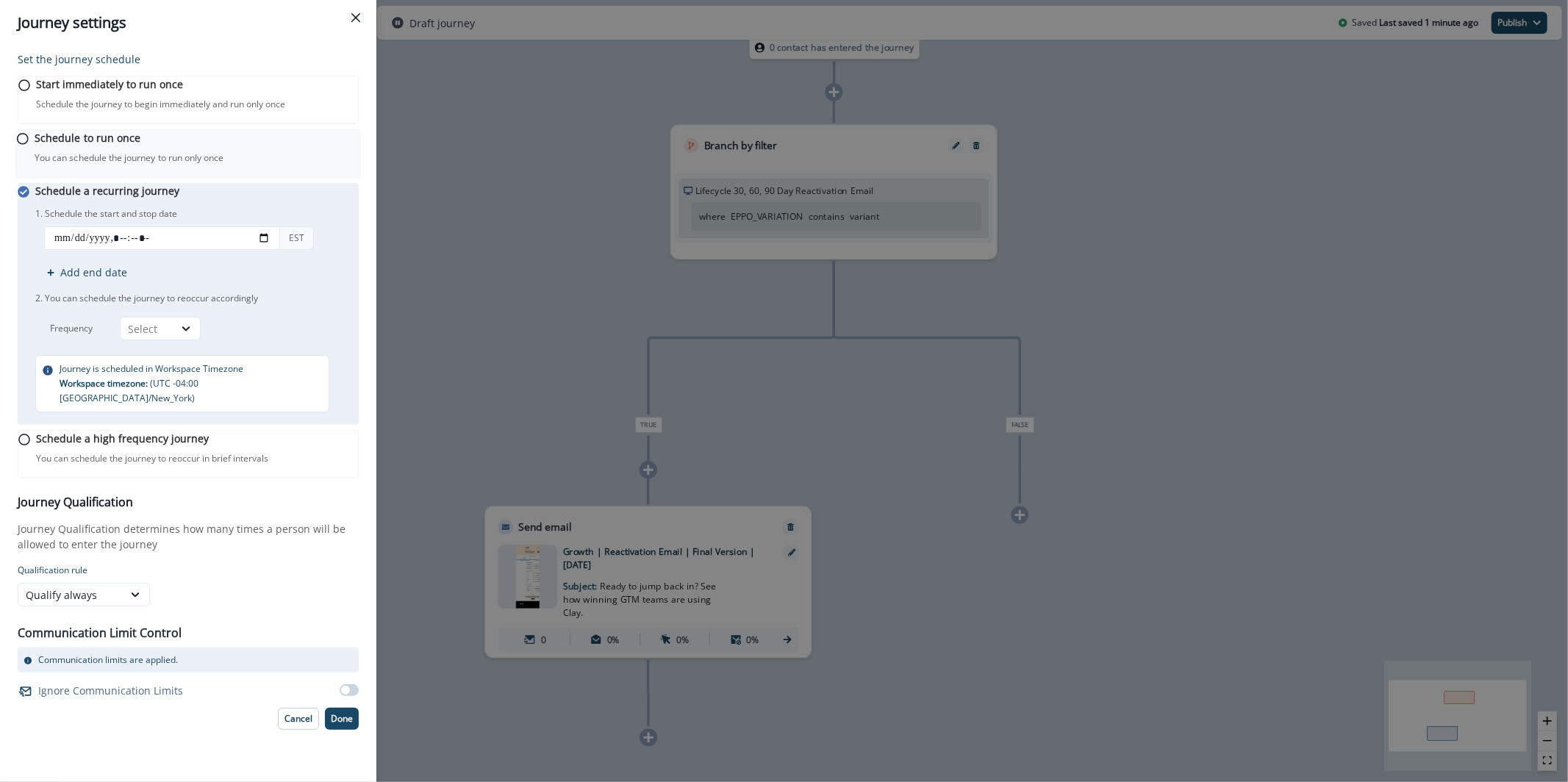
click at [112, 146] on p "Schedule to run once" at bounding box center [87, 138] width 106 height 15
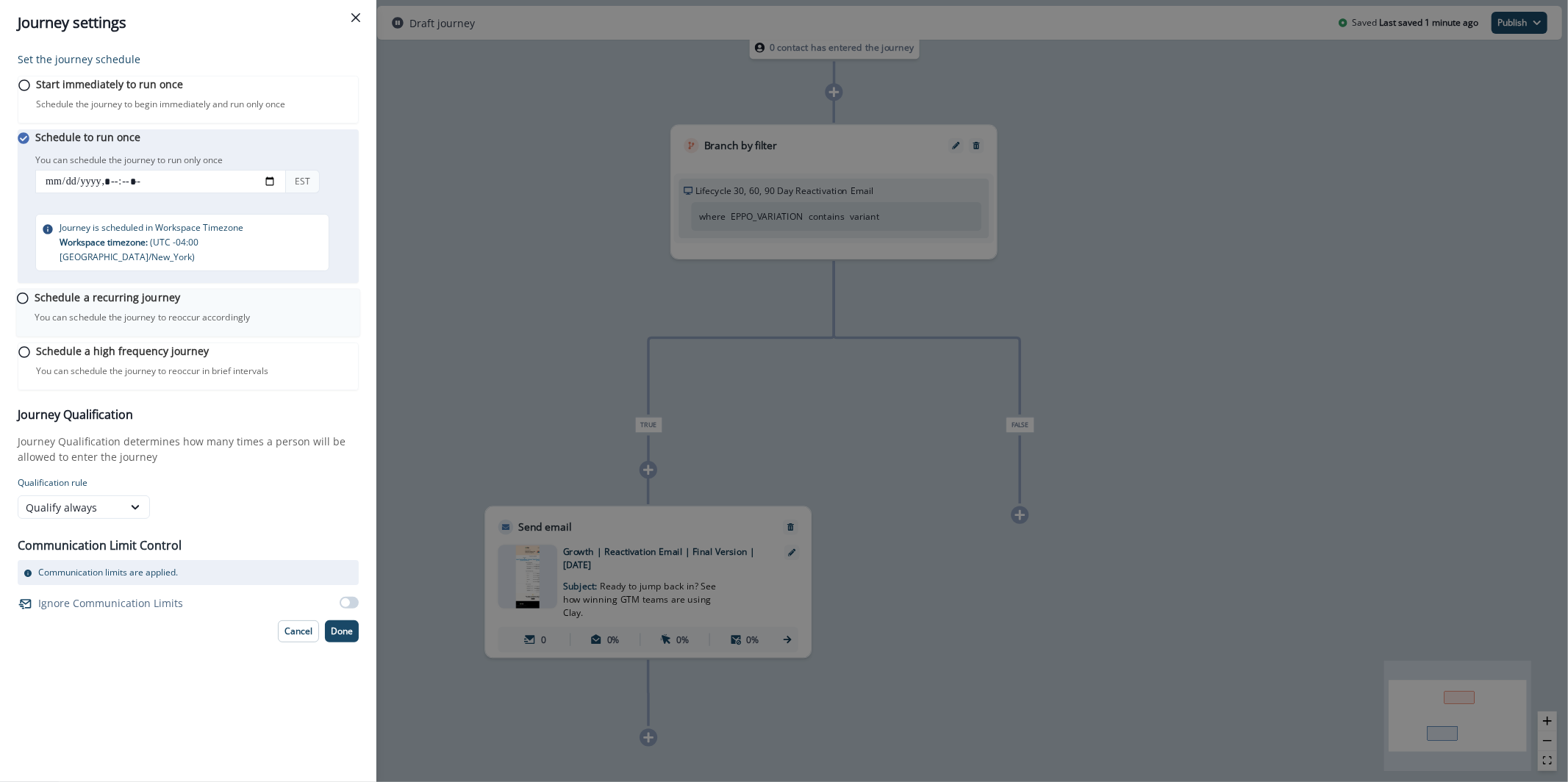
click at [143, 324] on p "You can schedule the journey to reoccur accordingly" at bounding box center [143, 317] width 216 height 14
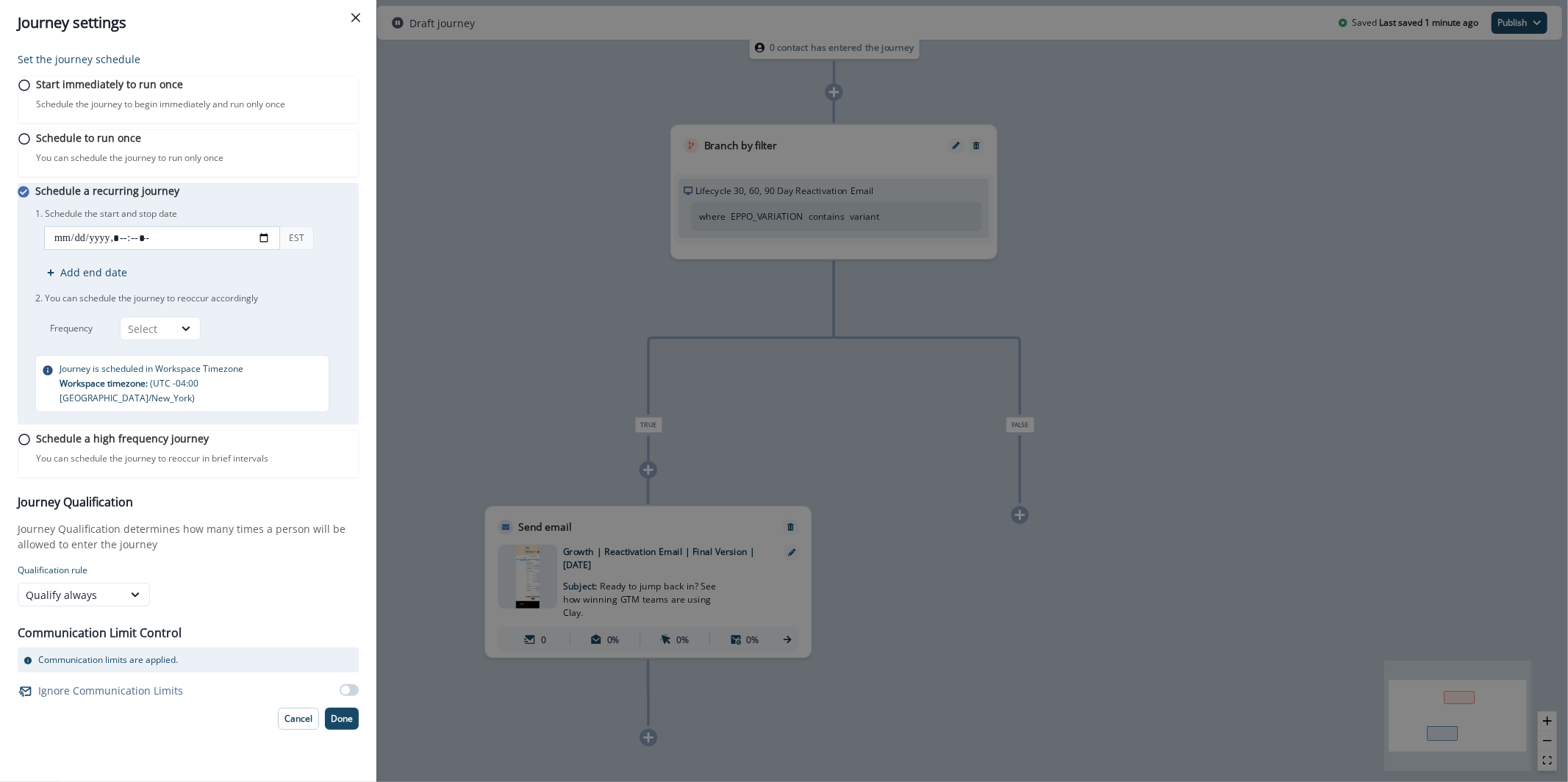
click at [271, 250] on input "datetime-local" at bounding box center [161, 238] width 236 height 23
click at [273, 250] on input "datetime-local" at bounding box center [161, 238] width 236 height 23
click at [334, 220] on p "1. Schedule the start and stop date" at bounding box center [189, 214] width 308 height 14
click at [150, 250] on input "datetime-local" at bounding box center [161, 238] width 236 height 23
type input "**********"
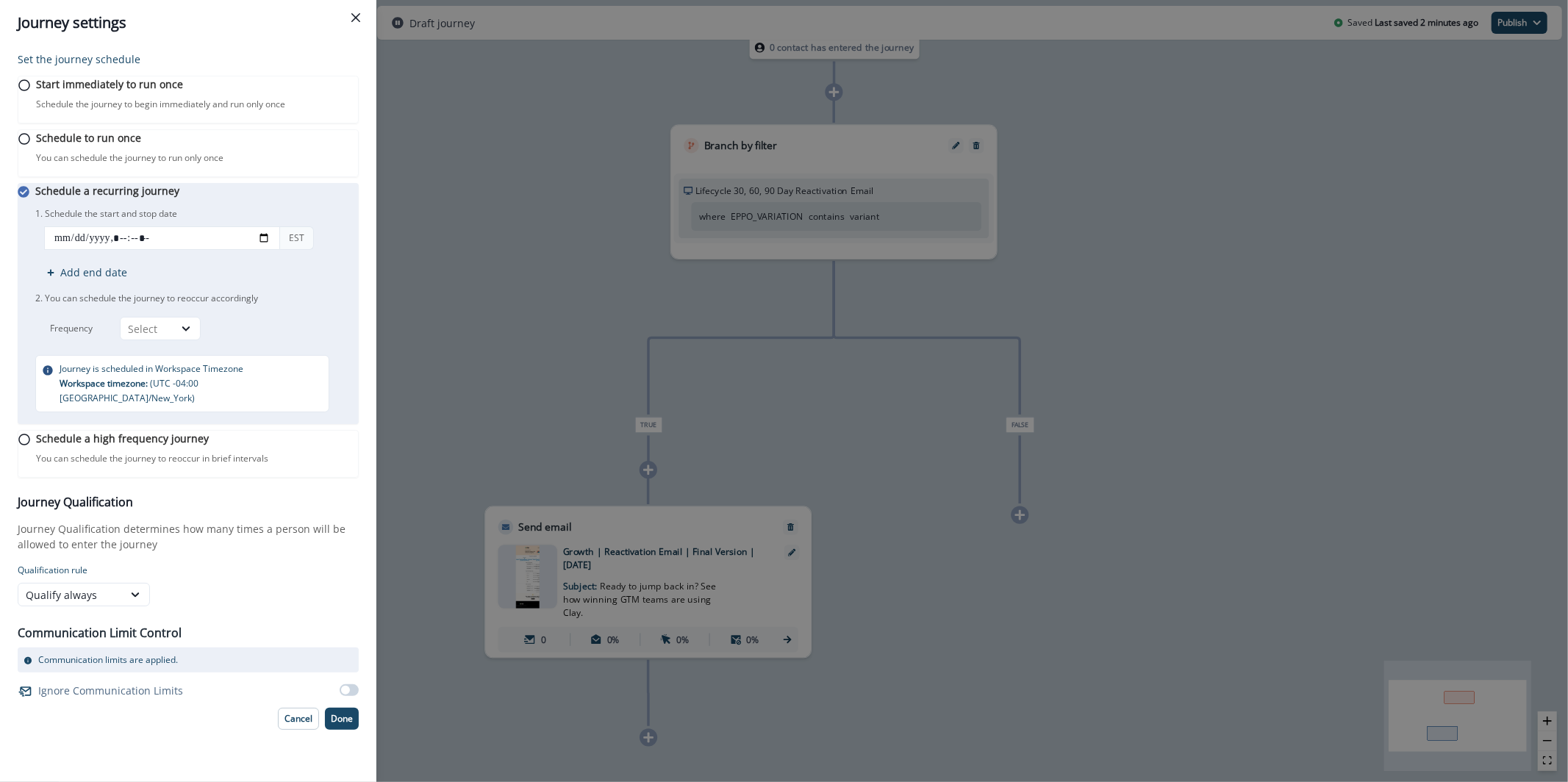
click at [235, 216] on div "Schedule a recurring journey You can schedule the journey to reoccur accordingl…" at bounding box center [197, 298] width 324 height 229
click at [170, 340] on div "1. Schedule the start and stop date EST Add end date 2. You can schedule the jo…" at bounding box center [189, 272] width 308 height 136
click at [173, 389] on div "Day" at bounding box center [169, 389] width 81 height 27
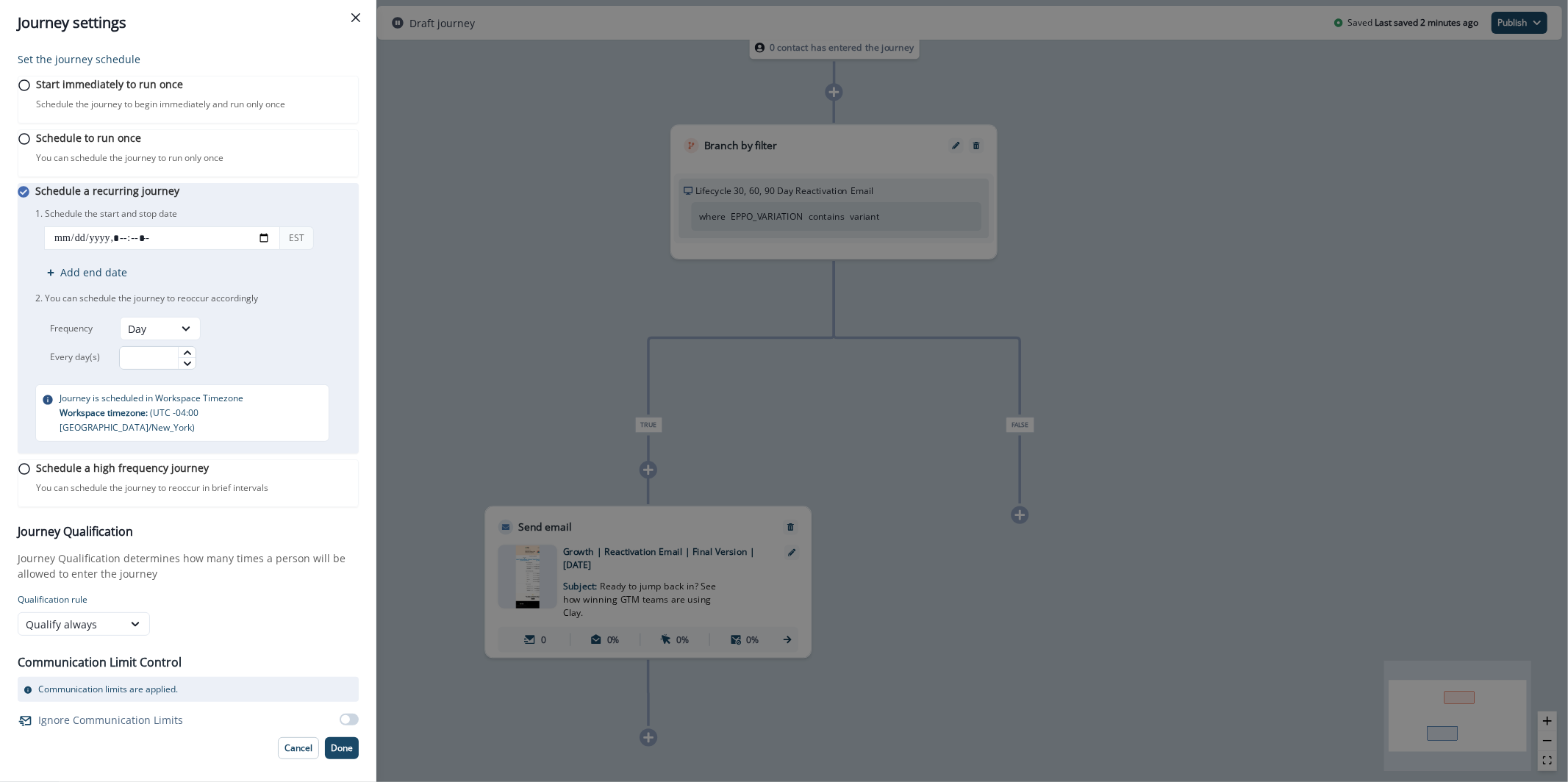
click at [179, 370] on input "text" at bounding box center [158, 357] width 77 height 23
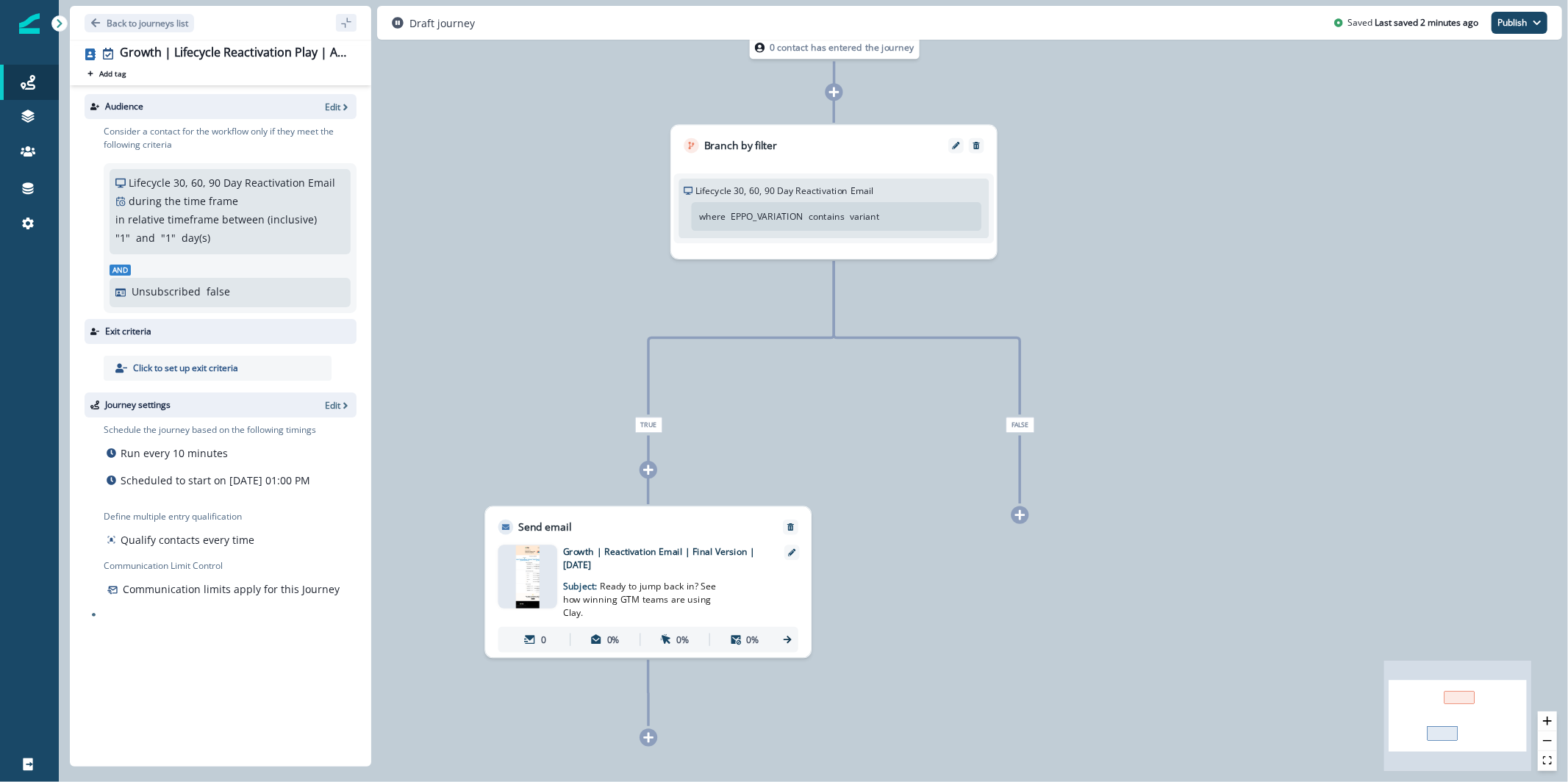
click at [340, 414] on div "Journey settings Edit" at bounding box center [220, 404] width 272 height 25
click at [330, 407] on p "Edit" at bounding box center [333, 405] width 15 height 13
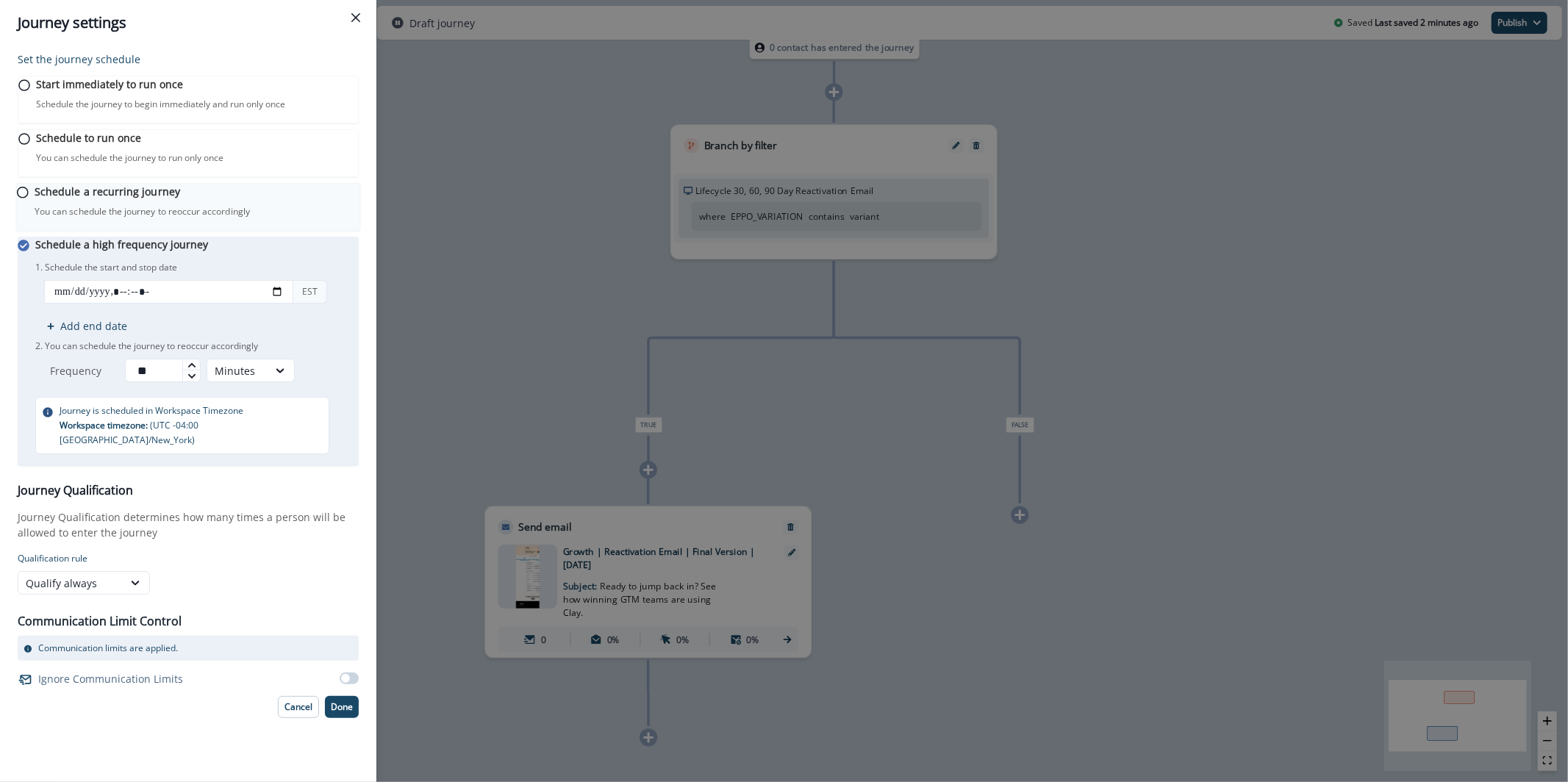
click at [107, 205] on div "Schedule a recurring journey You can schedule the journey to reoccur accordingl…" at bounding box center [188, 207] width 345 height 48
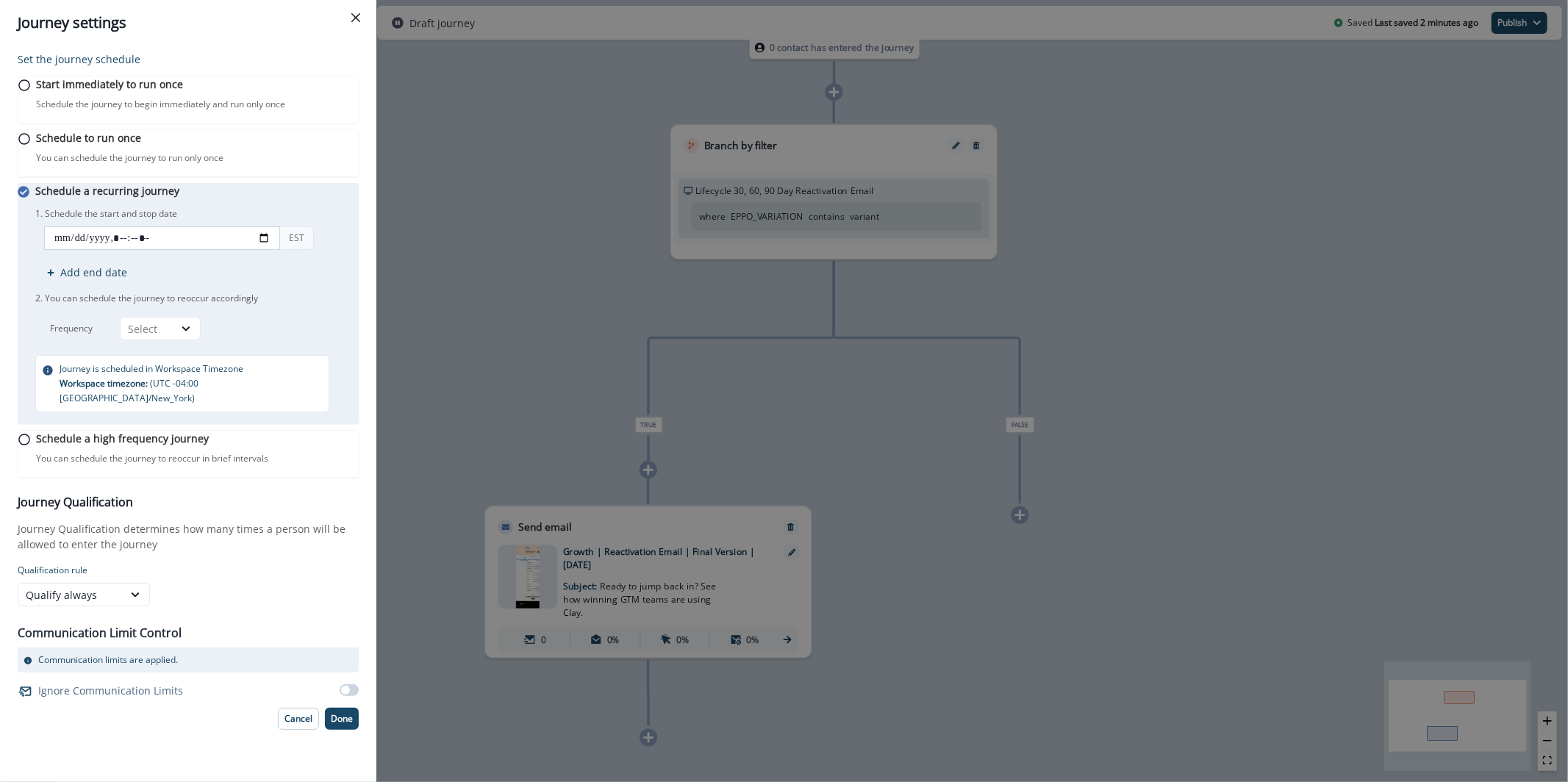
click at [275, 250] on input "datetime-local" at bounding box center [161, 238] width 236 height 23
type input "**********"
click at [142, 250] on input "datetime-local" at bounding box center [161, 238] width 236 height 23
click at [130, 250] on input "datetime-local" at bounding box center [161, 238] width 236 height 23
type input "**********"
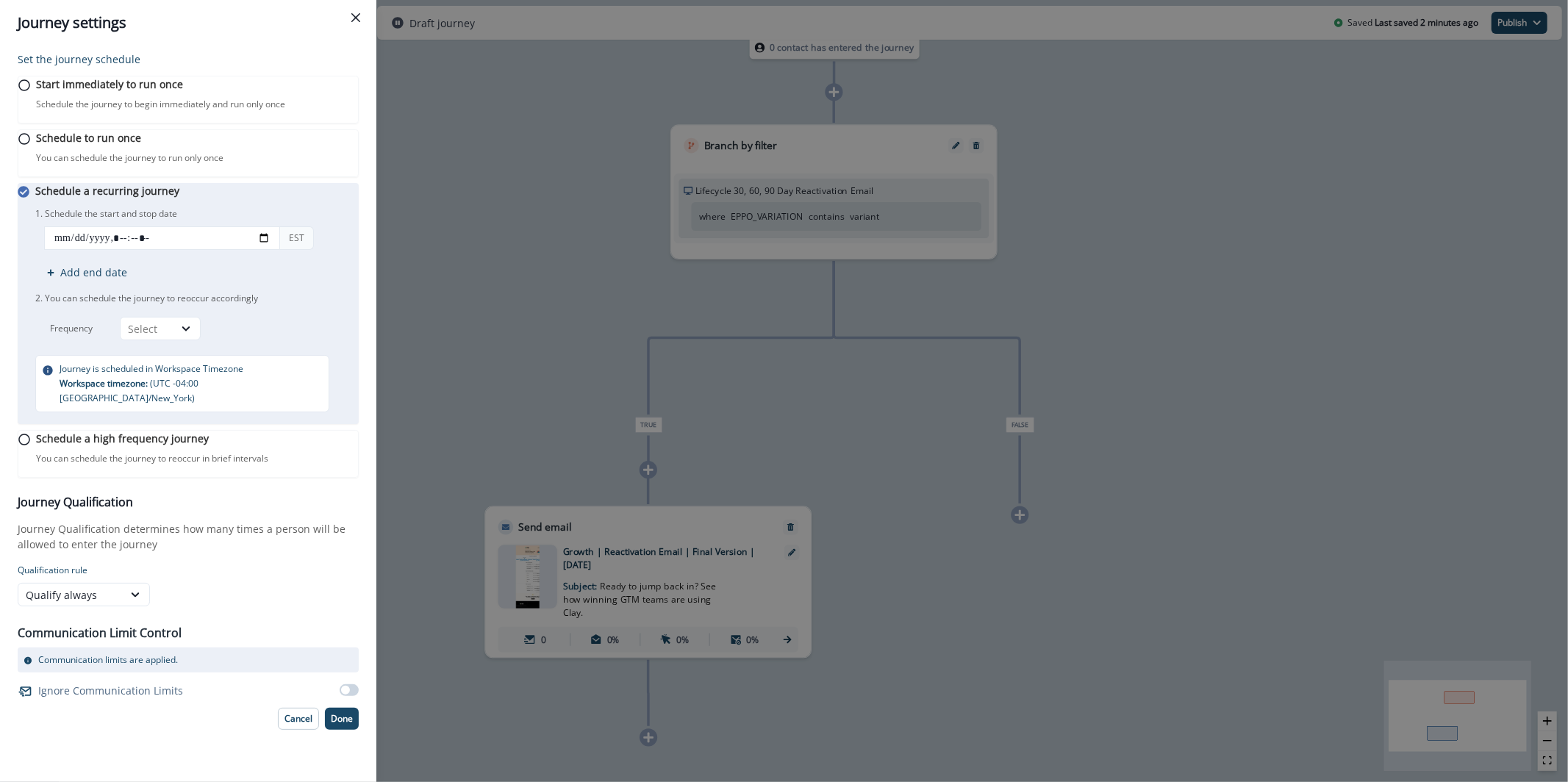
drag, startPoint x: 290, startPoint y: 363, endPoint x: 258, endPoint y: 363, distance: 32.0
click at [290, 340] on div "Frequency Select" at bounding box center [189, 328] width 308 height 23
click at [173, 338] on div "Select" at bounding box center [147, 329] width 53 height 18
click at [167, 392] on div "Day" at bounding box center [169, 389] width 81 height 27
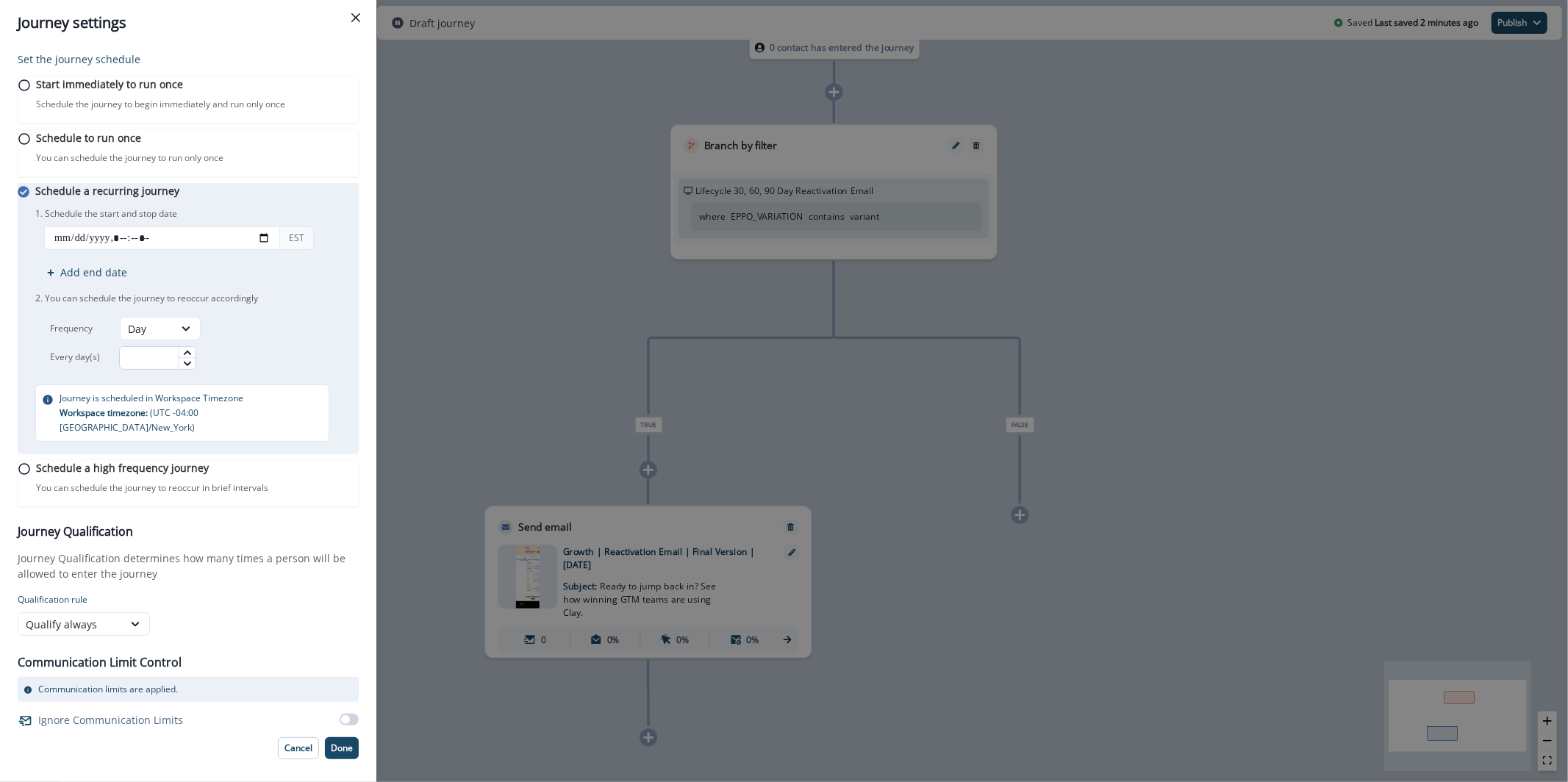
click at [155, 370] on input "text" at bounding box center [158, 357] width 77 height 23
type input "*"
click at [299, 370] on div "Frequency Day Every day(s) *" at bounding box center [189, 343] width 308 height 53
click at [149, 250] on input "datetime-local" at bounding box center [161, 238] width 236 height 23
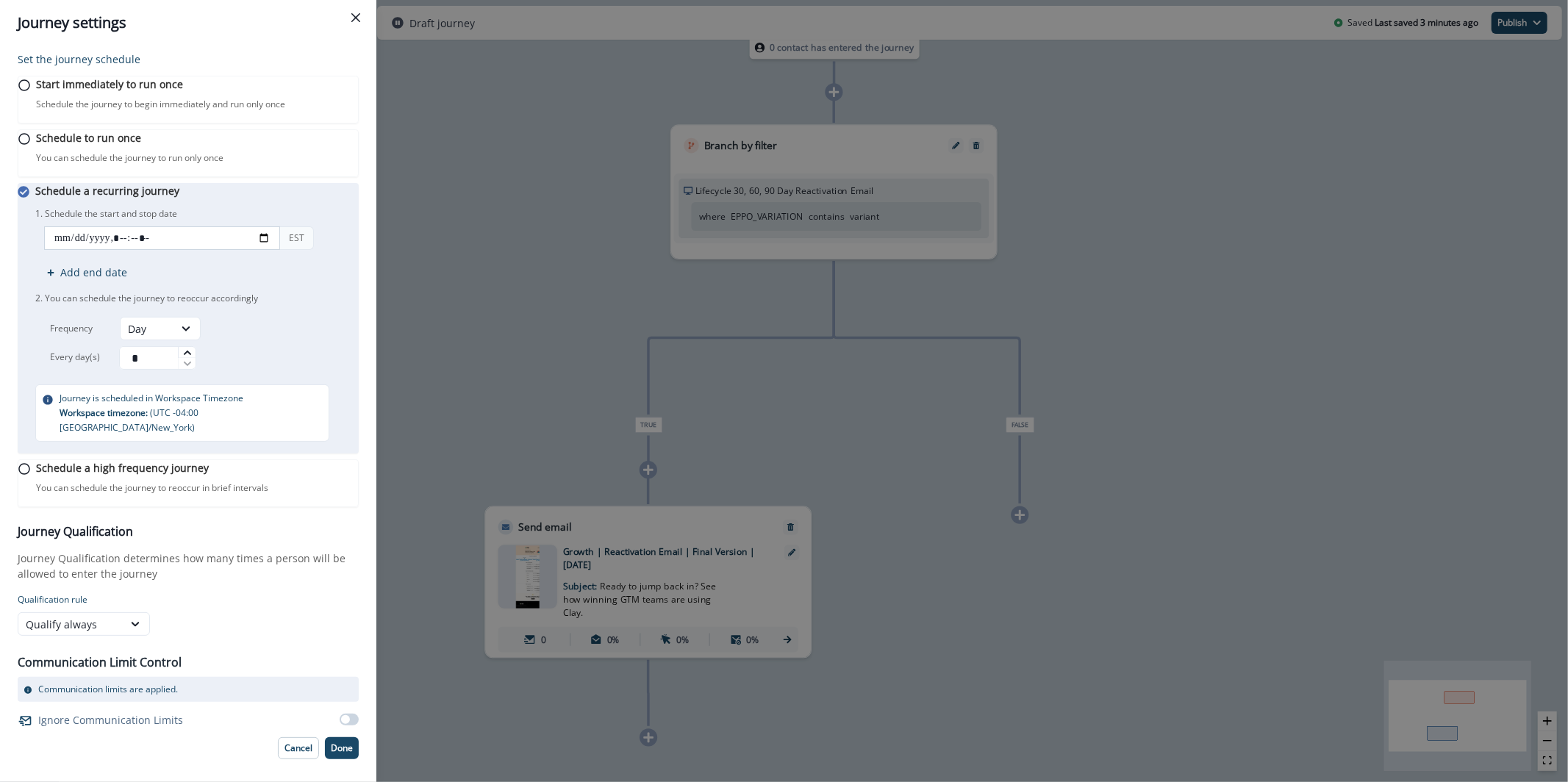
click at [148, 250] on input "datetime-local" at bounding box center [161, 238] width 236 height 23
type input "**********"
click at [279, 32] on div "Journey settings" at bounding box center [188, 23] width 341 height 22
click at [331, 753] on p "Done" at bounding box center [342, 748] width 22 height 11
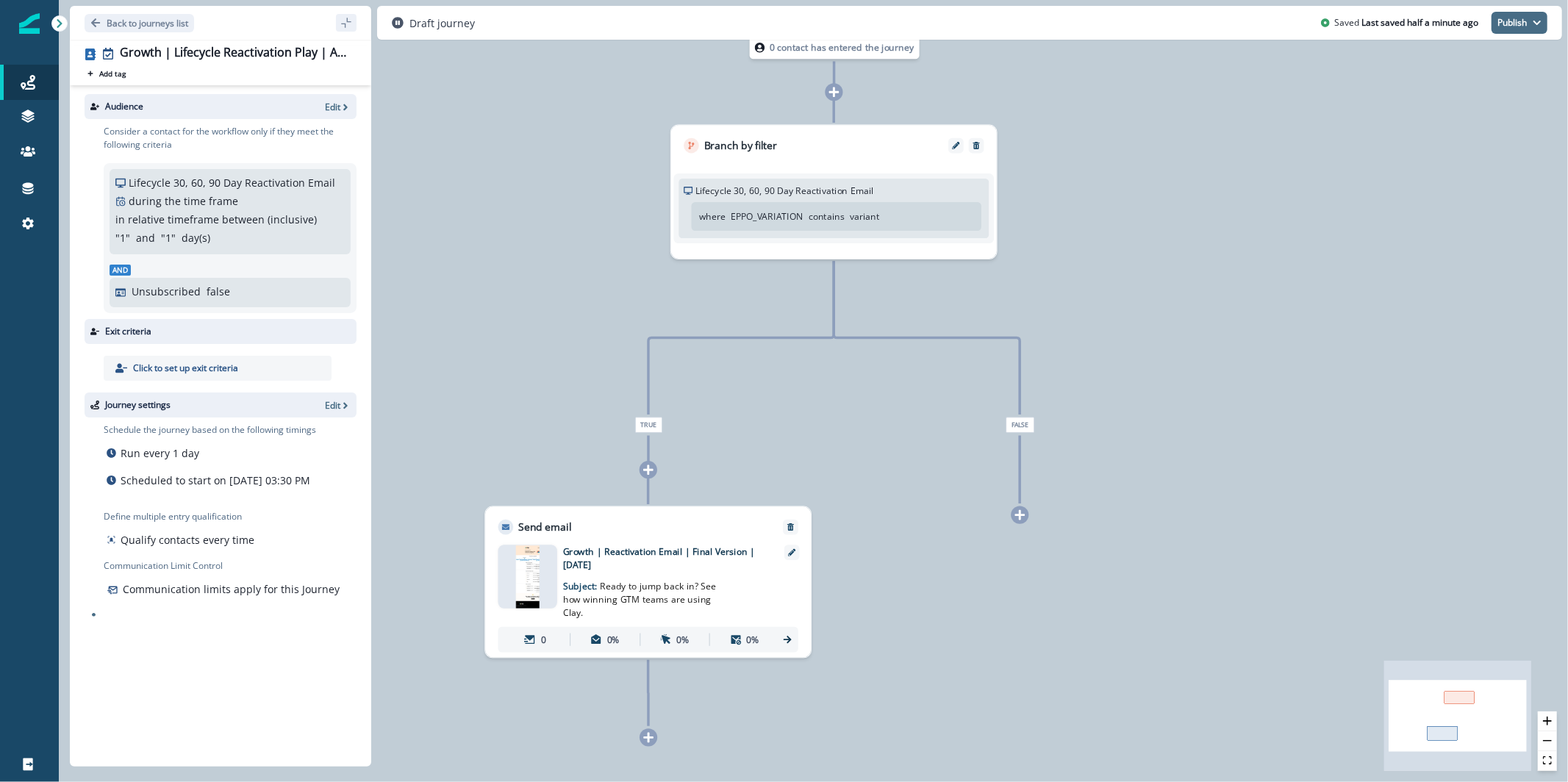
click at [1530, 15] on button "Publish" at bounding box center [1520, 23] width 56 height 22
click at [330, 97] on div "Audience Edit" at bounding box center [220, 106] width 272 height 25
click at [333, 108] on p "Edit" at bounding box center [333, 107] width 15 height 13
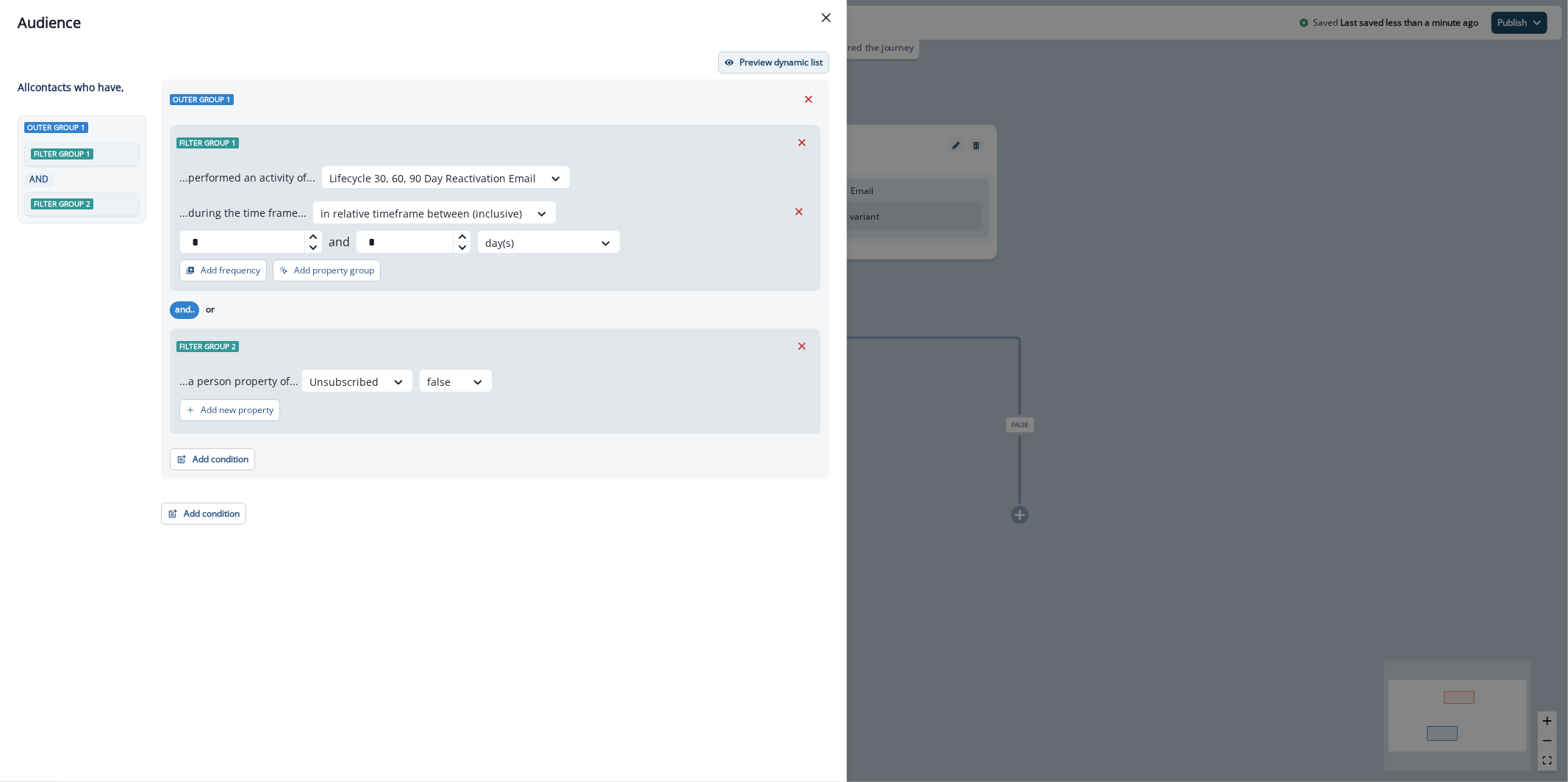
click at [759, 60] on p "Preview dynamic list" at bounding box center [781, 63] width 83 height 11
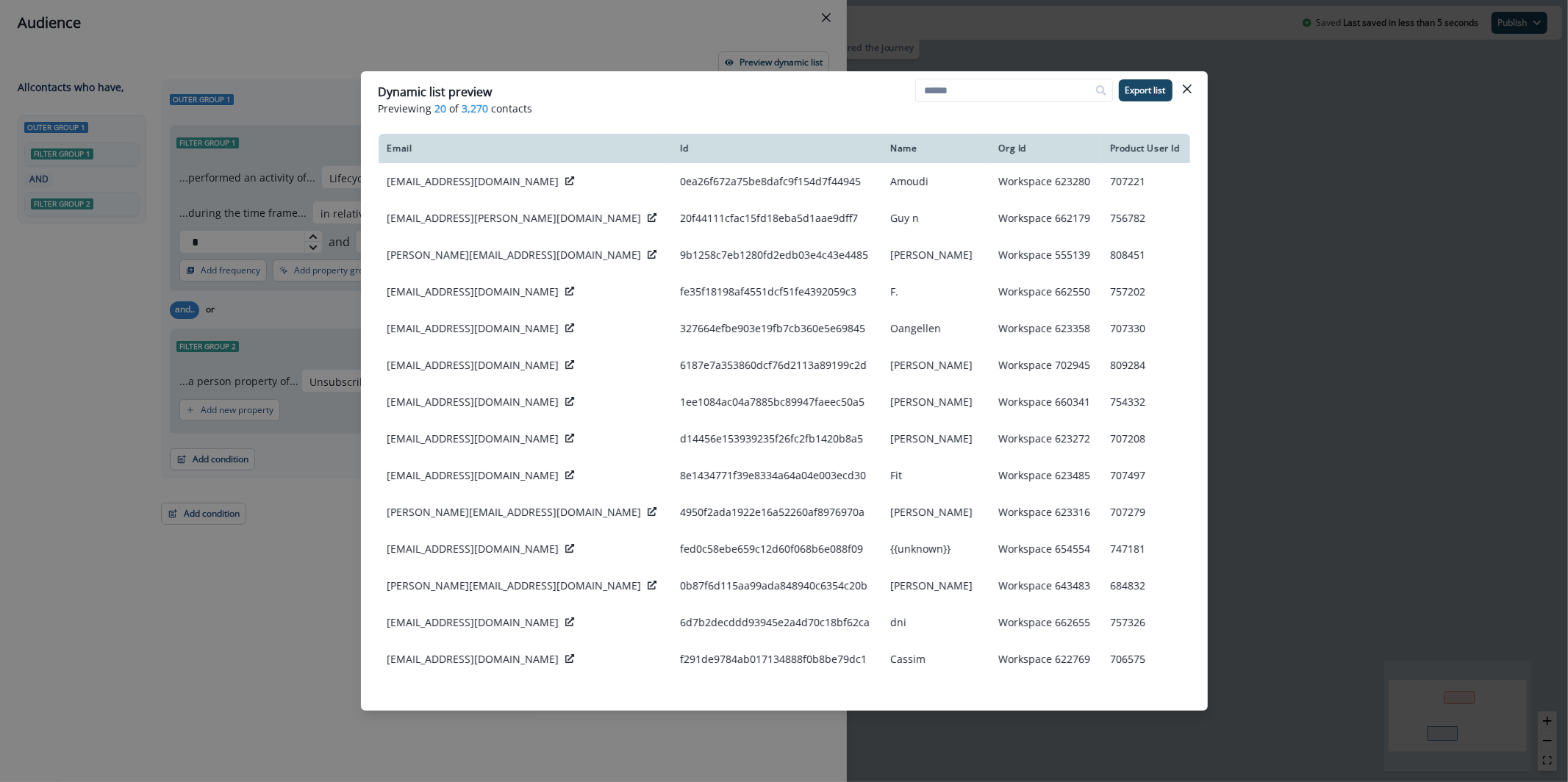
click at [570, 63] on div "Dynamic list preview Previewing 20 of 3,270 contacts Export list Email Id Name …" at bounding box center [784, 391] width 1568 height 782
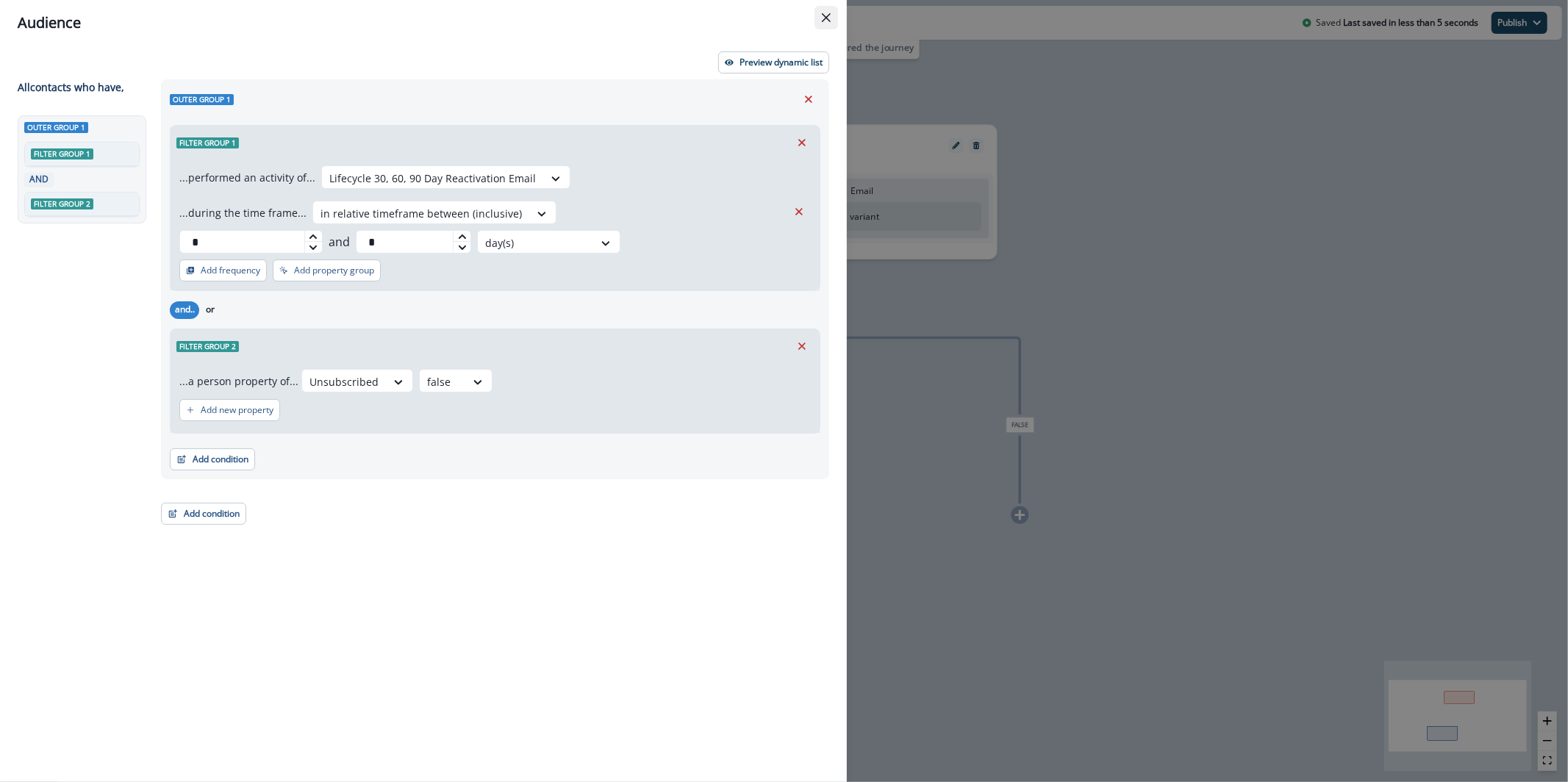
click at [816, 14] on button "Close" at bounding box center [826, 17] width 23 height 23
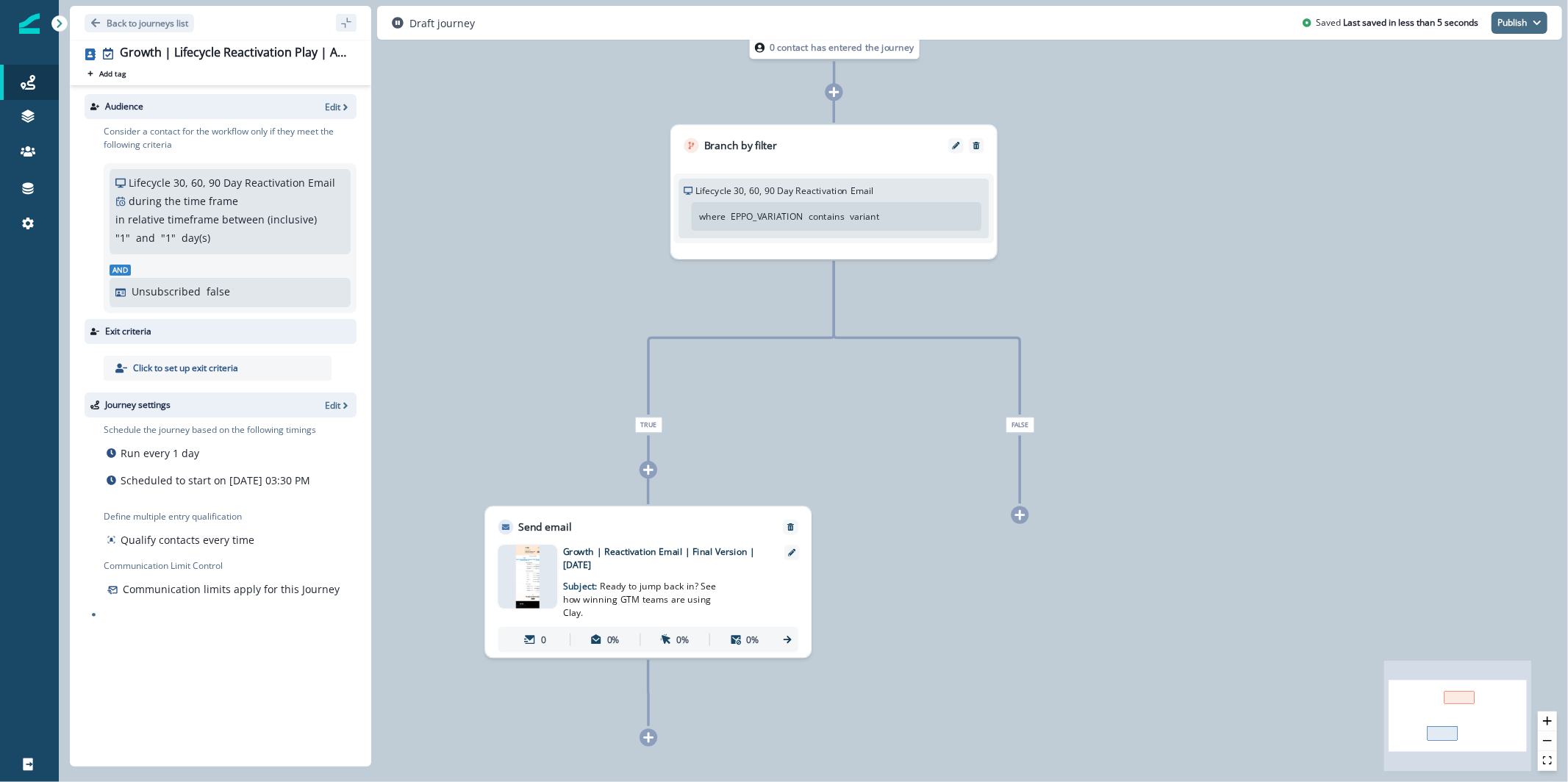
click at [1496, 32] on button "Publish" at bounding box center [1520, 23] width 56 height 22
click at [1483, 54] on button "as active journey" at bounding box center [1465, 59] width 163 height 26
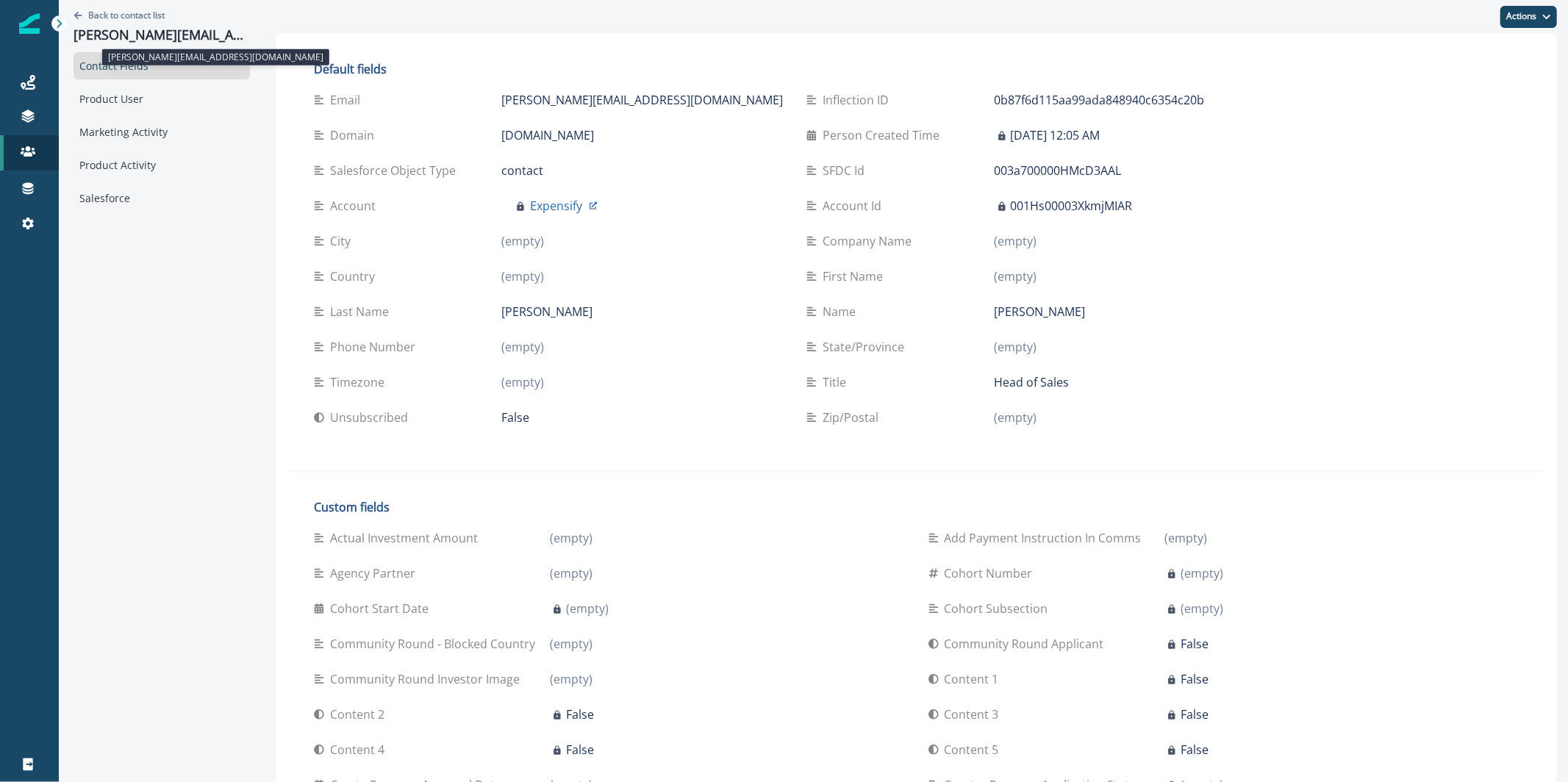
click at [97, 29] on p "zach@expensify.com" at bounding box center [161, 35] width 176 height 16
copy p "zach@expensify.com"
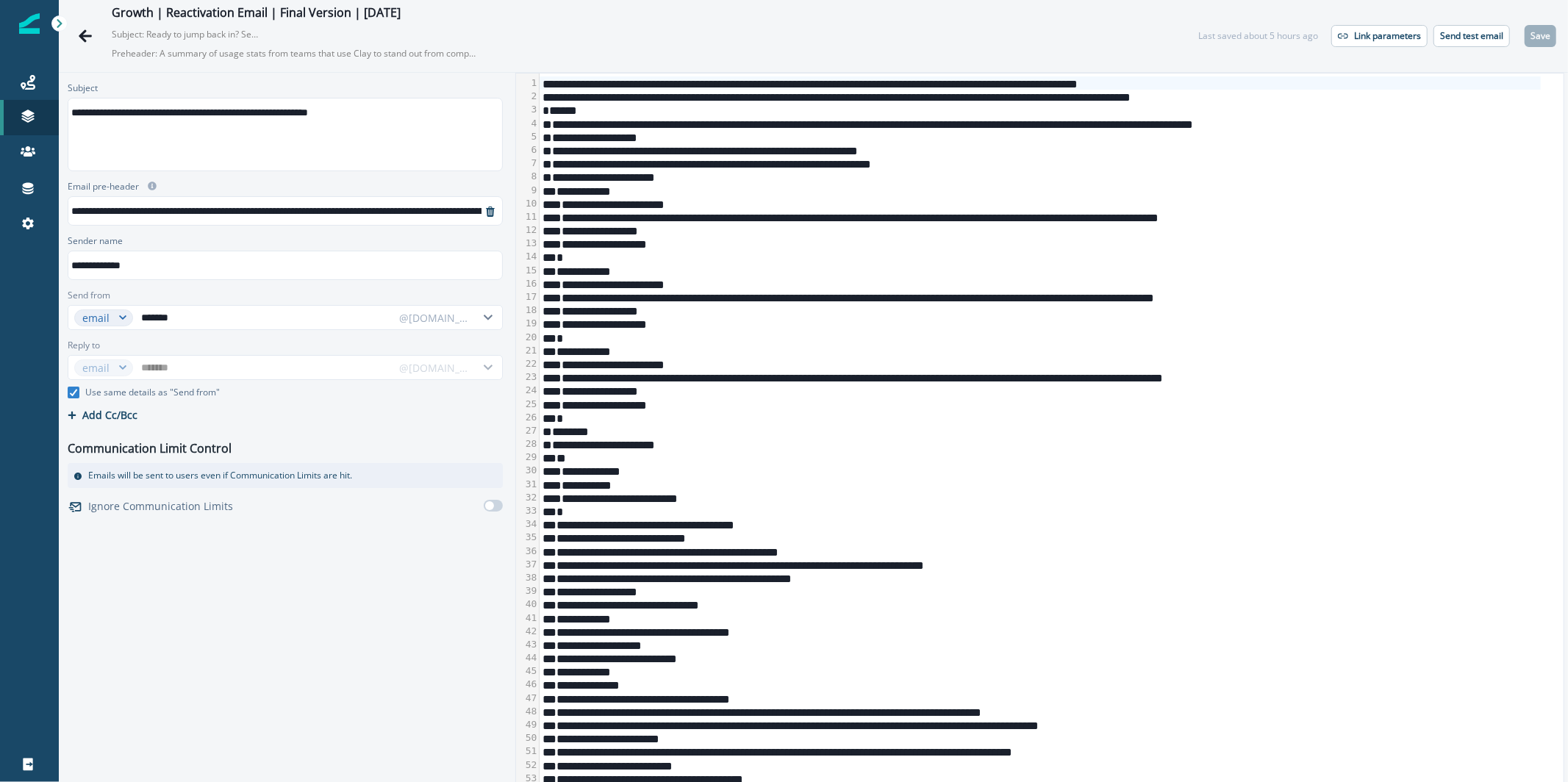
click at [1457, 28] on button "Send test email" at bounding box center [1471, 35] width 76 height 22
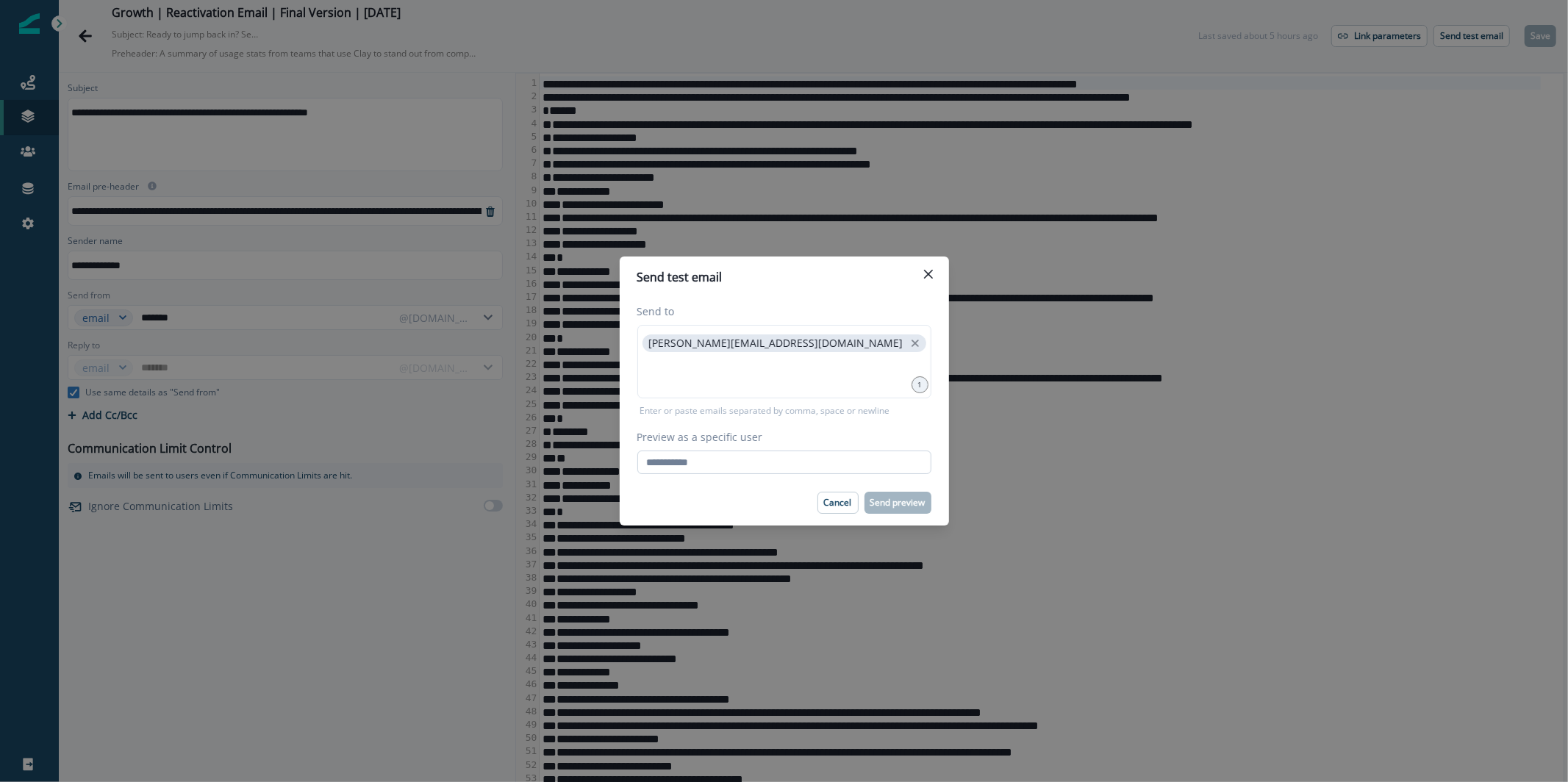
click at [802, 468] on input "Preview as a specific user" at bounding box center [784, 462] width 294 height 23
paste input "**********"
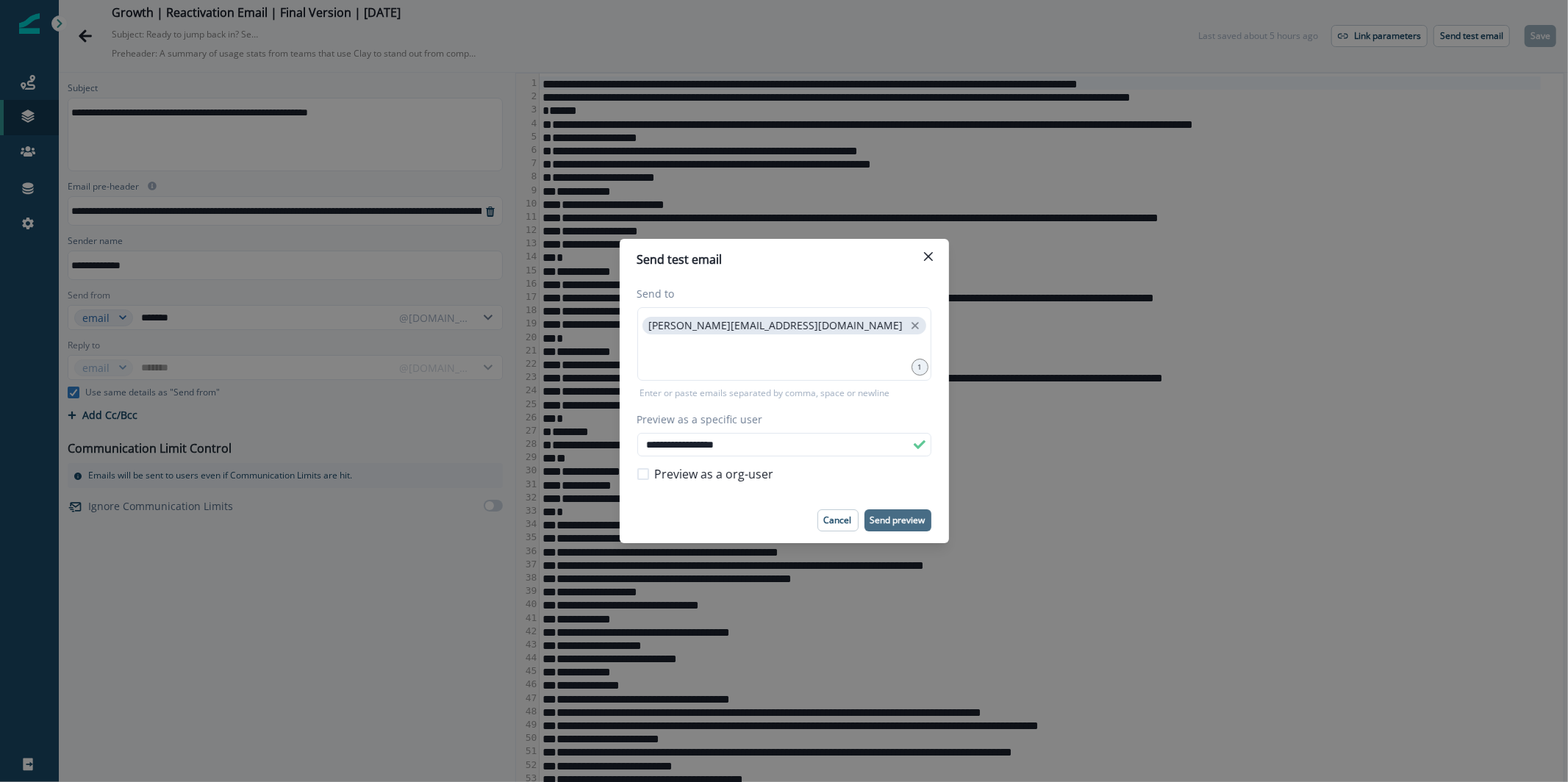
type input "**********"
click at [898, 522] on p "Send preview" at bounding box center [898, 520] width 55 height 11
click at [923, 265] on button "Close" at bounding box center [928, 256] width 23 height 23
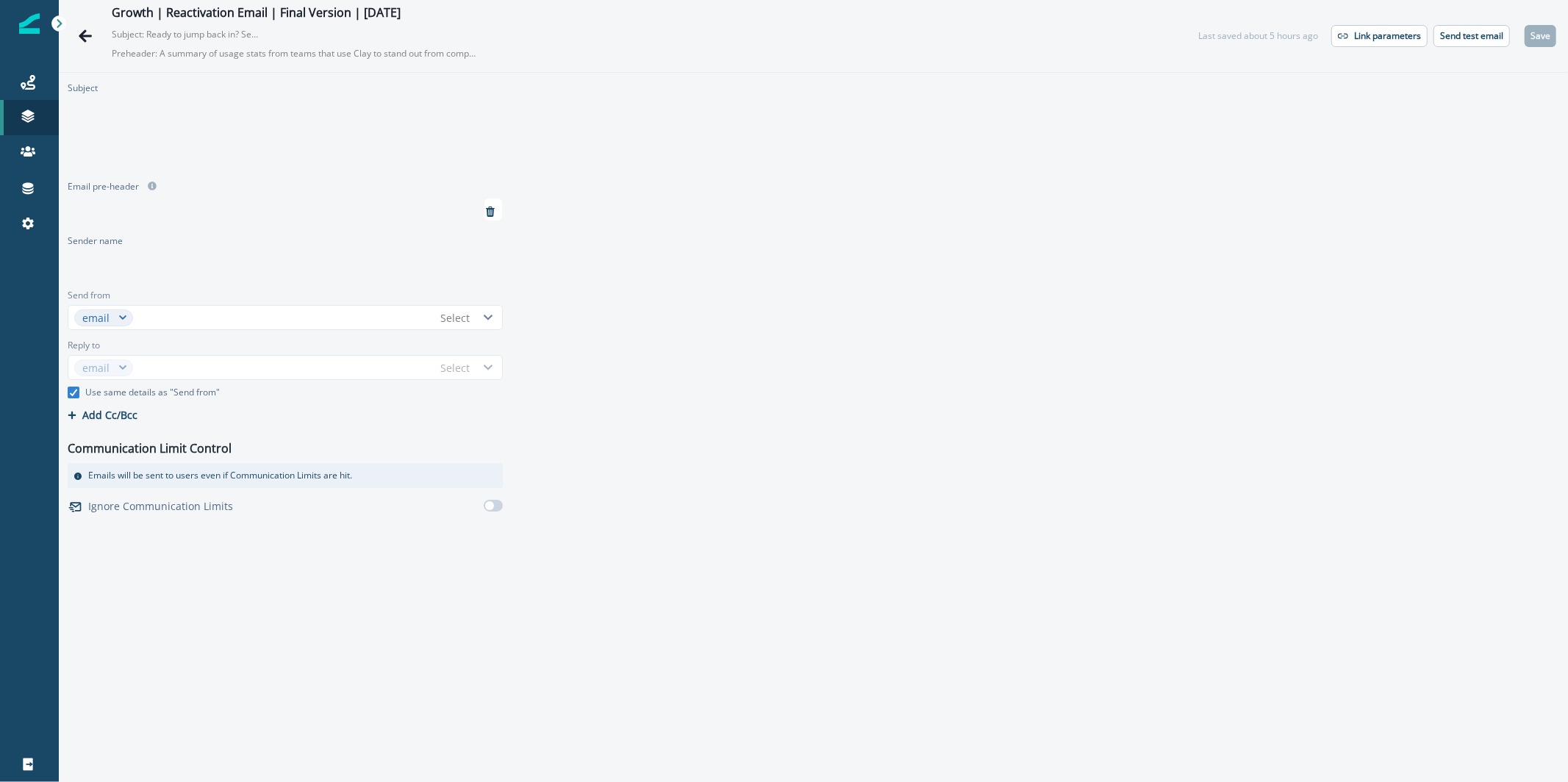
type input "*******"
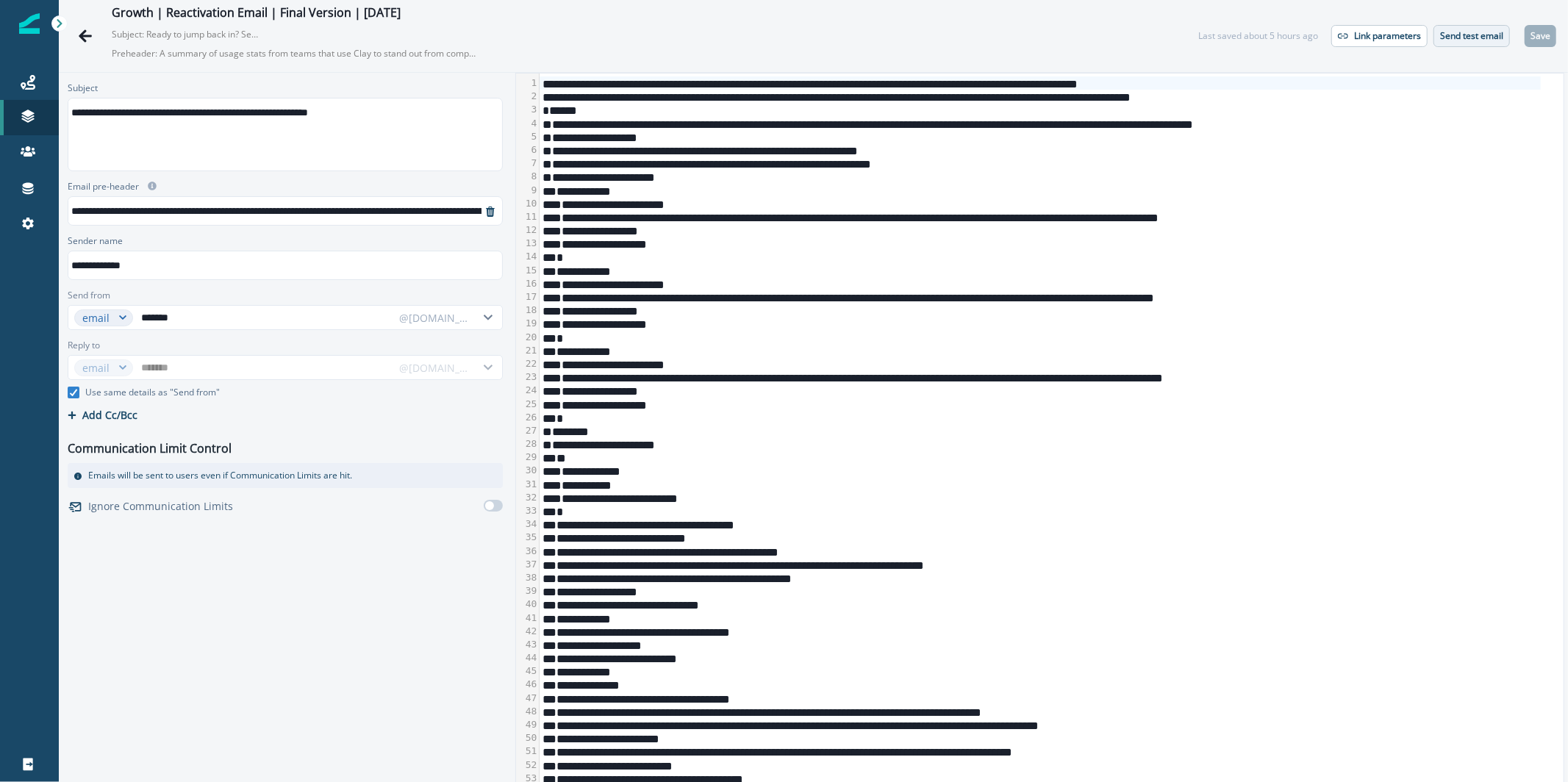
click at [1470, 35] on p "Send test email" at bounding box center [1471, 36] width 63 height 11
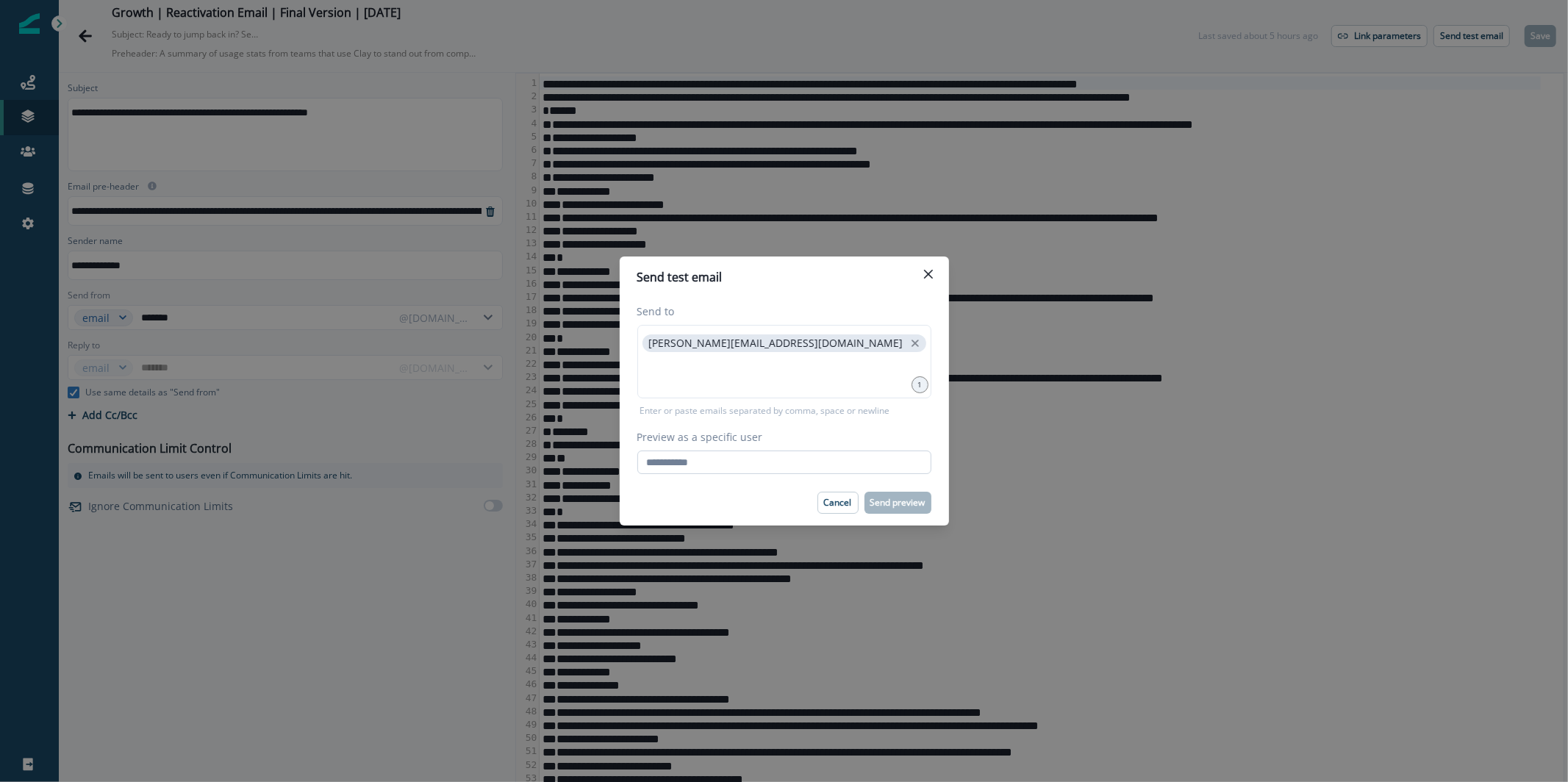
click at [830, 468] on input "Preview as a specific user" at bounding box center [784, 462] width 294 height 23
paste input "**********"
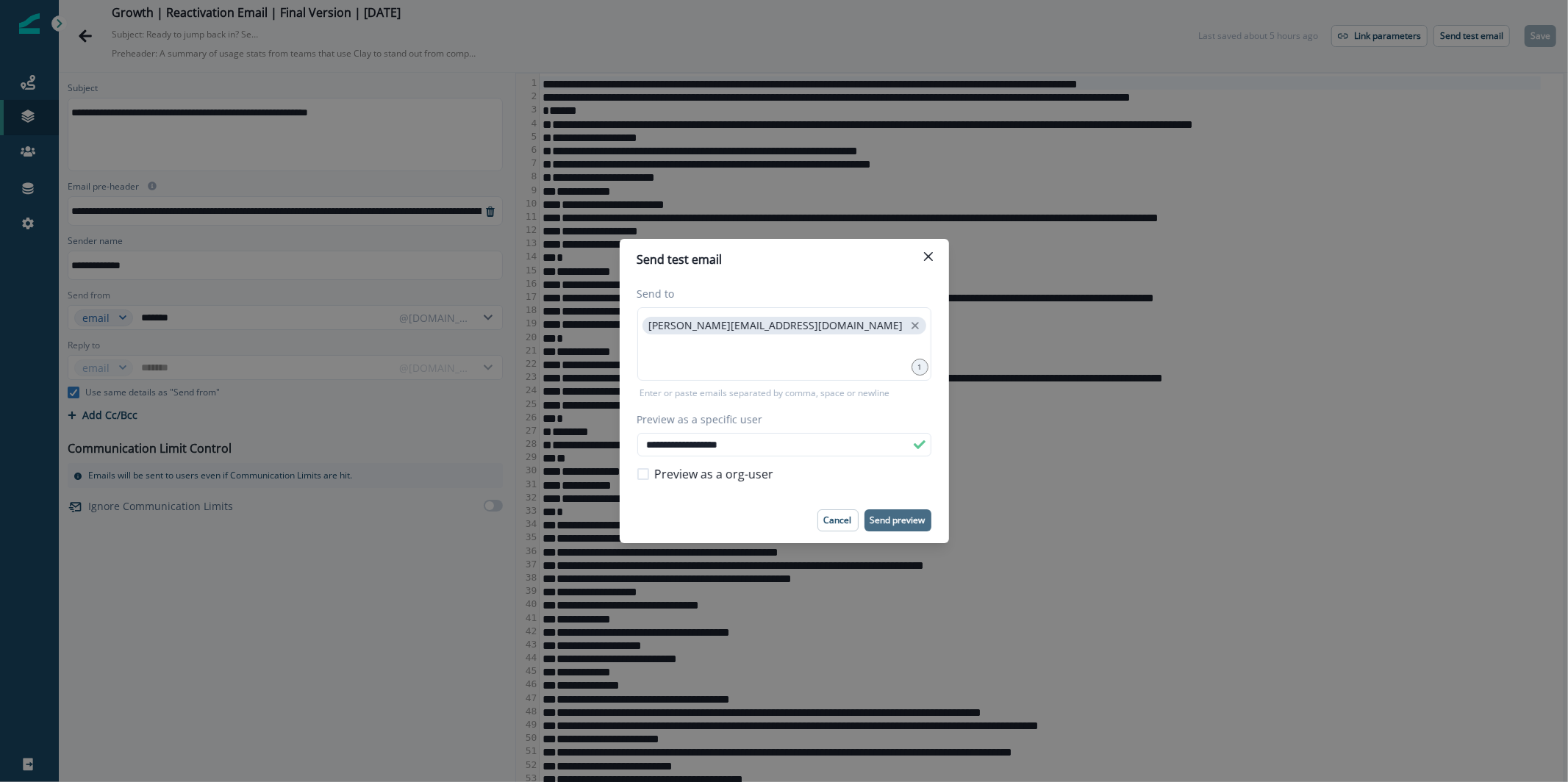
click at [895, 515] on p "Send preview" at bounding box center [898, 520] width 55 height 11
click at [799, 442] on input "**********" at bounding box center [784, 444] width 294 height 23
paste input "email"
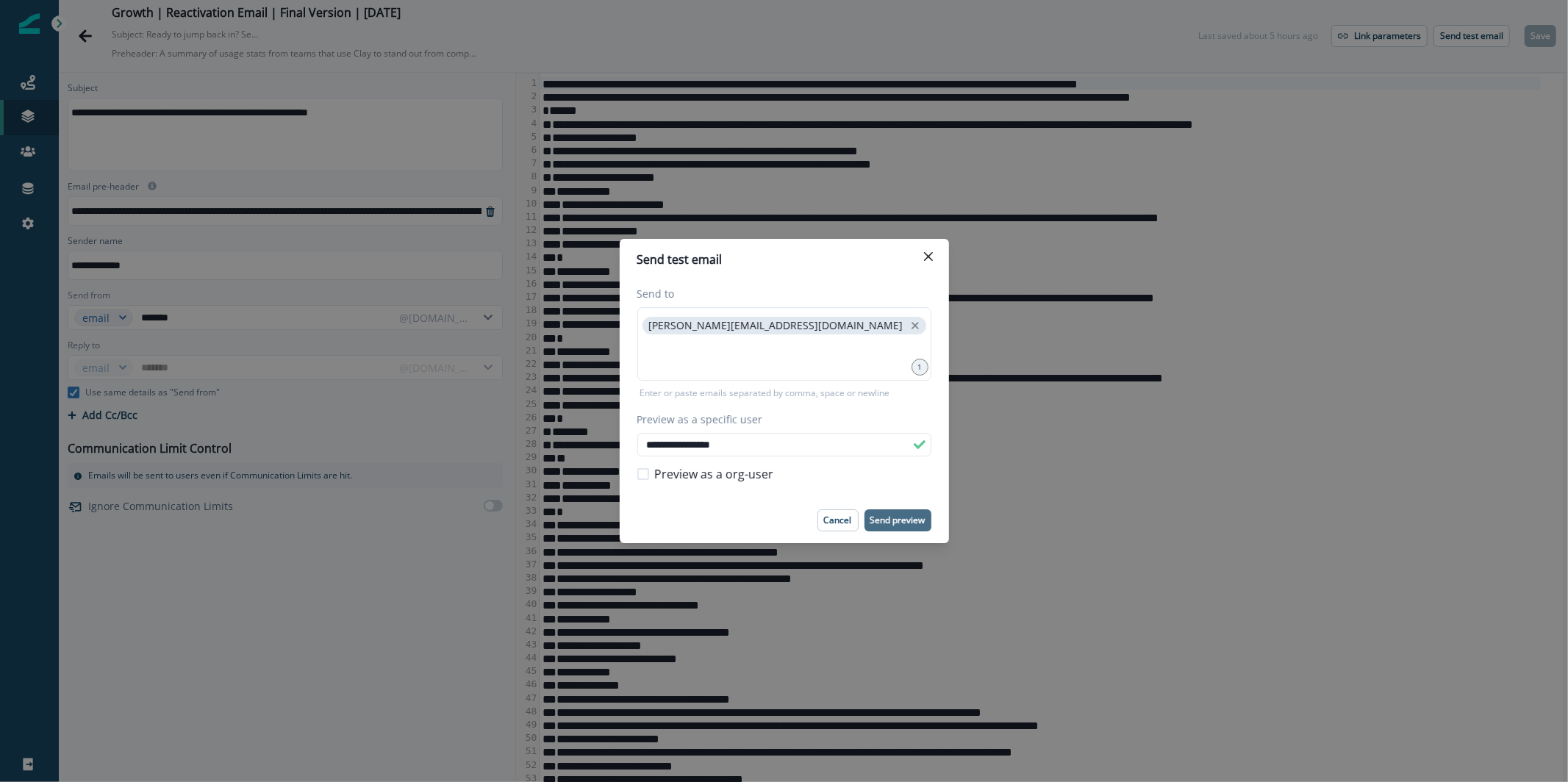
type input "**********"
click at [879, 531] on button "Send preview" at bounding box center [898, 520] width 67 height 22
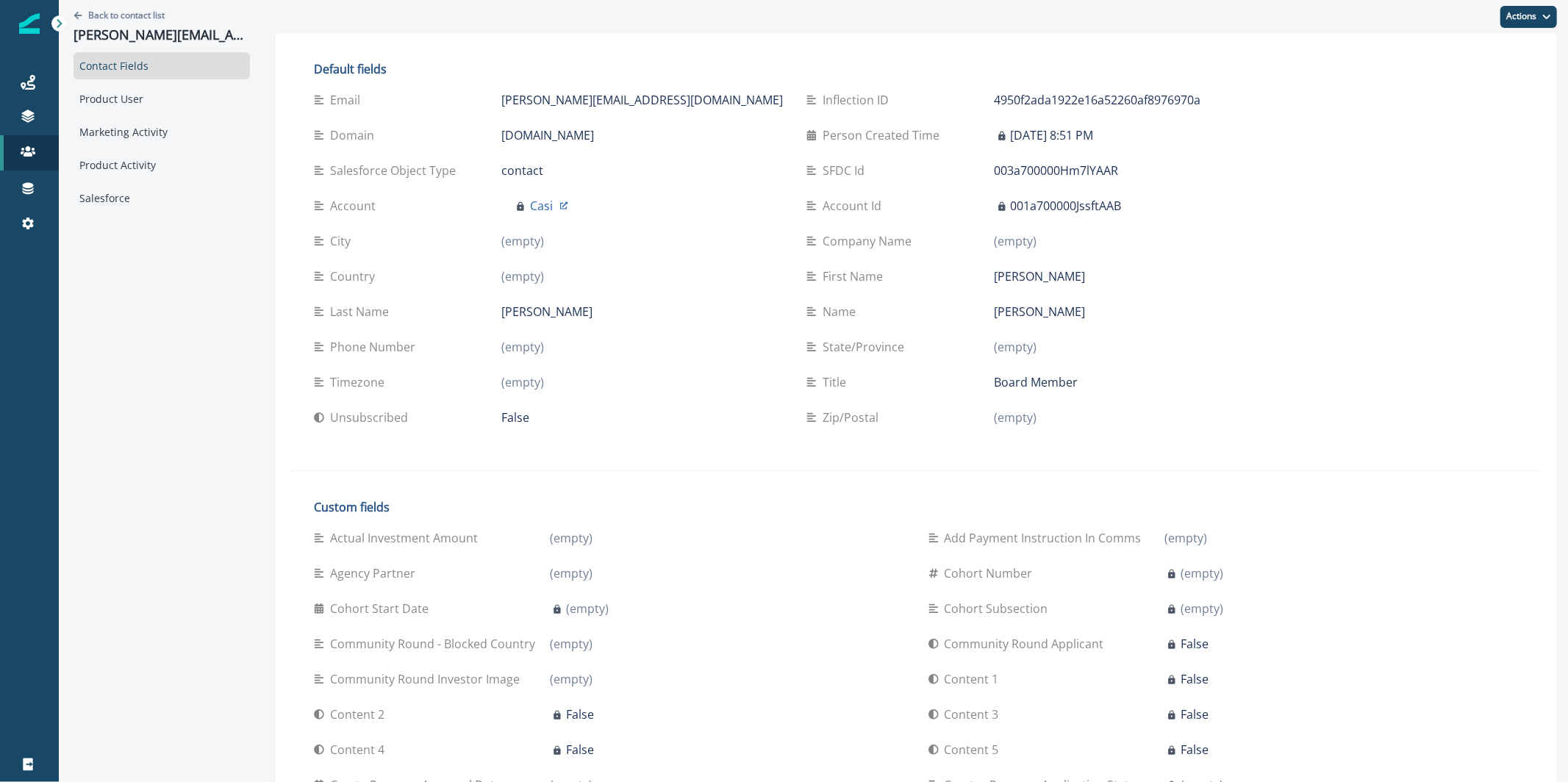
click at [533, 102] on p "[PERSON_NAME][EMAIL_ADDRESS][DOMAIN_NAME]" at bounding box center [642, 100] width 281 height 17
copy div "[PERSON_NAME][EMAIL_ADDRESS][DOMAIN_NAME]"
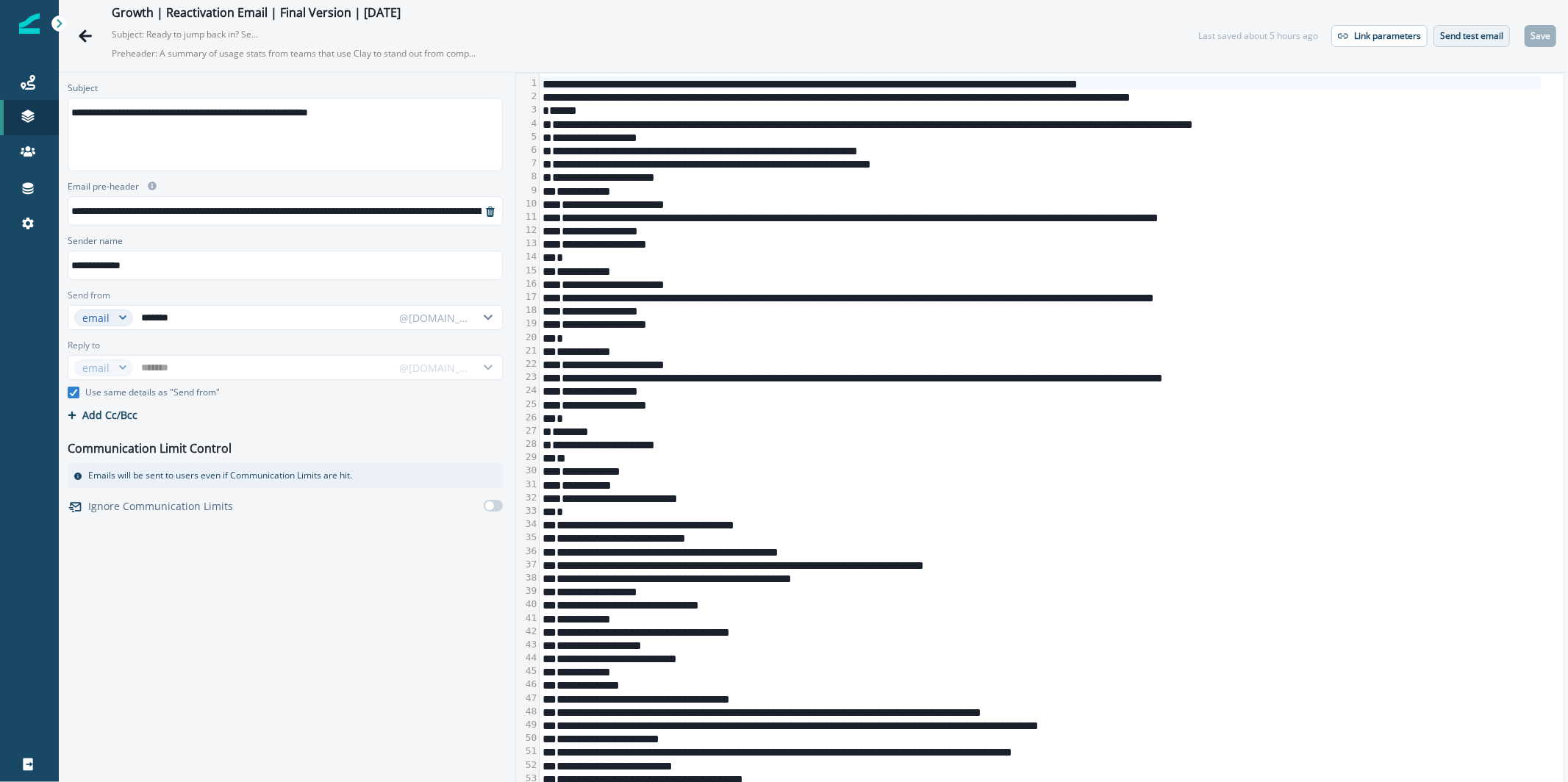
click at [1440, 37] on p "Send test email" at bounding box center [1471, 36] width 63 height 11
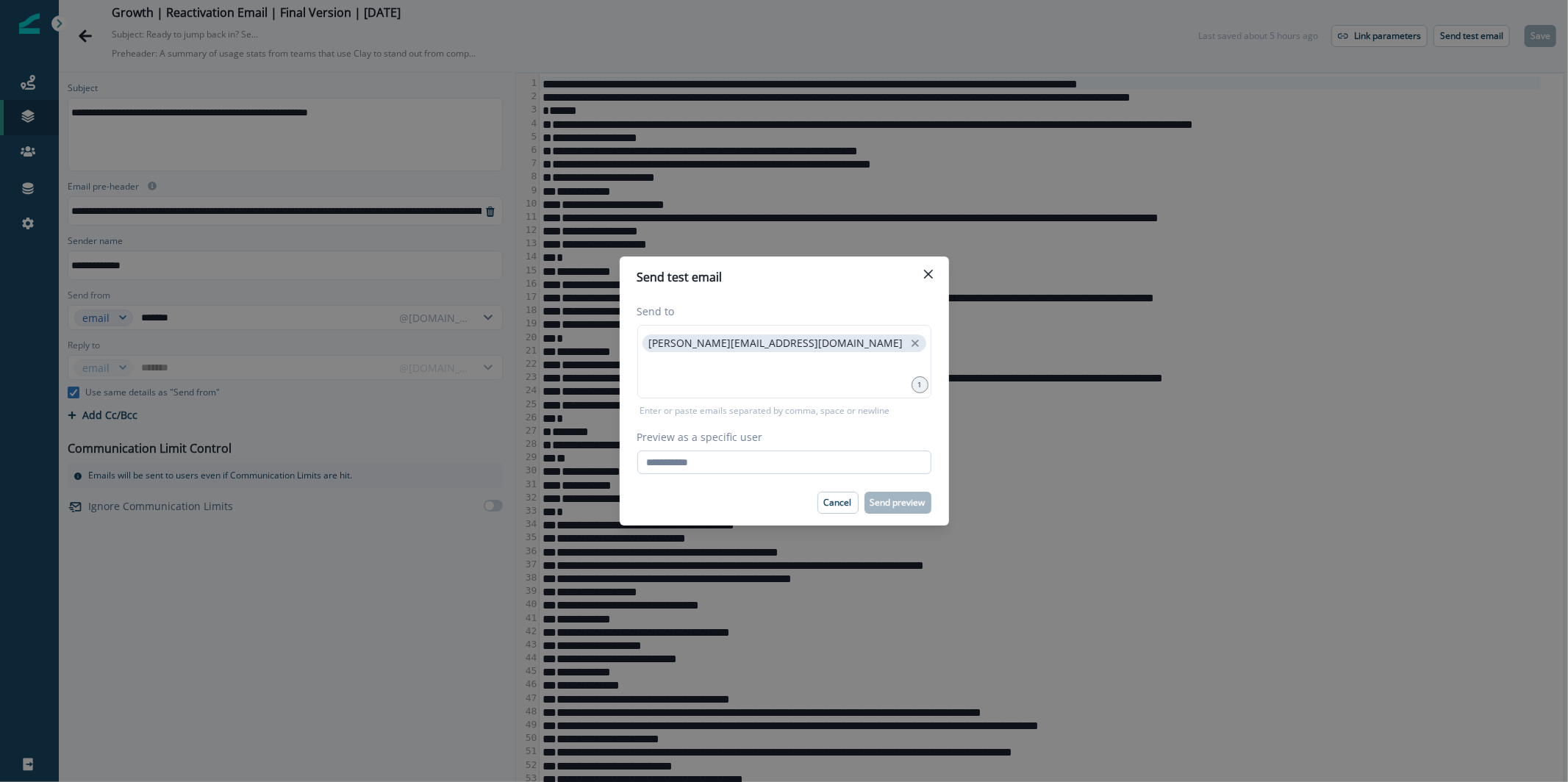
click at [799, 450] on input "Preview as a specific user" at bounding box center [784, 462] width 294 height 23
paste input "**********"
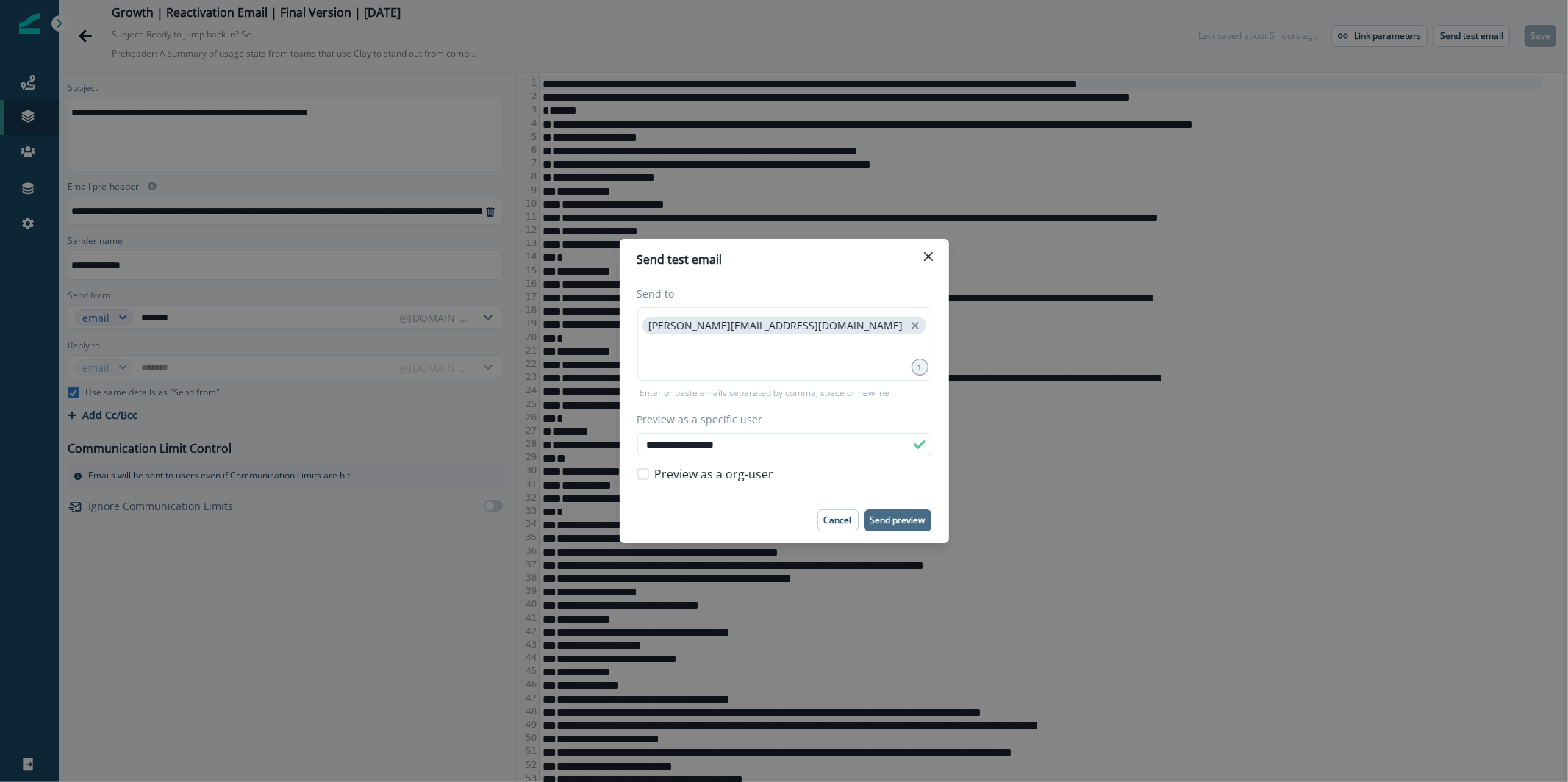
type input "**********"
click at [907, 515] on p "Send preview" at bounding box center [898, 520] width 55 height 11
click at [930, 258] on icon "Close" at bounding box center [928, 256] width 9 height 9
